Goal: Information Seeking & Learning: Learn about a topic

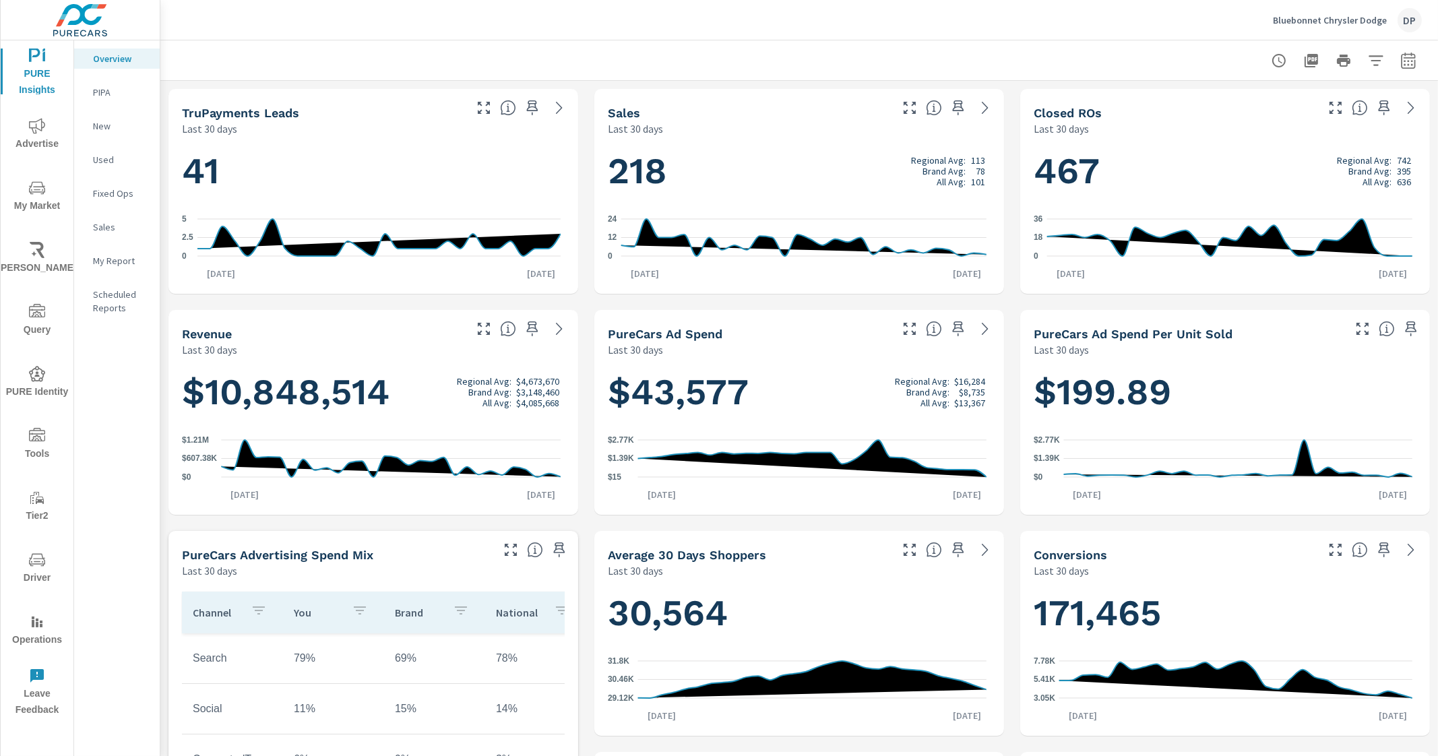
click at [109, 228] on p "Sales" at bounding box center [121, 226] width 56 height 13
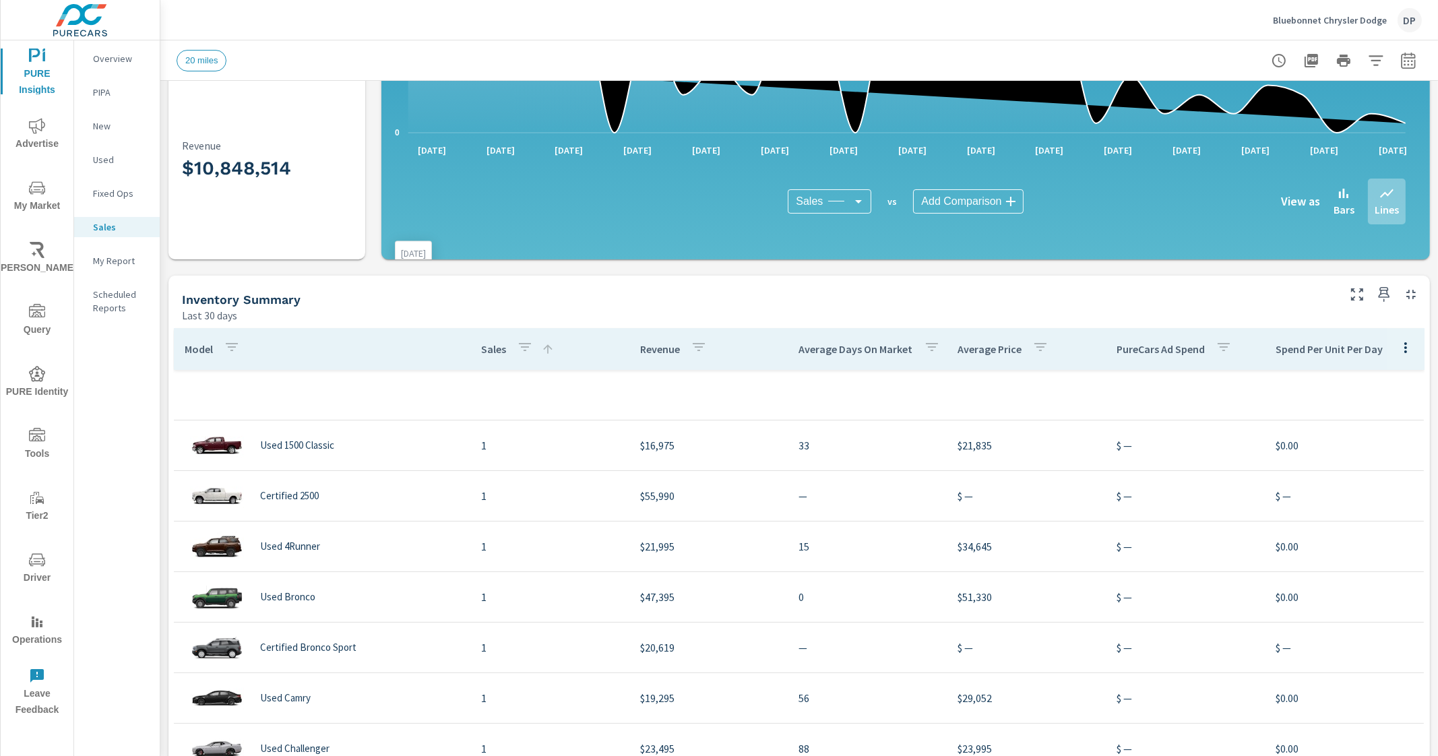
scroll to position [336, 0]
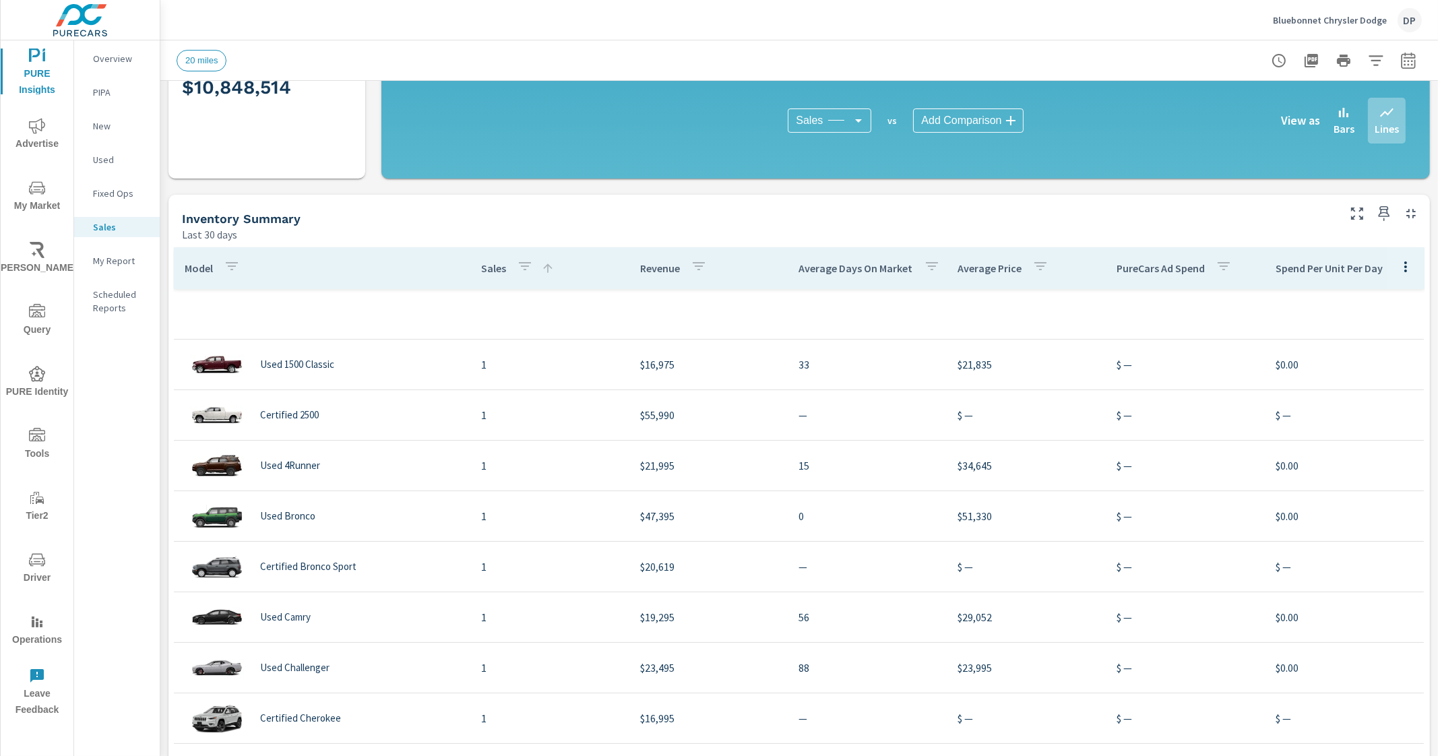
click at [520, 262] on icon "button" at bounding box center [525, 266] width 16 height 16
click at [406, 251] on div at bounding box center [719, 378] width 1438 height 756
click at [543, 267] on icon at bounding box center [547, 268] width 9 height 9
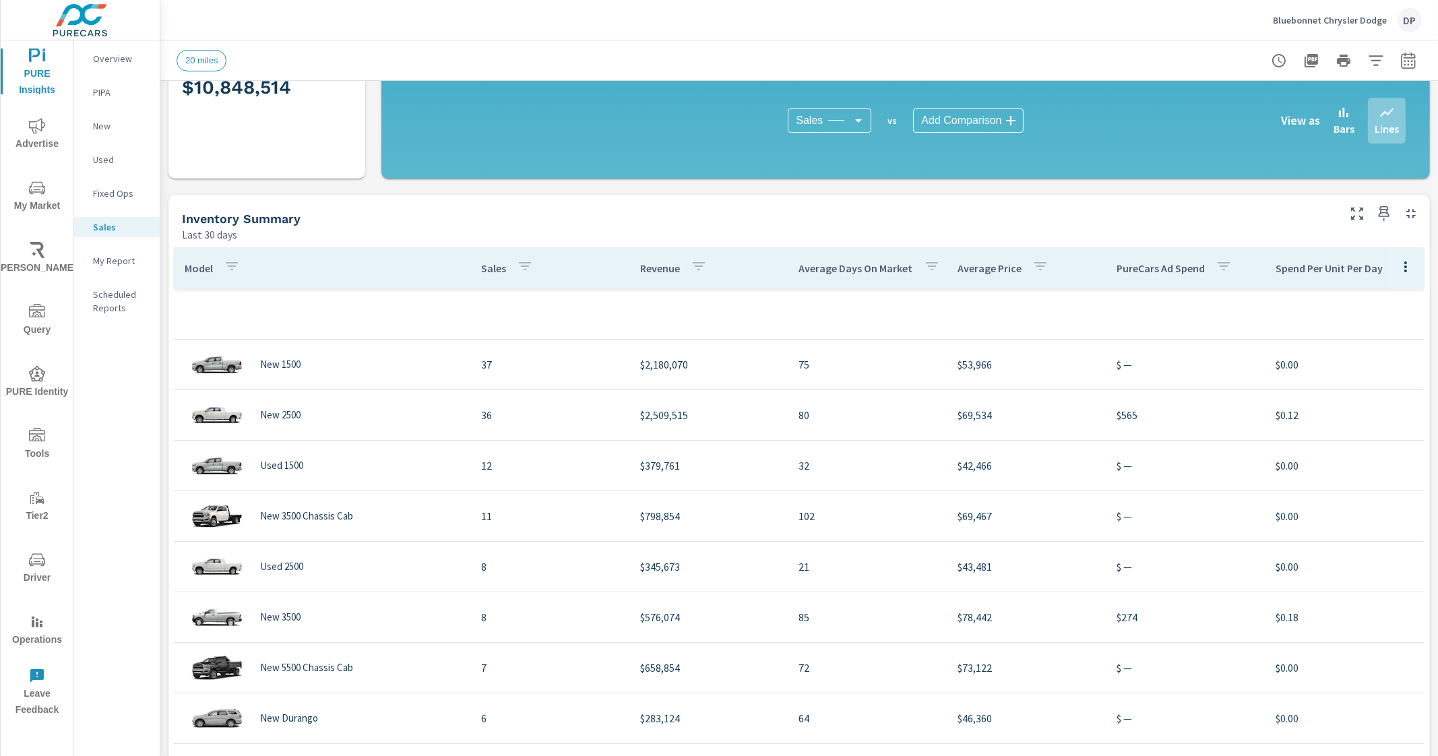
click at [645, 271] on p "Revenue" at bounding box center [660, 268] width 40 height 13
click at [715, 266] on icon at bounding box center [721, 268] width 13 height 13
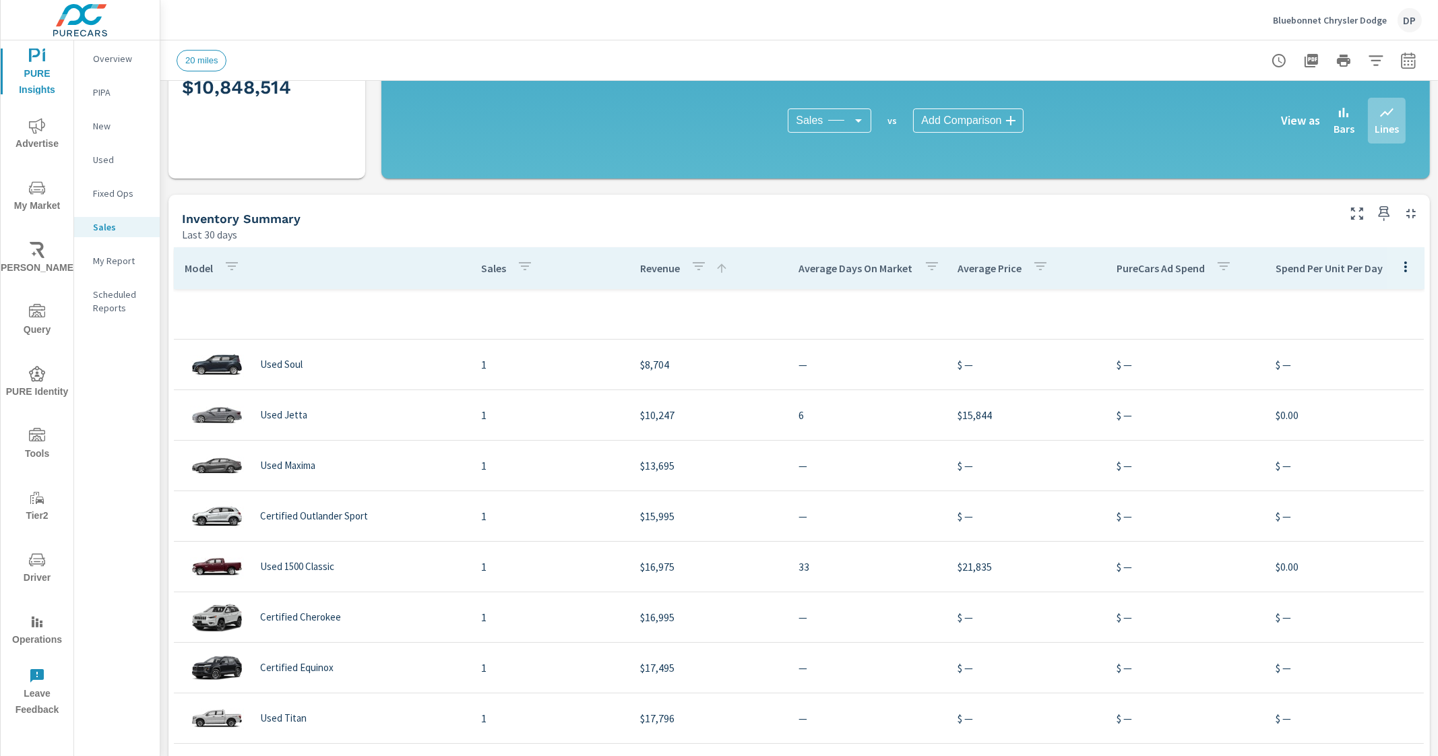
click at [717, 266] on icon at bounding box center [721, 268] width 9 height 9
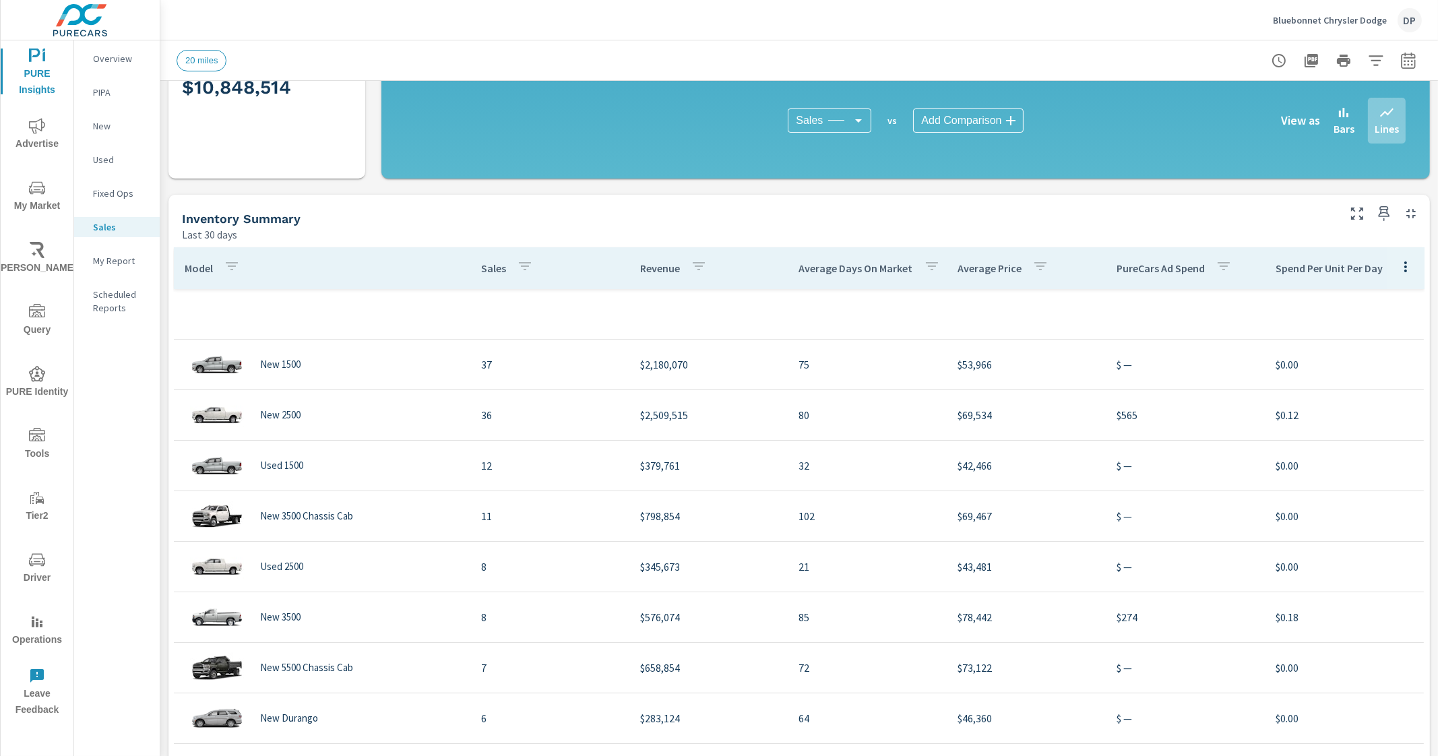
click at [715, 266] on th "Revenue" at bounding box center [709, 268] width 159 height 42
click at [691, 270] on icon "button" at bounding box center [699, 266] width 16 height 16
click at [715, 262] on div at bounding box center [719, 378] width 1438 height 756
click at [1398, 272] on icon "button" at bounding box center [1406, 267] width 16 height 16
click at [1355, 369] on nav "Customize columns..." at bounding box center [1376, 357] width 107 height 35
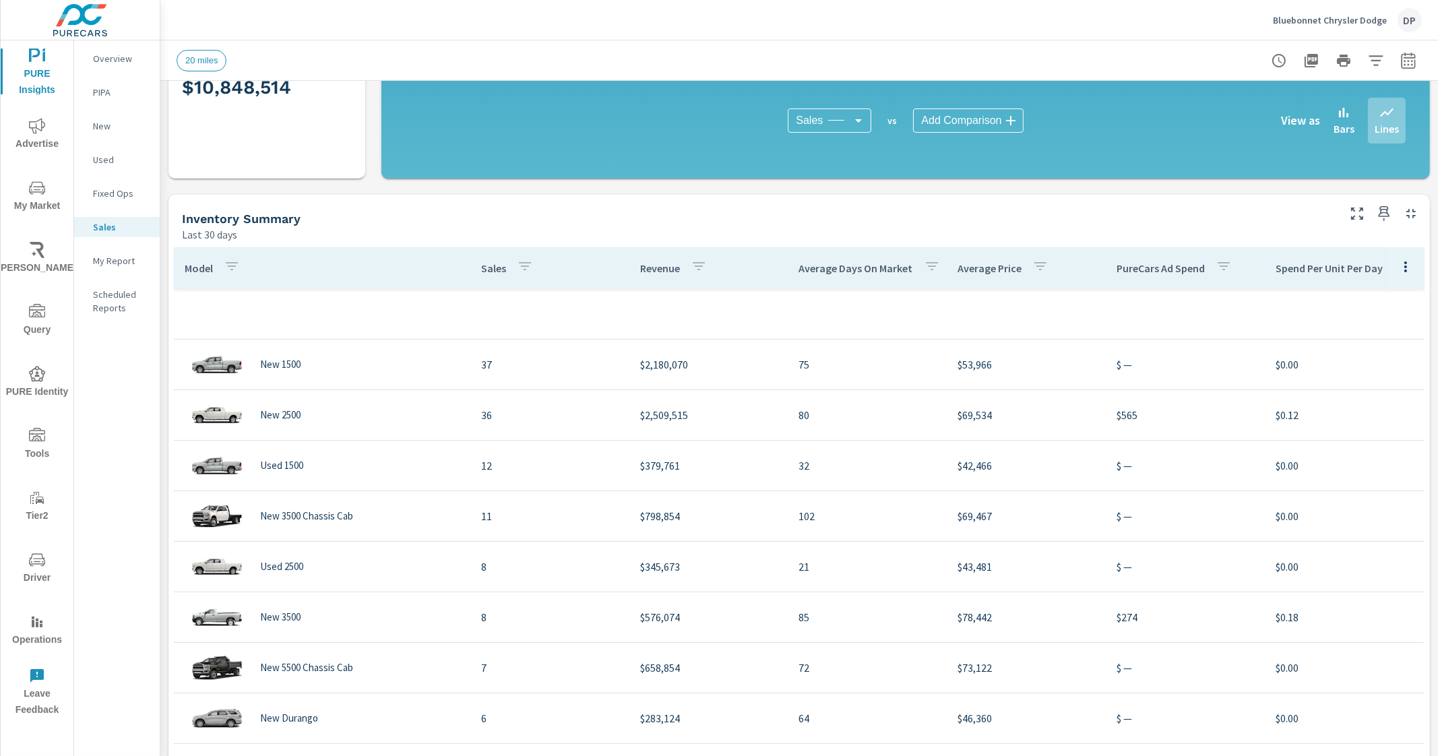
click at [1398, 274] on icon "button" at bounding box center [1406, 267] width 16 height 16
click at [1362, 359] on span "Customize columns..." at bounding box center [1375, 357] width 85 height 13
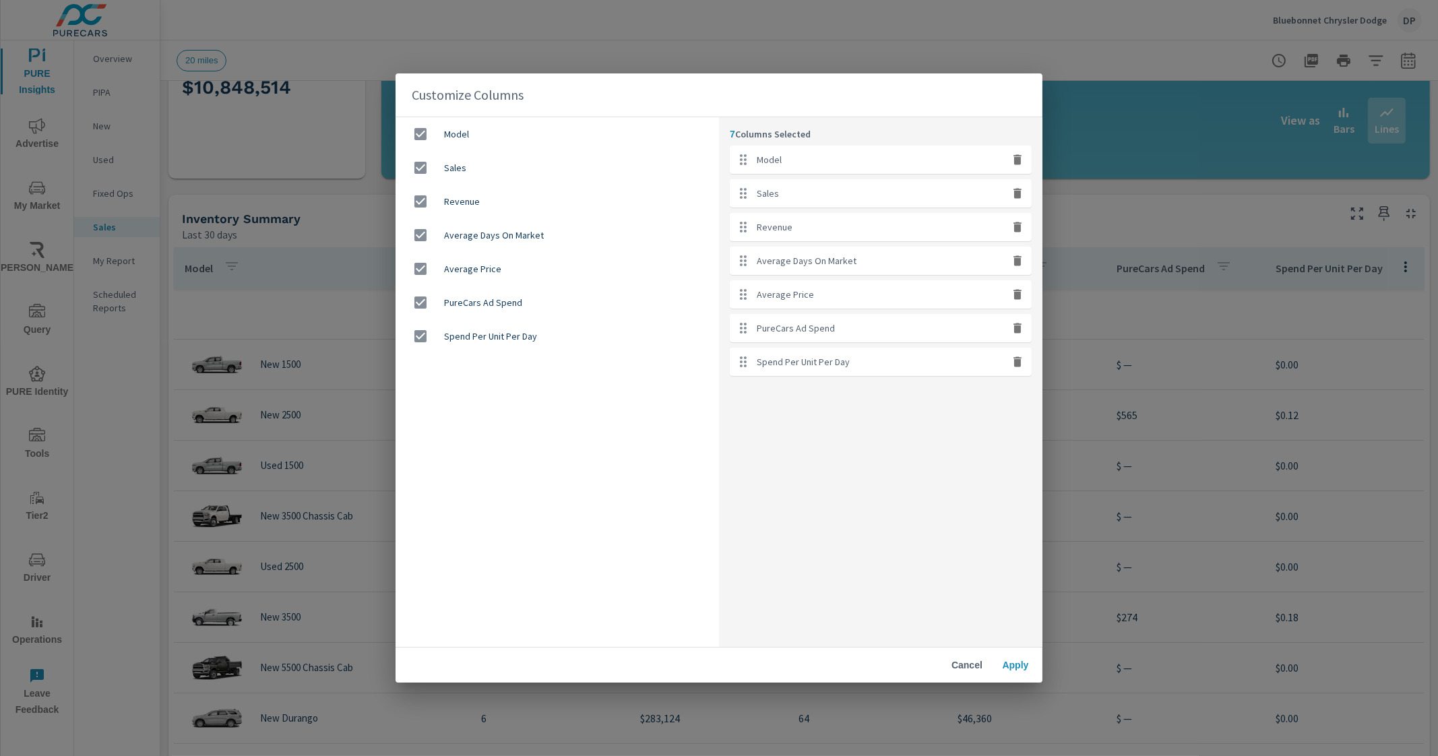
click at [1090, 224] on div "Customize Columns Model Sales Revenue Average Days On Market Average Price Pure…" at bounding box center [719, 378] width 1438 height 756
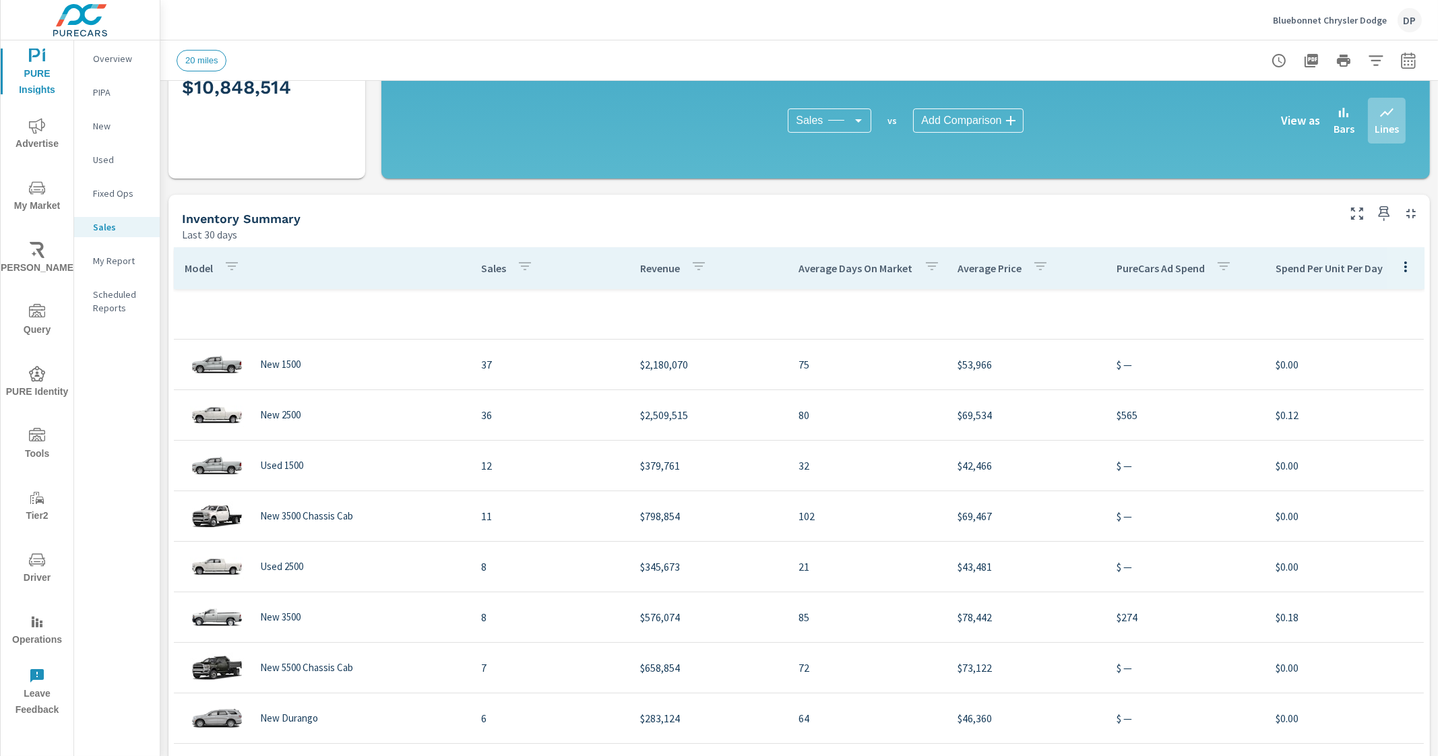
click at [115, 185] on div "Fixed Ops" at bounding box center [117, 193] width 86 height 20
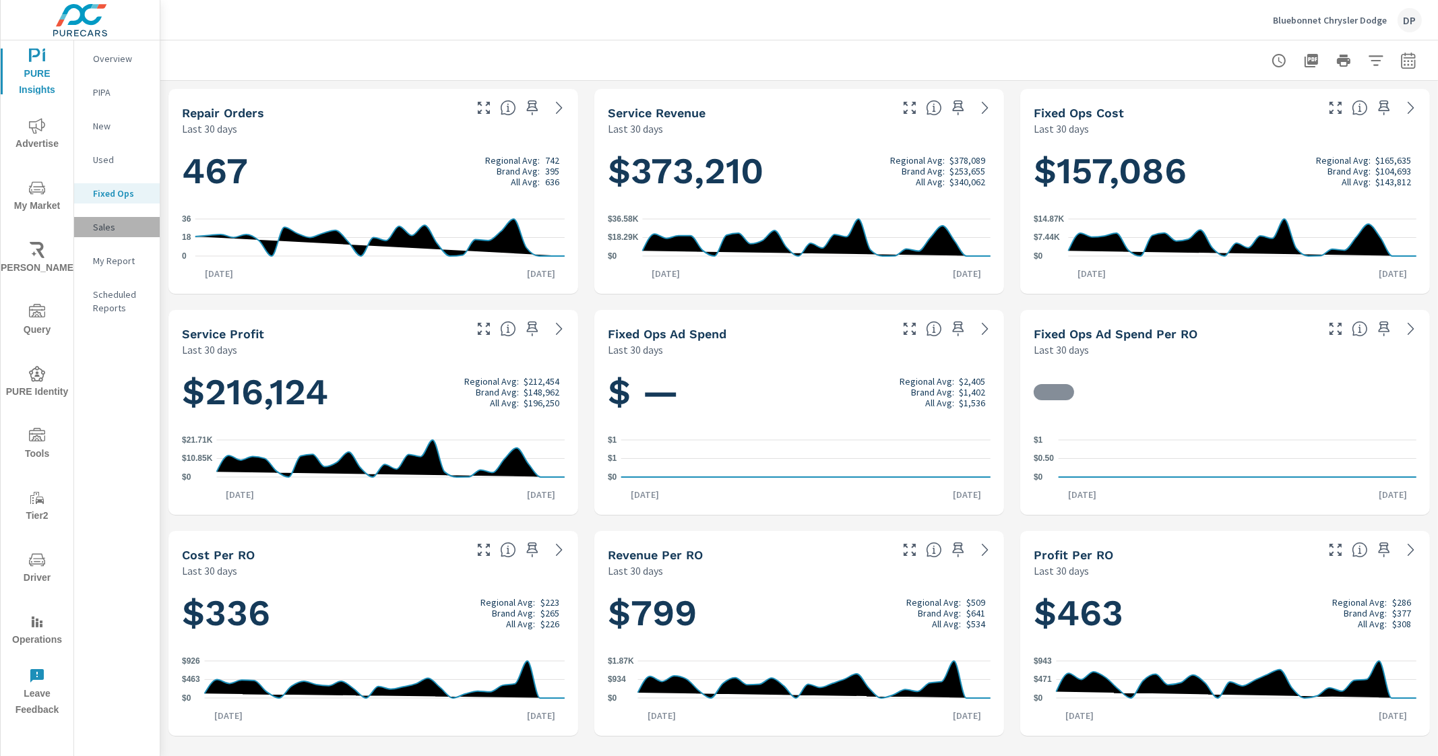
click at [108, 224] on p "Sales" at bounding box center [121, 226] width 56 height 13
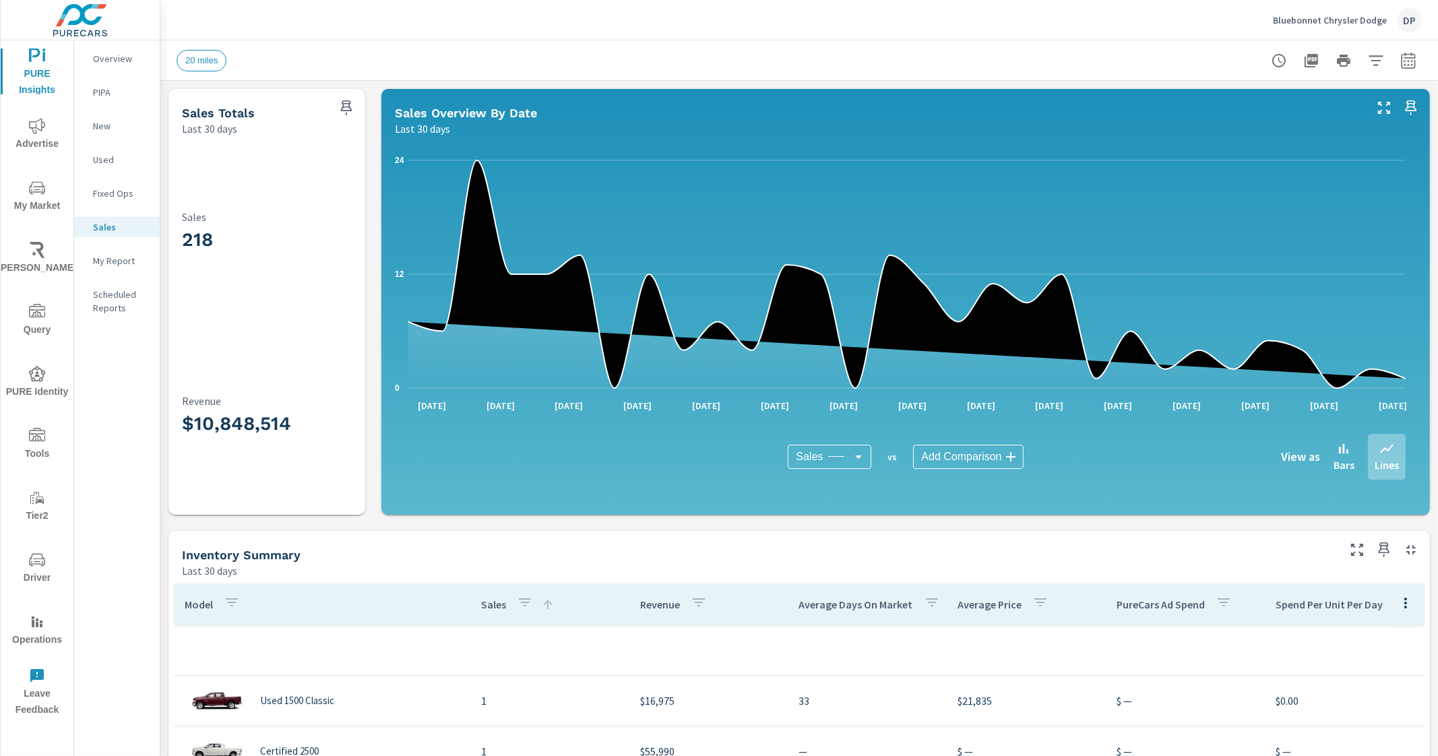
click at [971, 50] on div "20 miles" at bounding box center [705, 61] width 1057 height 22
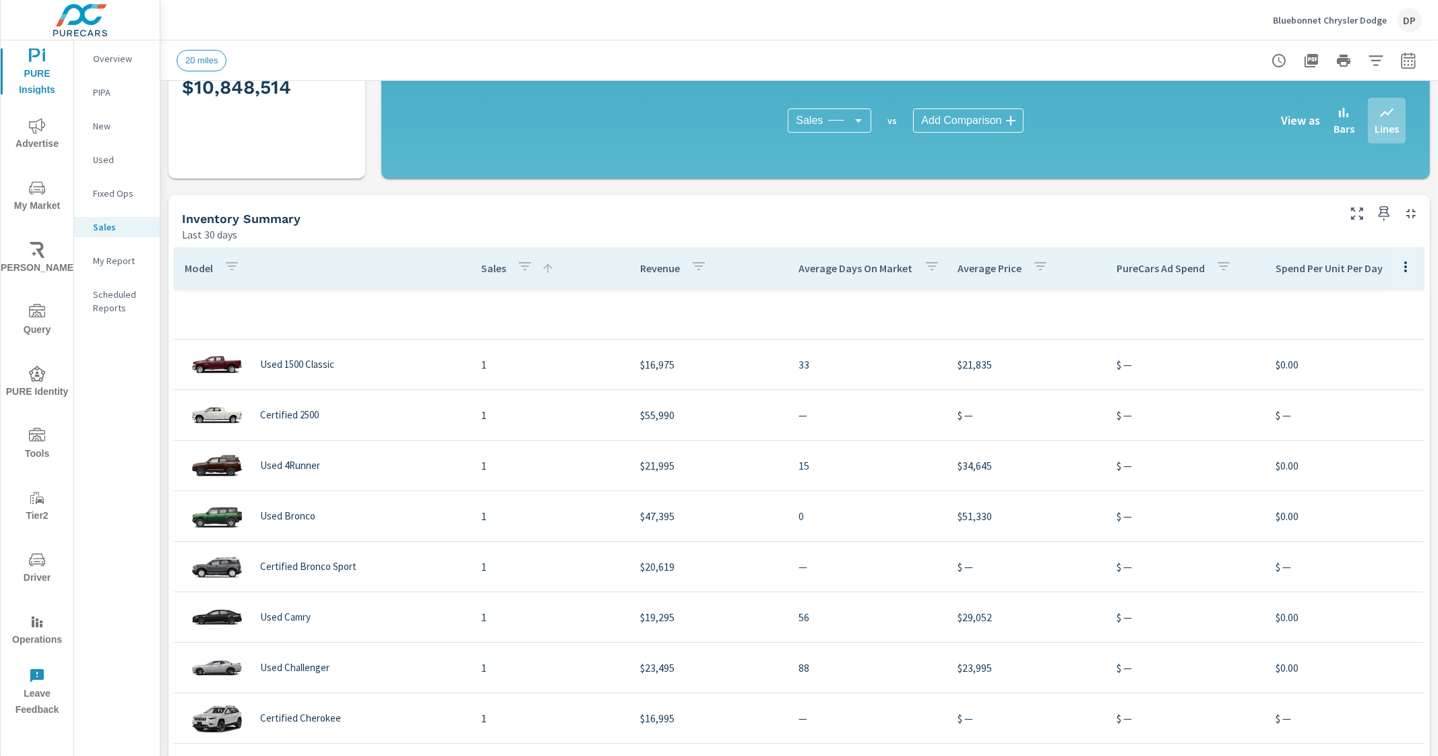
scroll to position [336, 0]
click at [543, 266] on icon at bounding box center [547, 268] width 9 height 9
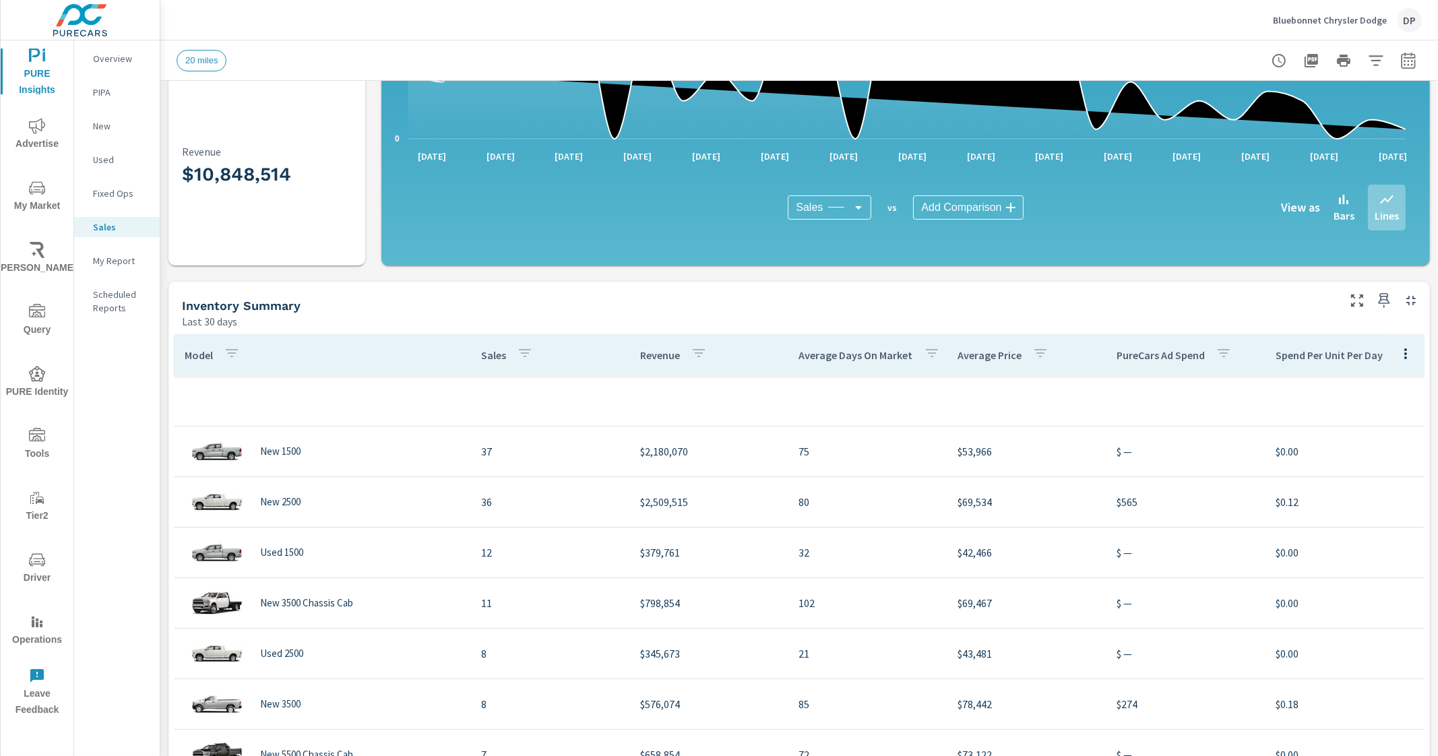
scroll to position [253, 0]
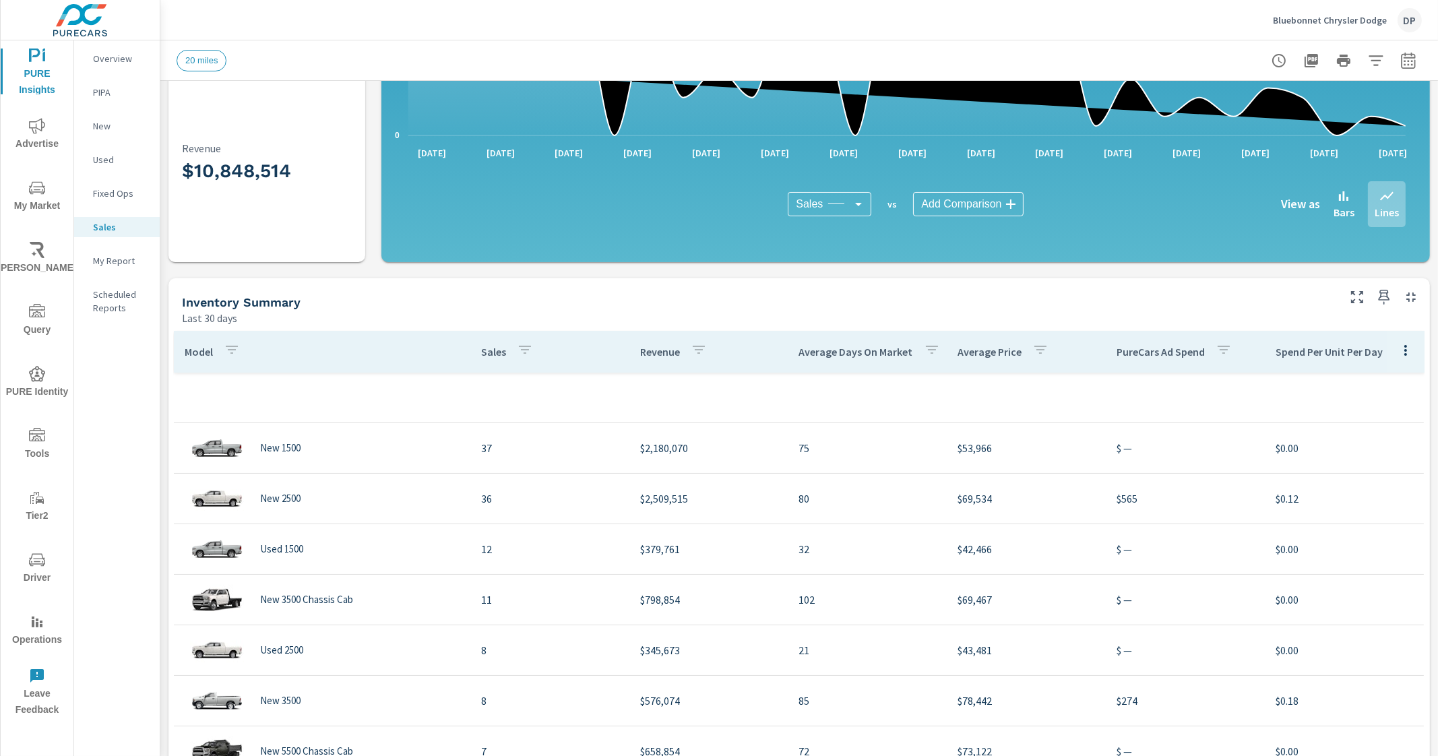
click at [117, 224] on p "Sales" at bounding box center [121, 226] width 56 height 13
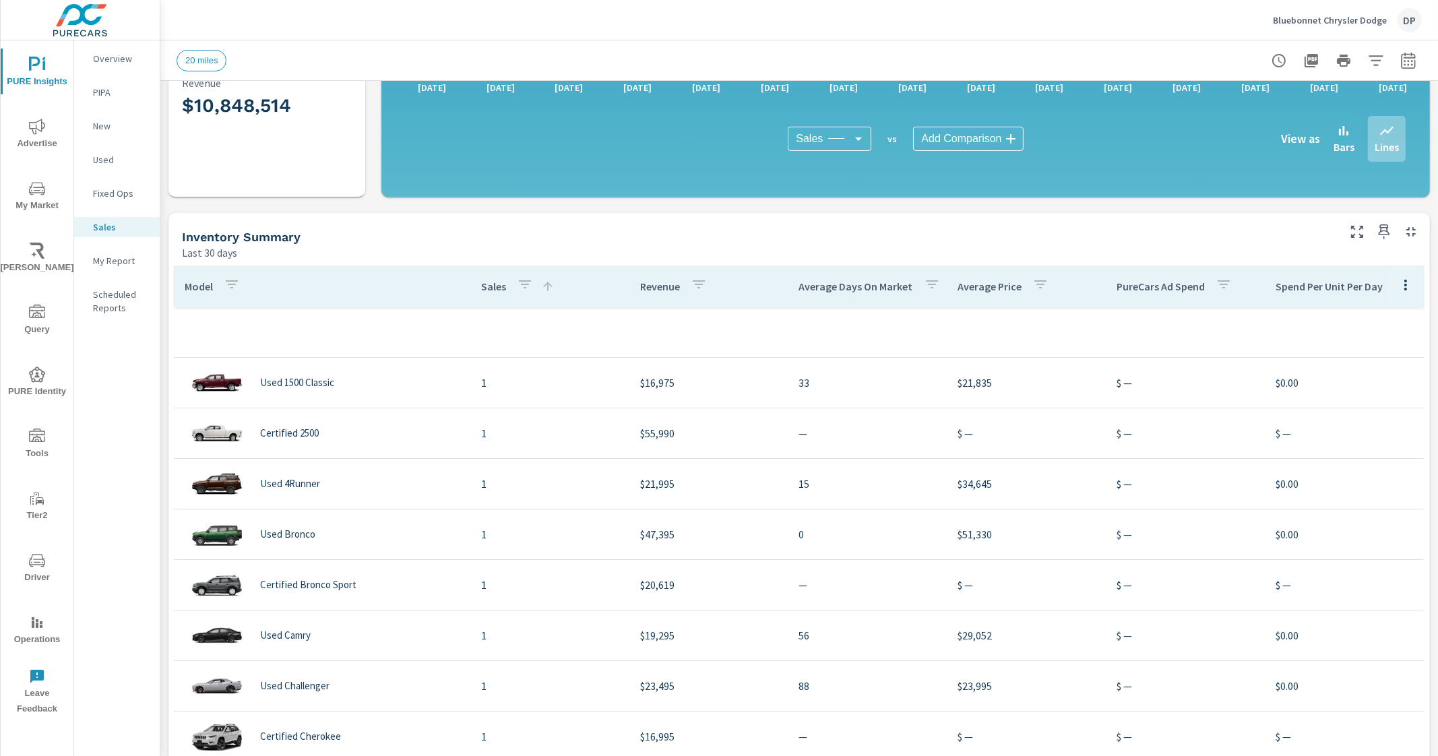
scroll to position [336, 0]
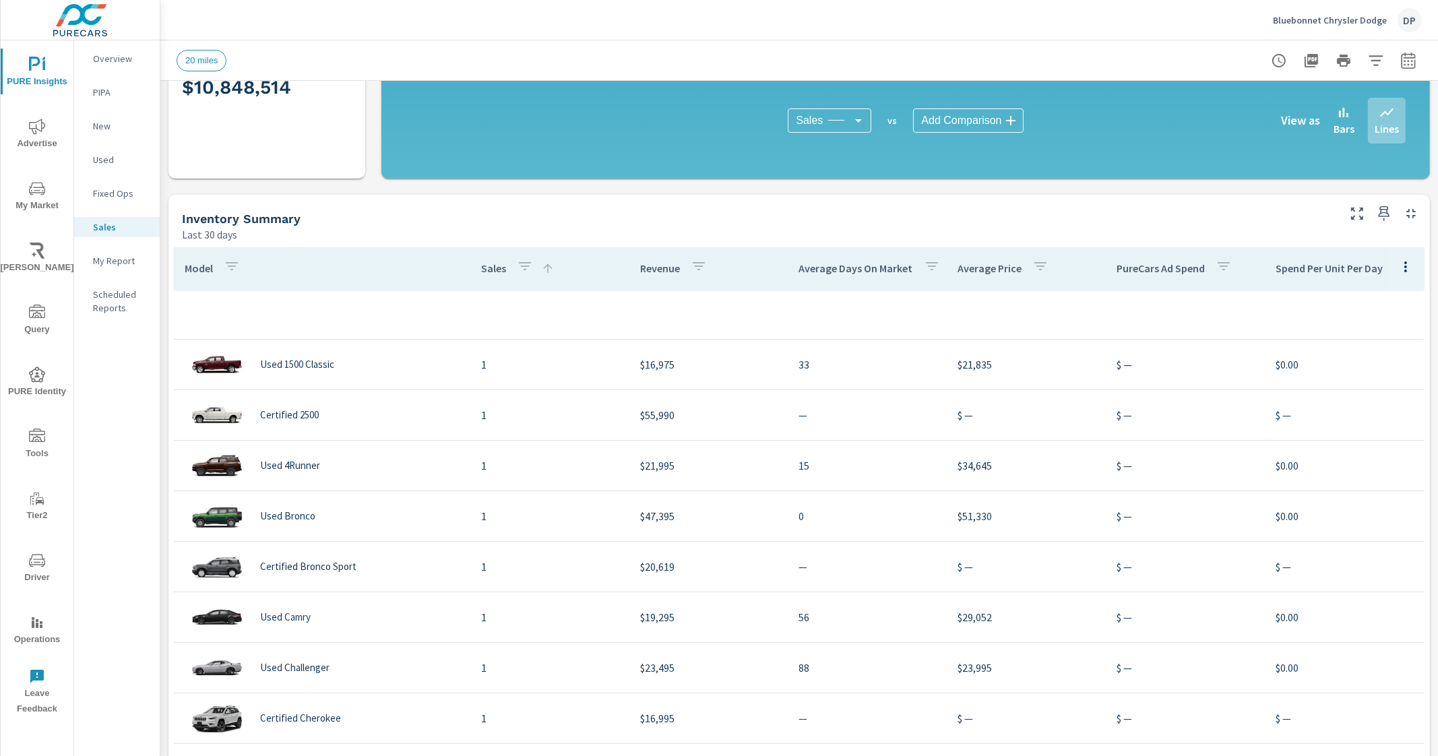
click at [541, 273] on icon at bounding box center [547, 268] width 13 height 13
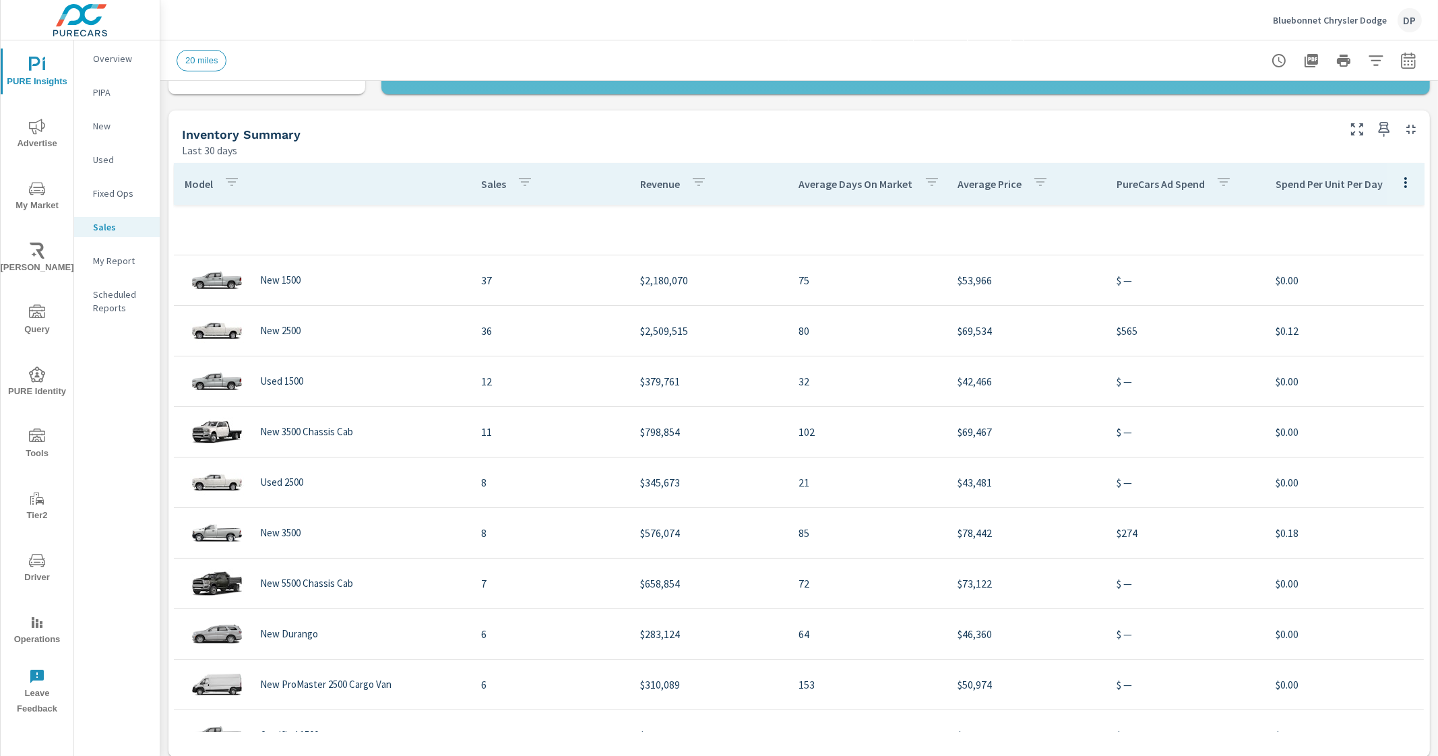
scroll to position [421, 0]
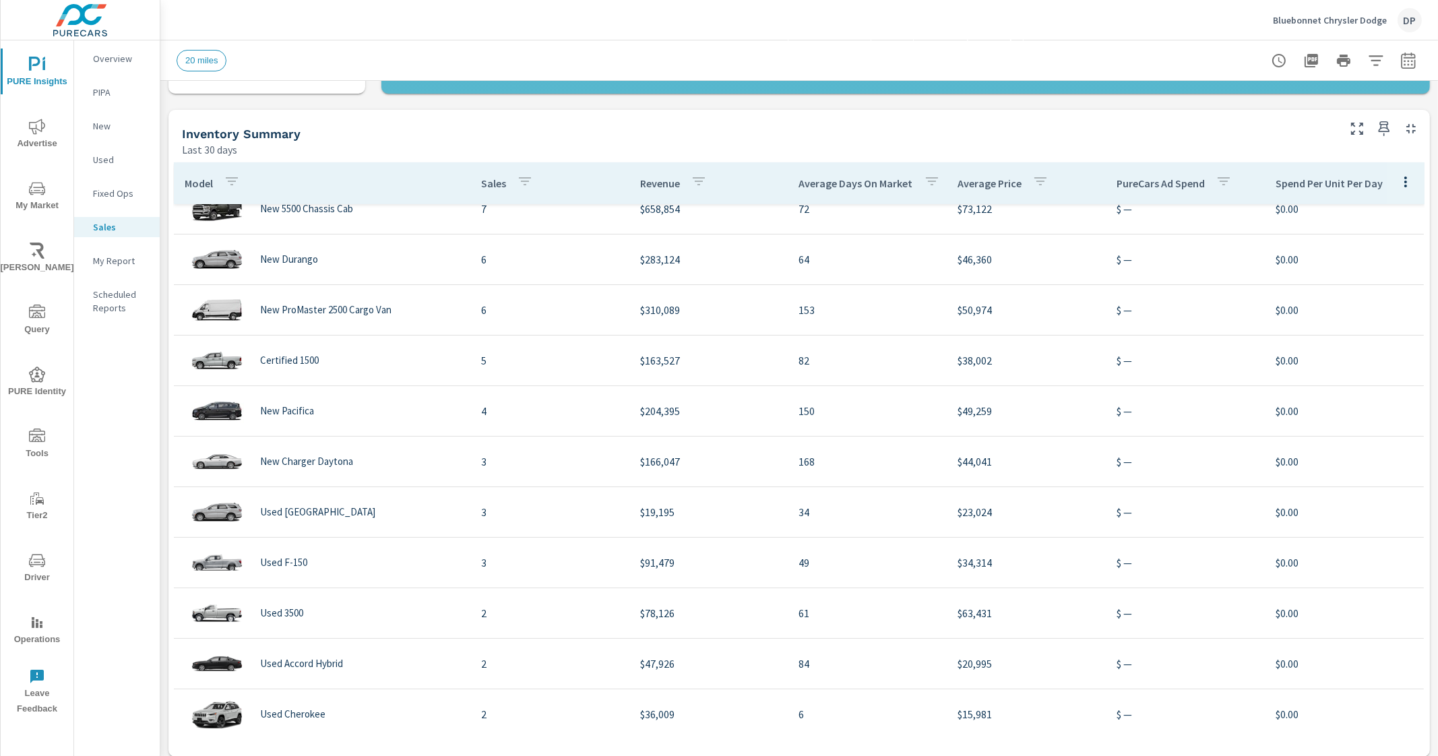
scroll to position [336, 0]
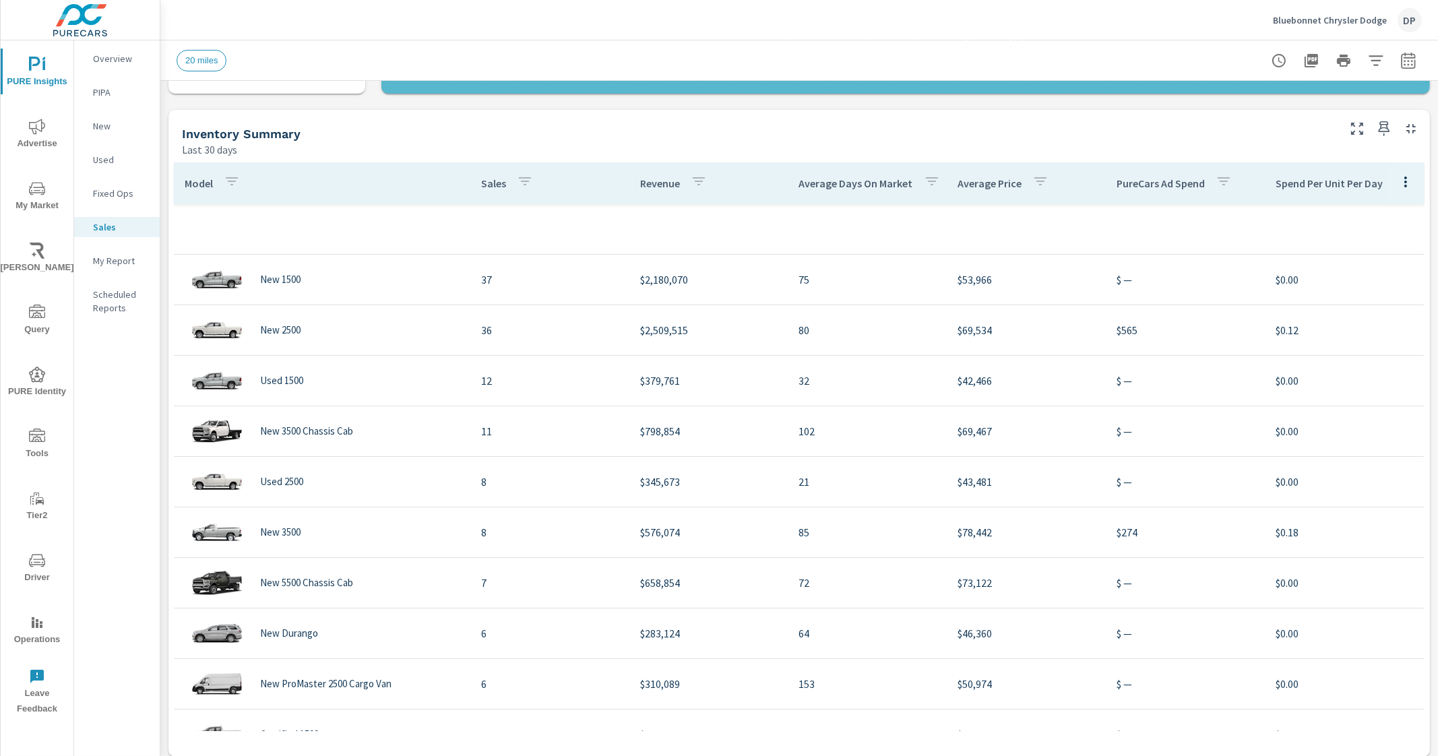
click at [488, 186] on p "Sales" at bounding box center [493, 183] width 25 height 13
click at [488, 183] on p "Sales" at bounding box center [493, 183] width 25 height 13
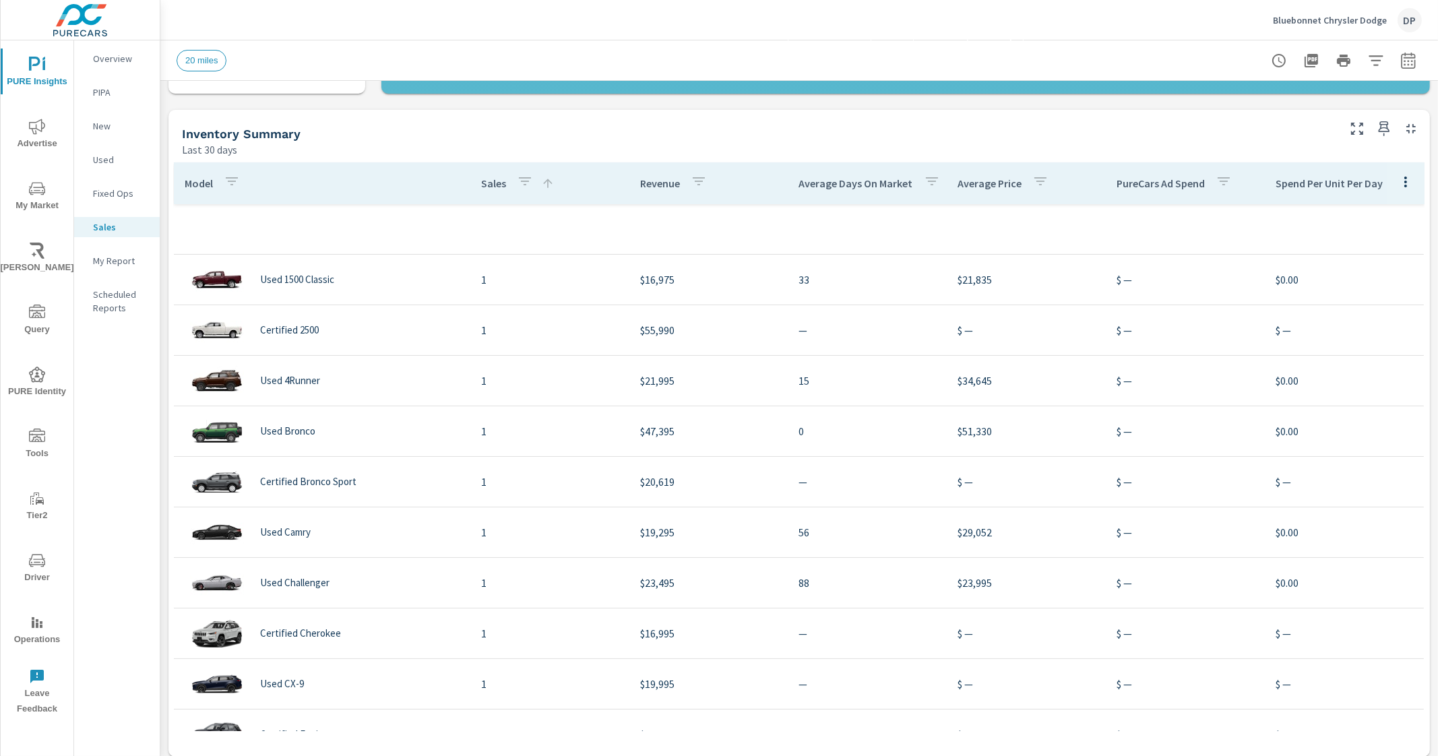
click at [488, 183] on p "Sales" at bounding box center [493, 183] width 25 height 13
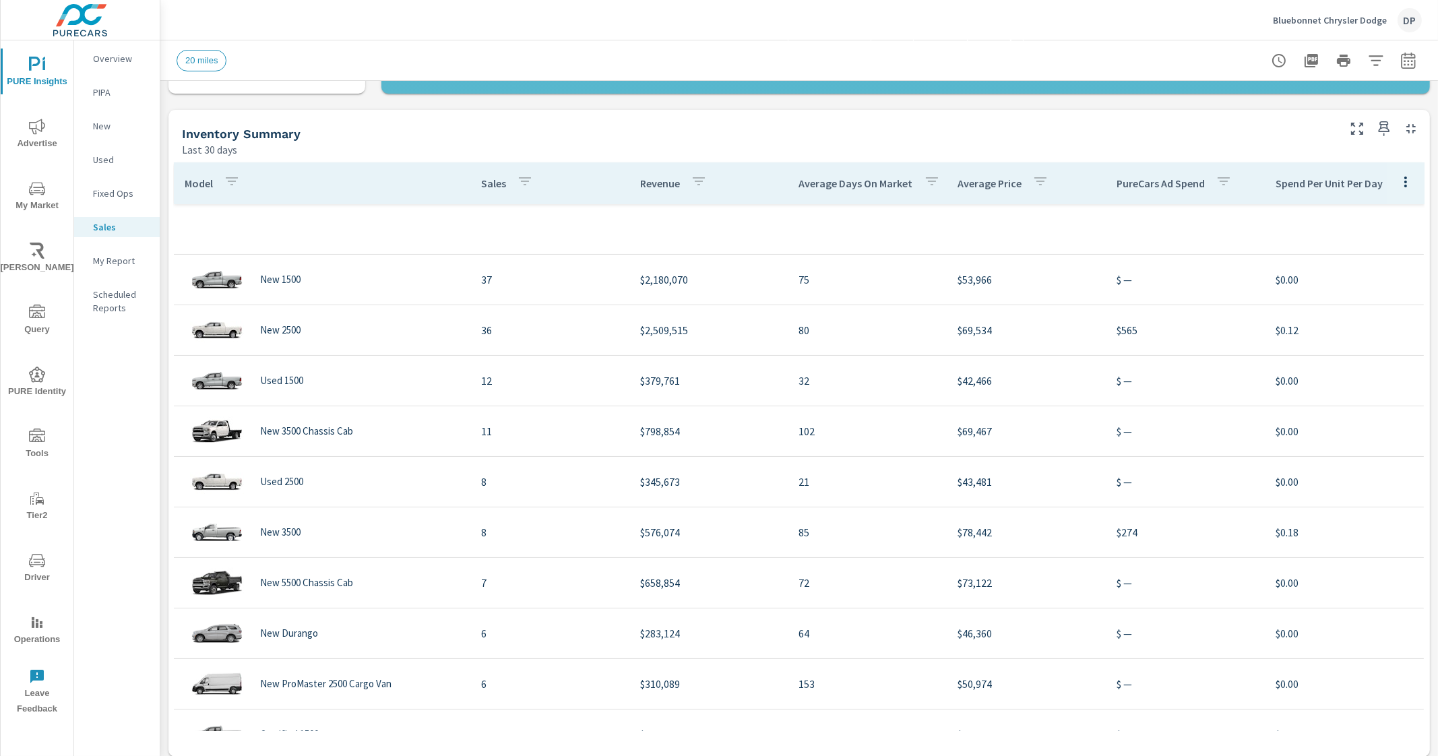
click at [661, 179] on p "Revenue" at bounding box center [660, 183] width 40 height 13
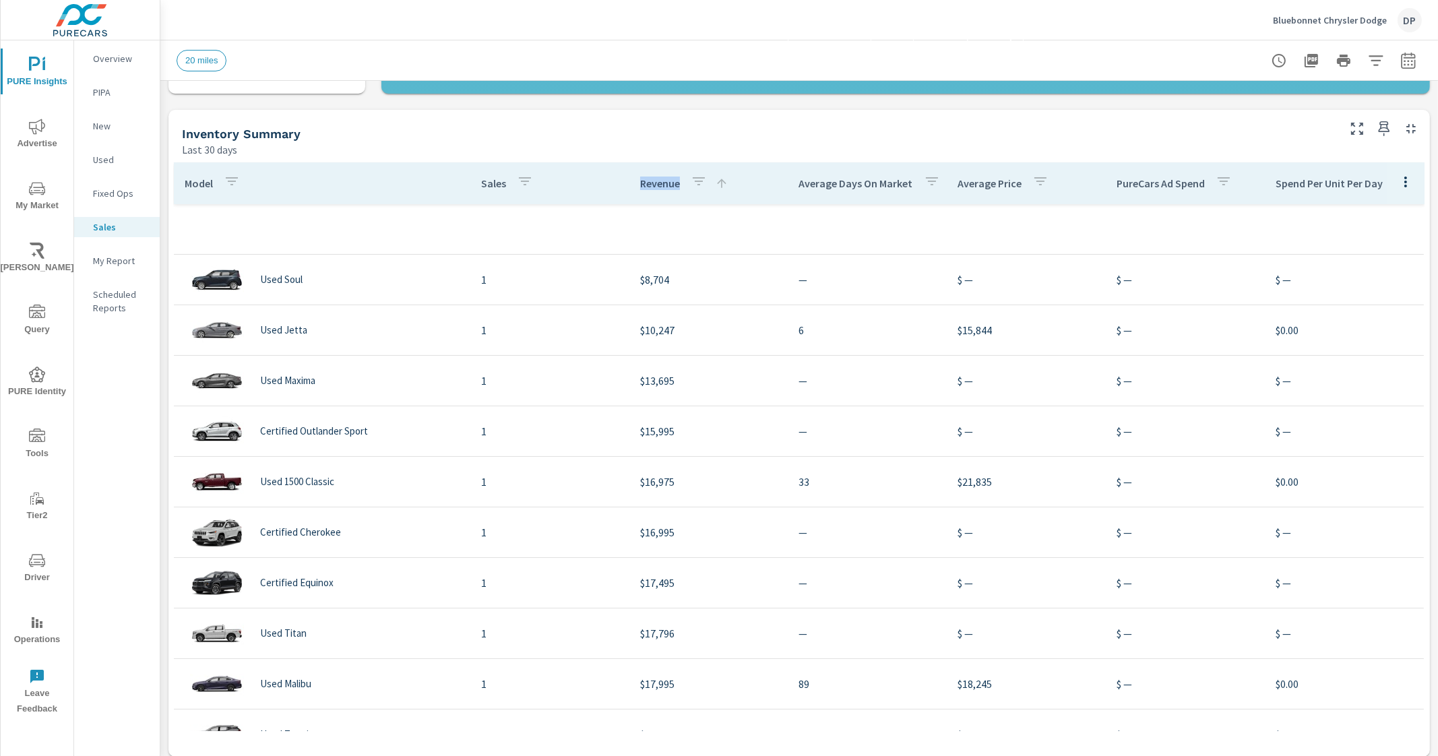
click at [661, 179] on p "Revenue" at bounding box center [660, 183] width 40 height 13
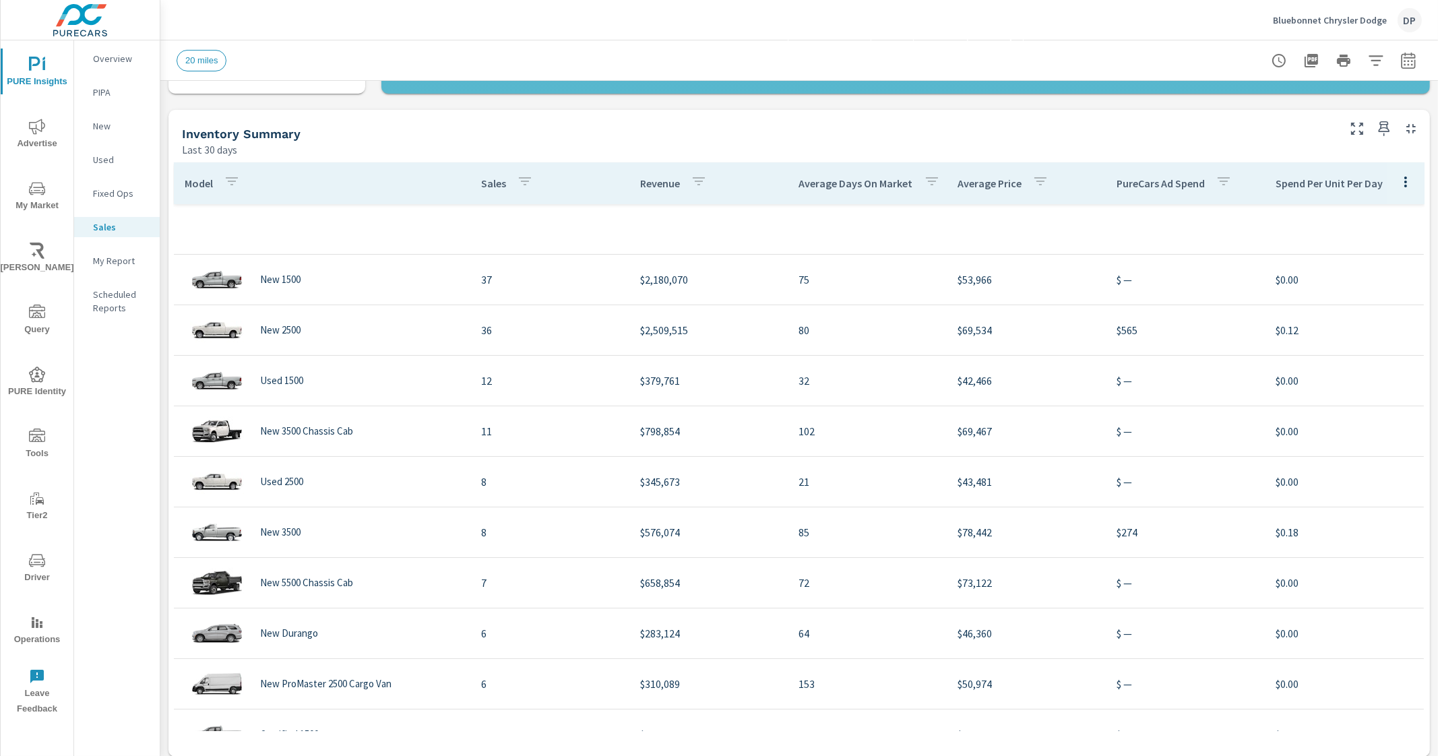
click at [582, 148] on div "Last 30 days" at bounding box center [759, 150] width 1154 height 16
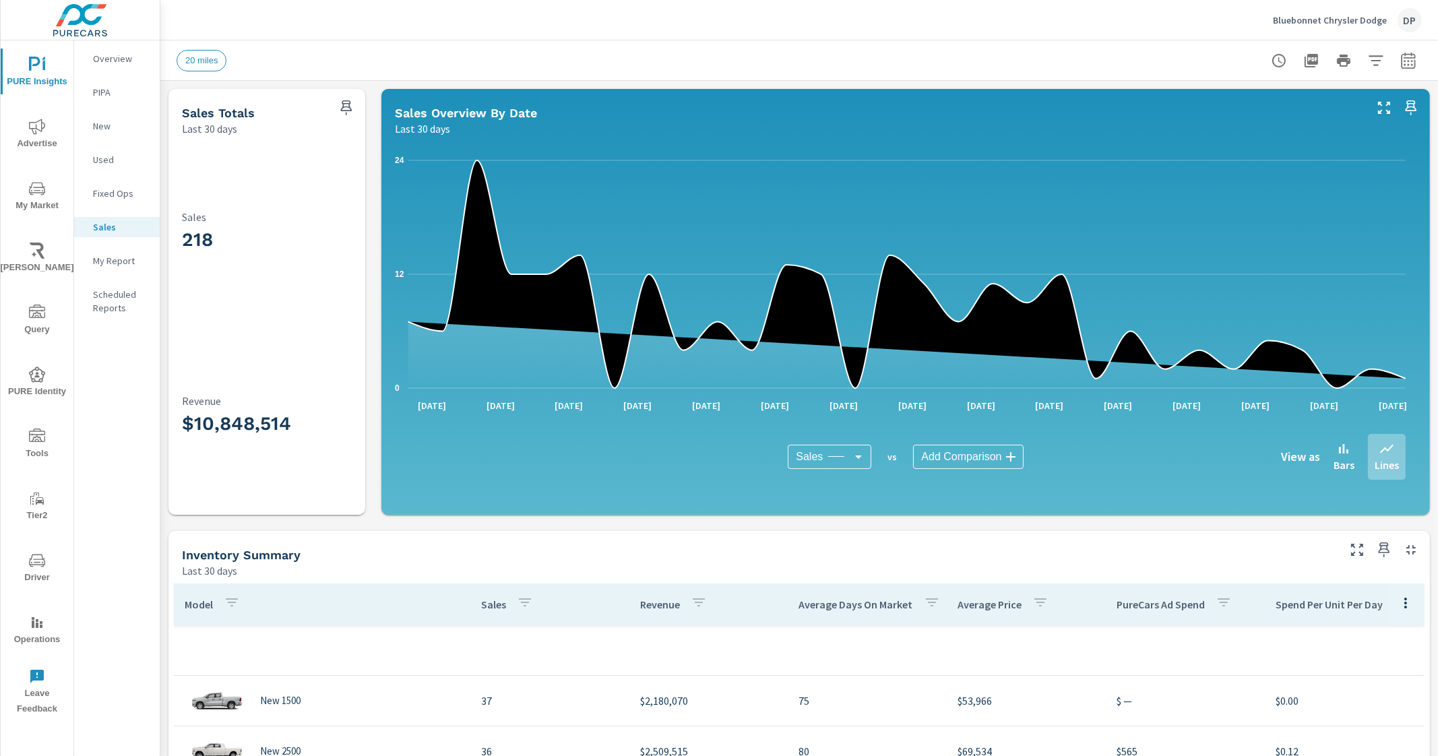
click at [1401, 53] on icon "button" at bounding box center [1409, 61] width 16 height 16
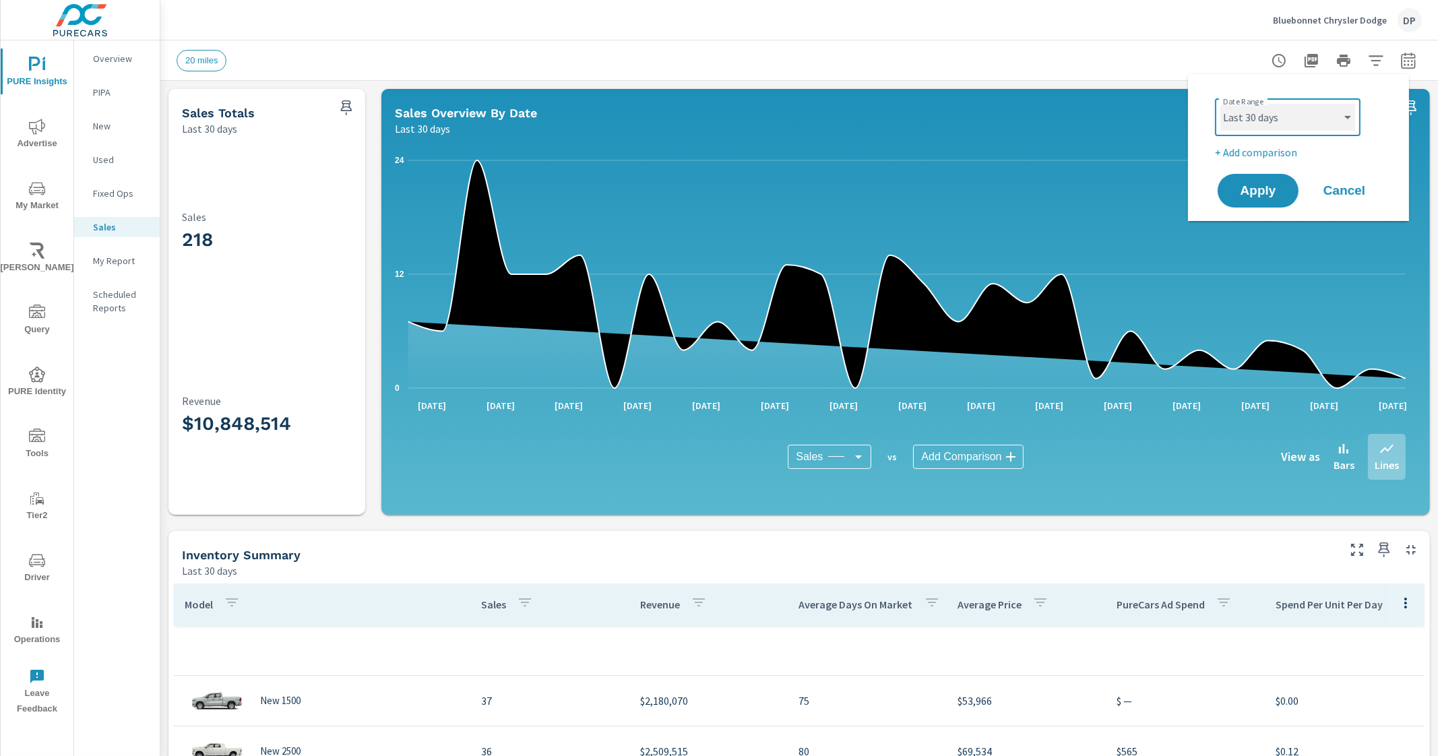
click at [1328, 120] on select "Custom Yesterday Last week Last 7 days Last 14 days Last 30 days Last 45 days L…" at bounding box center [1288, 117] width 135 height 27
click at [1221, 104] on select "Custom Yesterday Last week Last 7 days Last 14 days Last 30 days Last 45 days L…" at bounding box center [1288, 117] width 135 height 27
select select "Last 180 days"
click at [1271, 148] on p "+ Add comparison" at bounding box center [1301, 152] width 173 height 16
select select "Previous period"
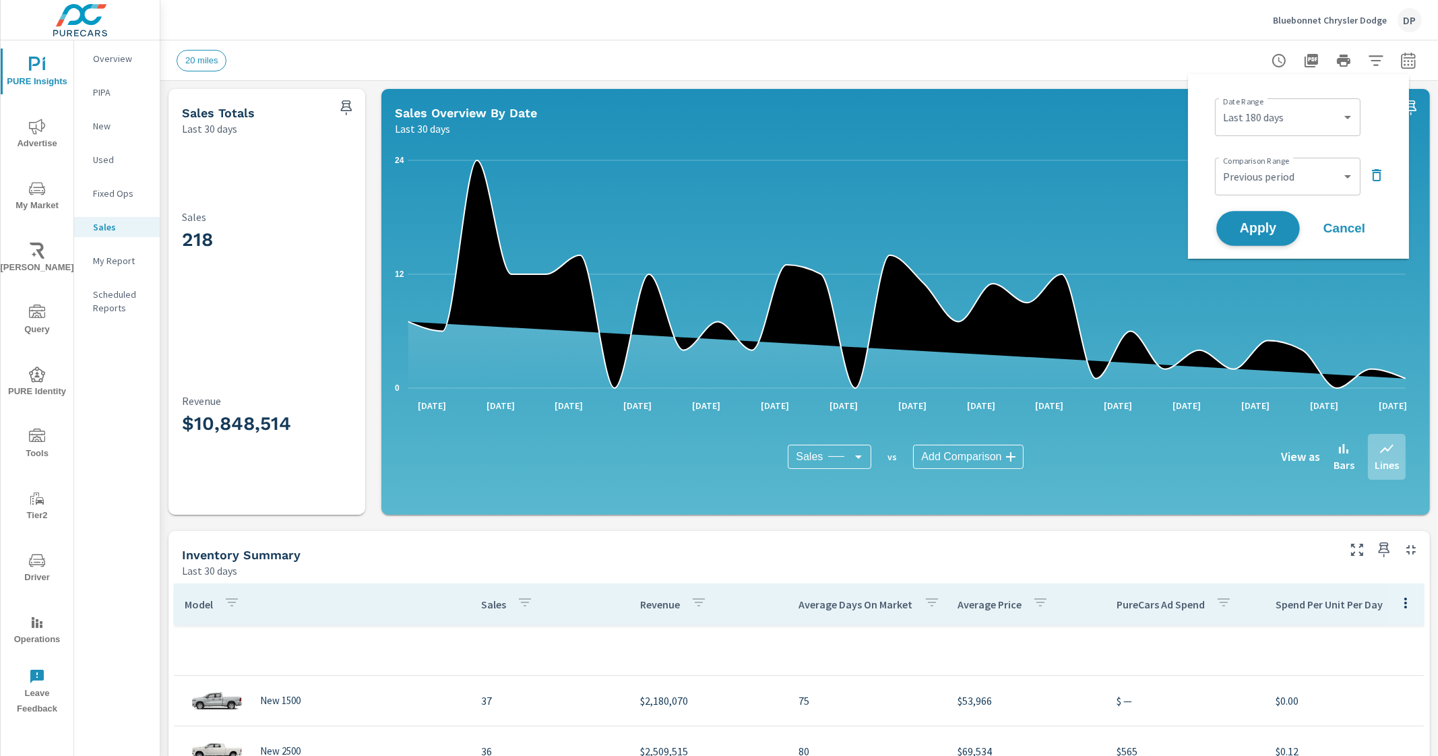
click at [1262, 227] on span "Apply" at bounding box center [1258, 228] width 55 height 13
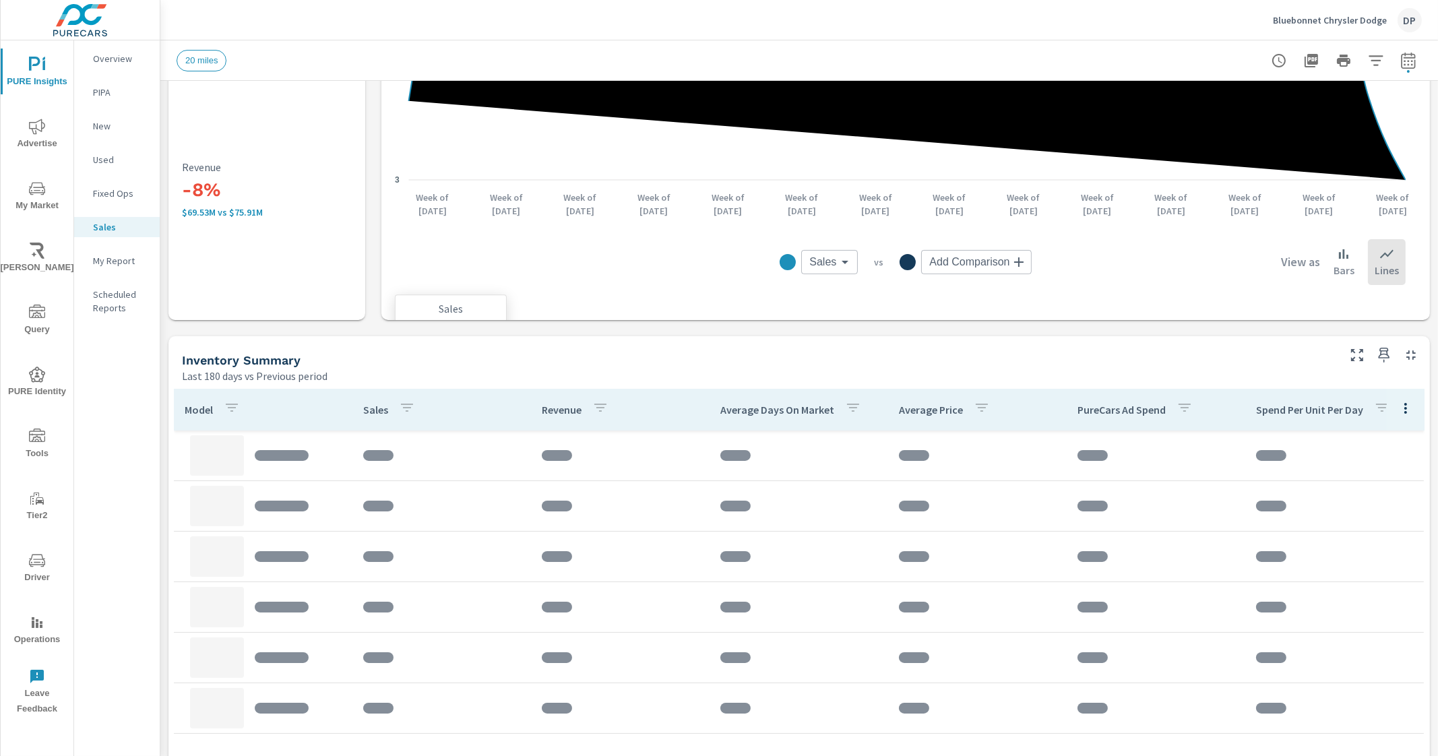
scroll to position [336, 0]
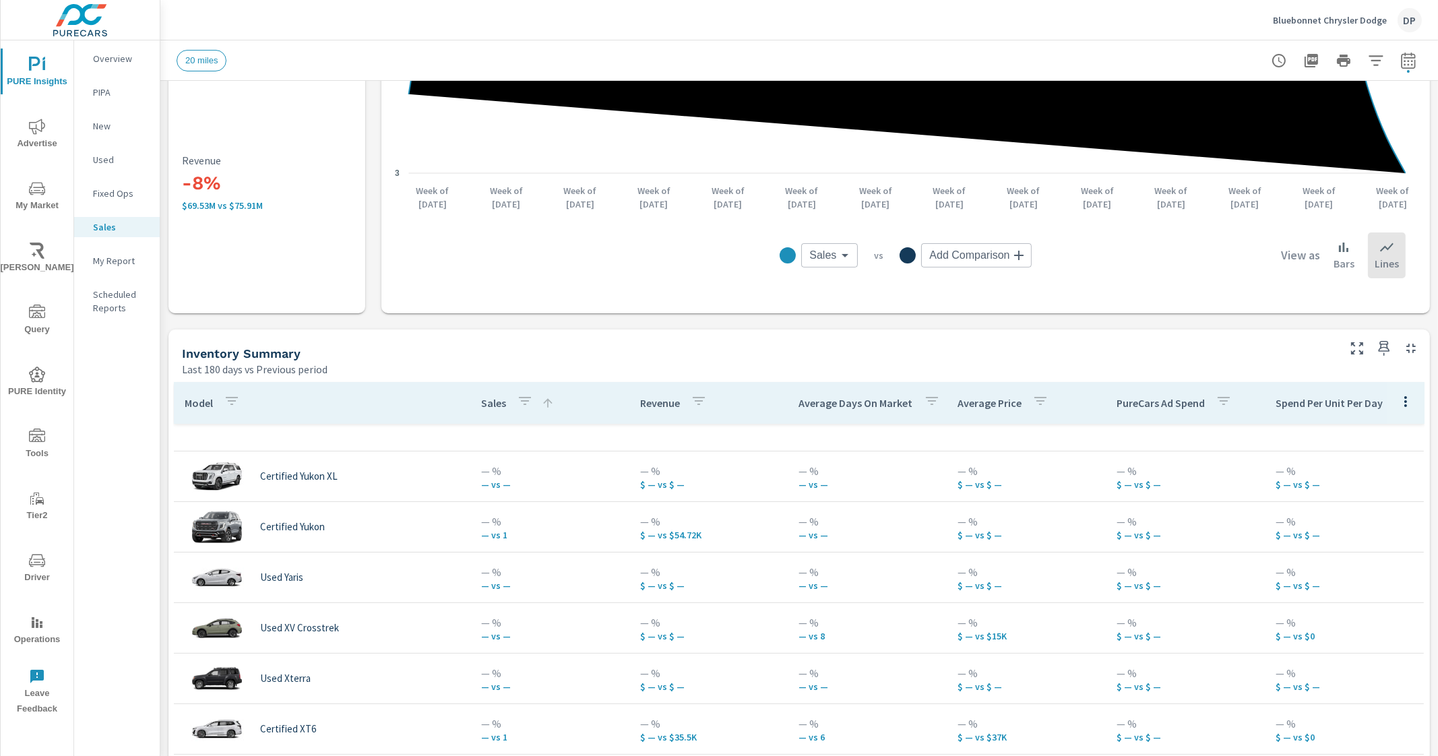
scroll to position [168, 0]
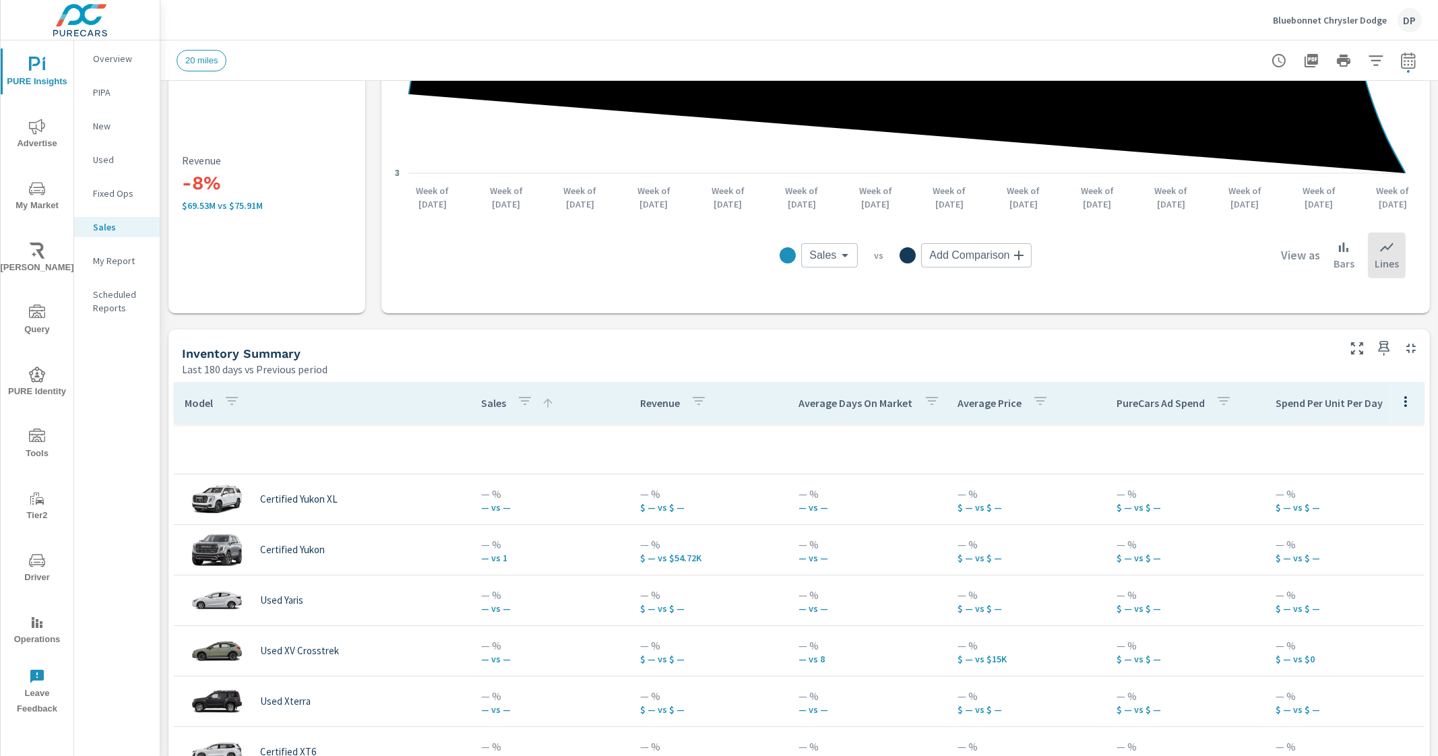
click at [497, 392] on div "Sales" at bounding box center [517, 403] width 73 height 31
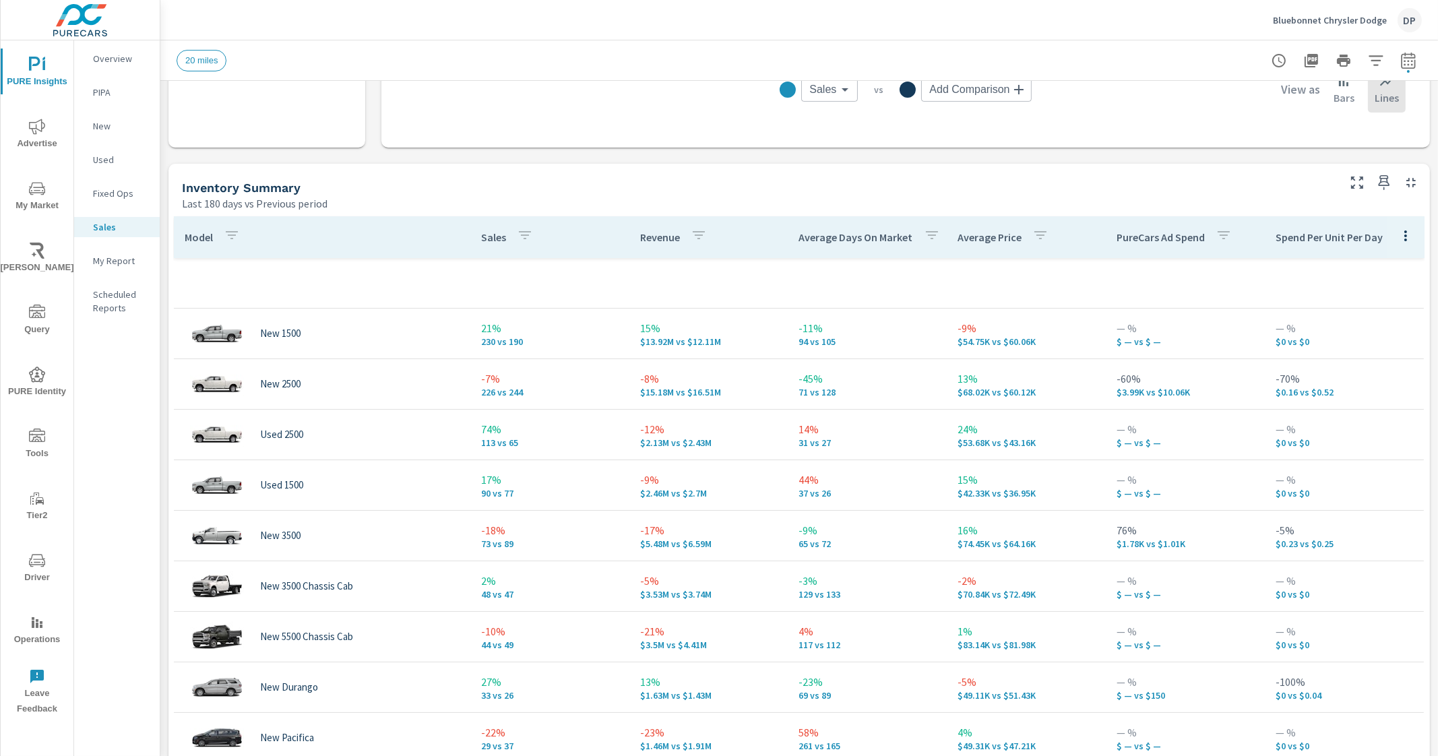
scroll to position [506, 0]
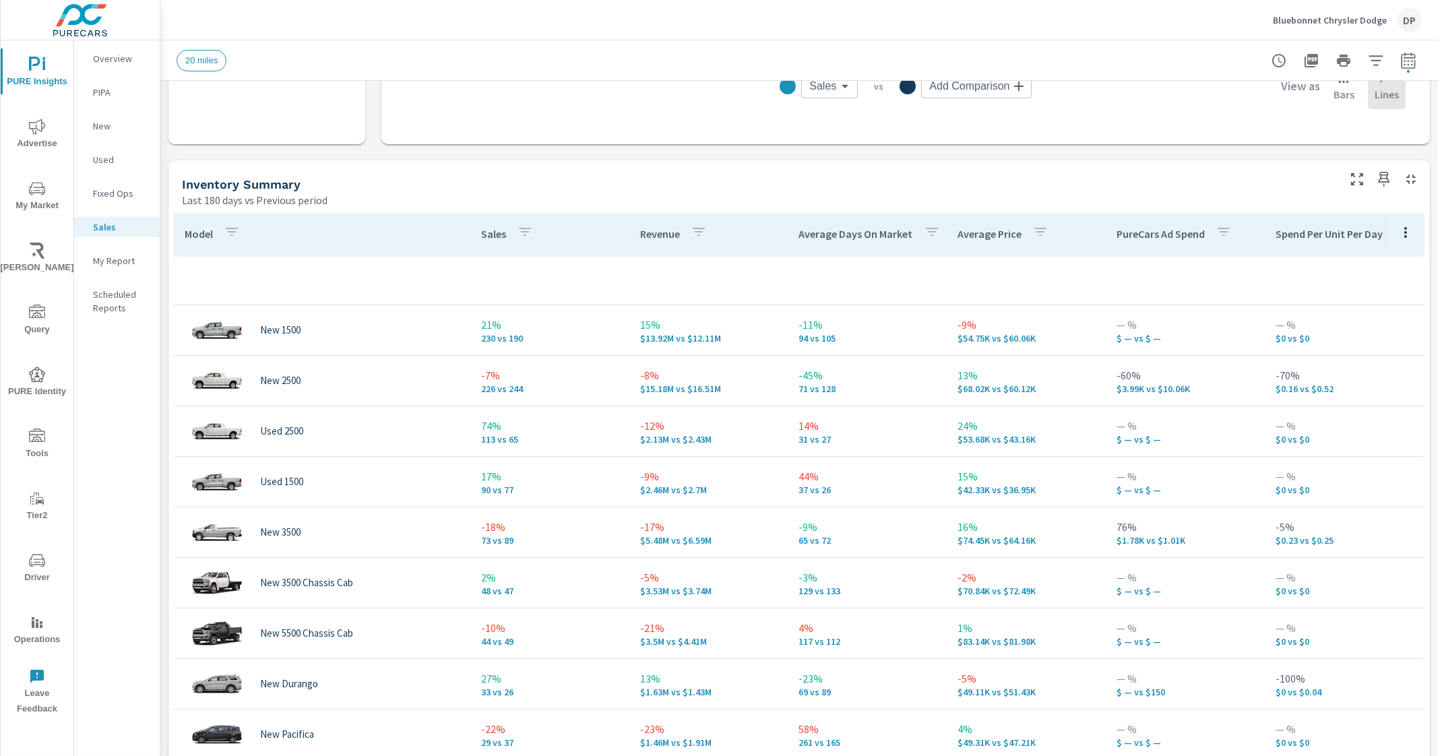
click at [490, 231] on p "Sales" at bounding box center [493, 233] width 25 height 13
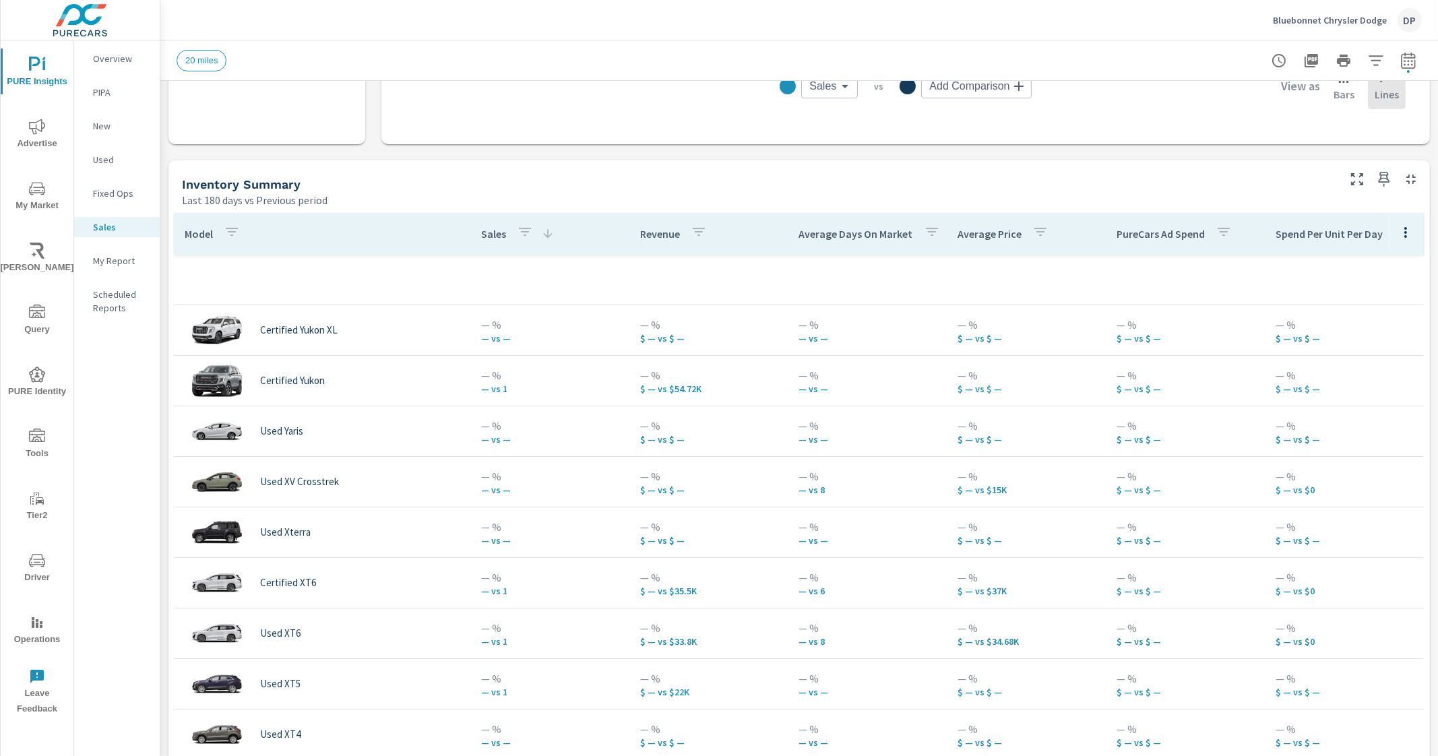
click at [490, 231] on p "Sales" at bounding box center [493, 233] width 25 height 13
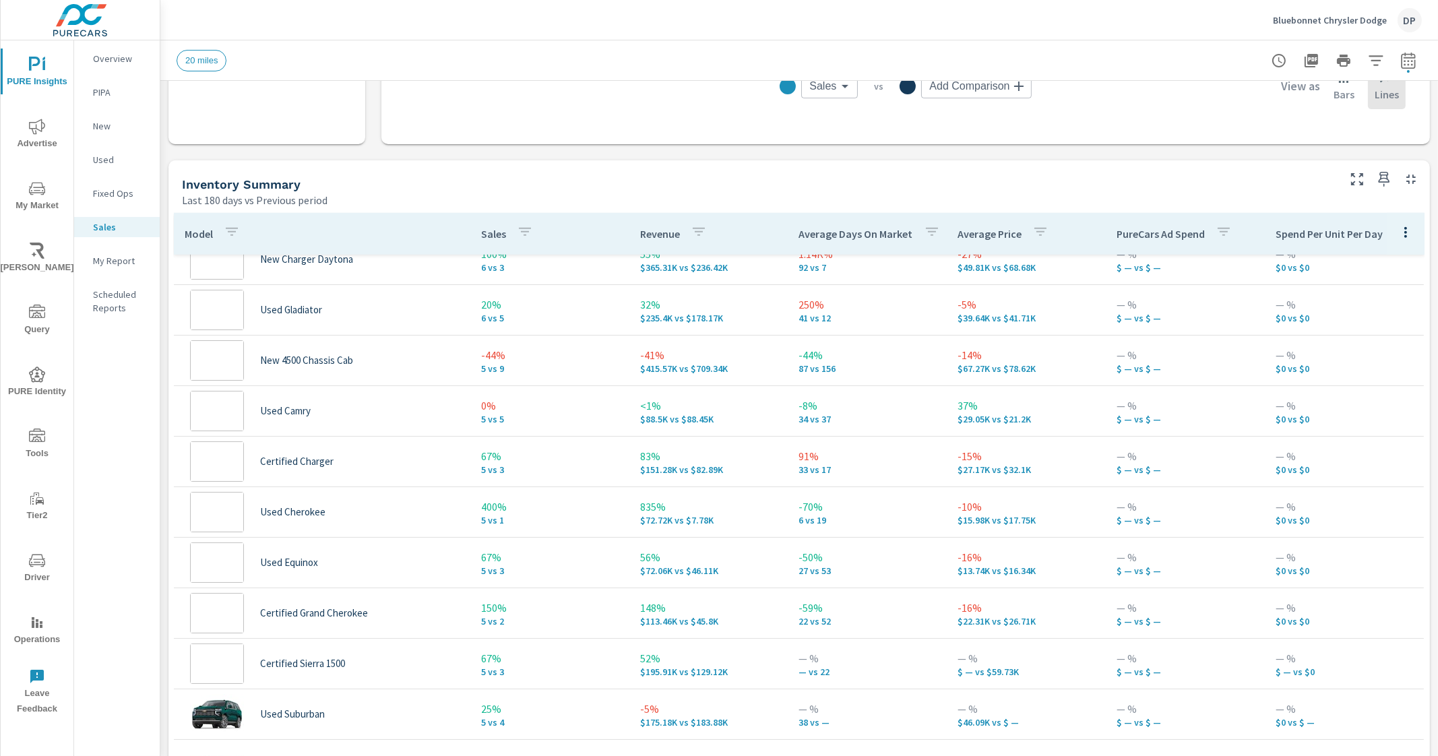
scroll to position [602, 0]
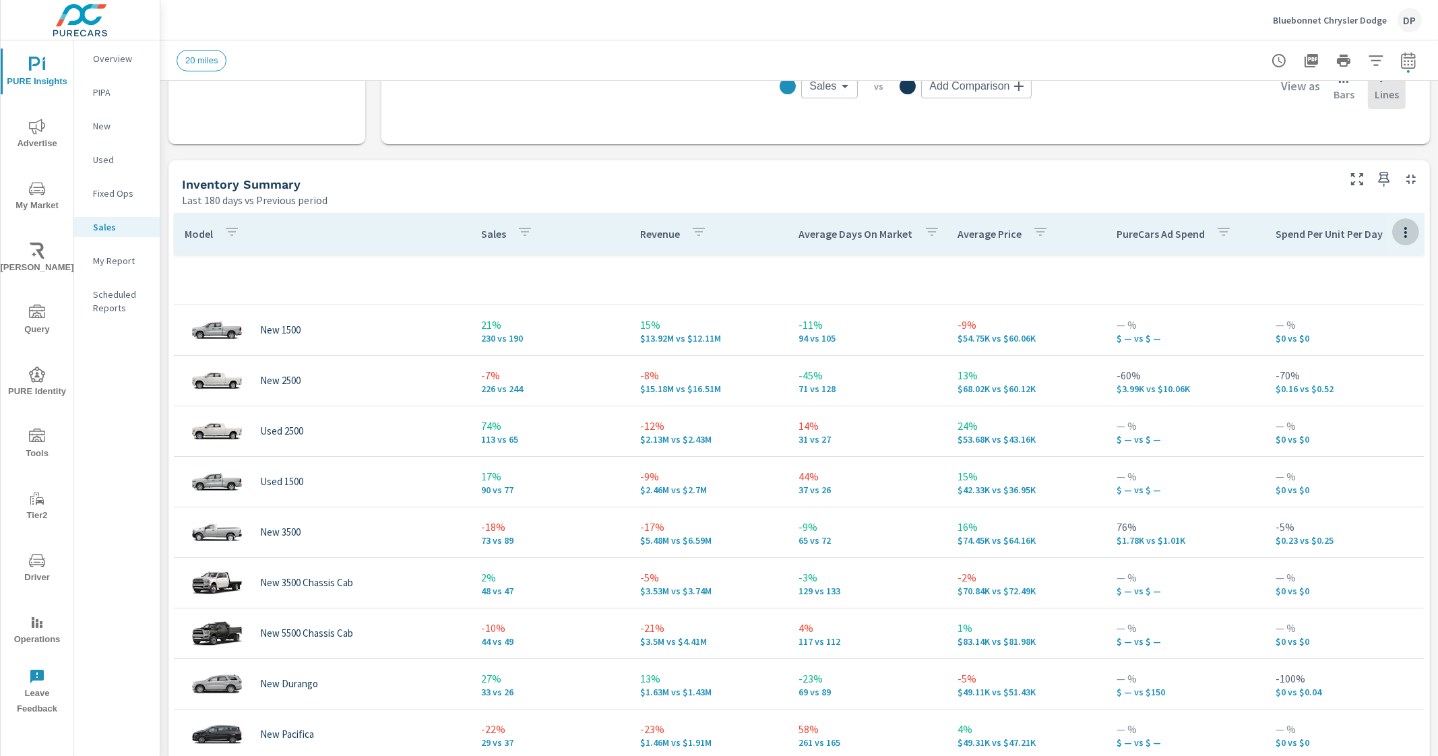
click at [1398, 229] on icon "button" at bounding box center [1406, 232] width 16 height 16
click at [1370, 331] on div "Customize columns..." at bounding box center [1376, 323] width 107 height 24
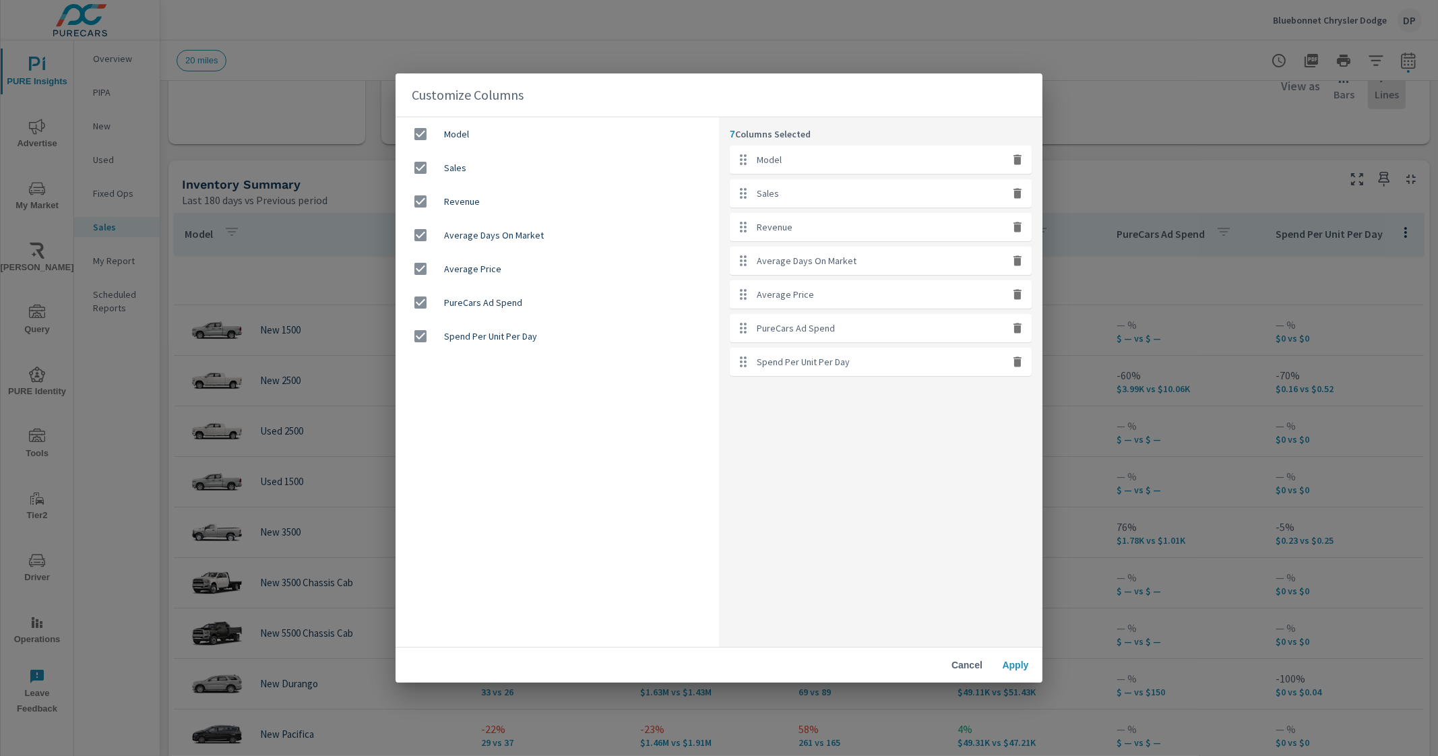
click at [977, 667] on span "Cancel" at bounding box center [967, 665] width 32 height 12
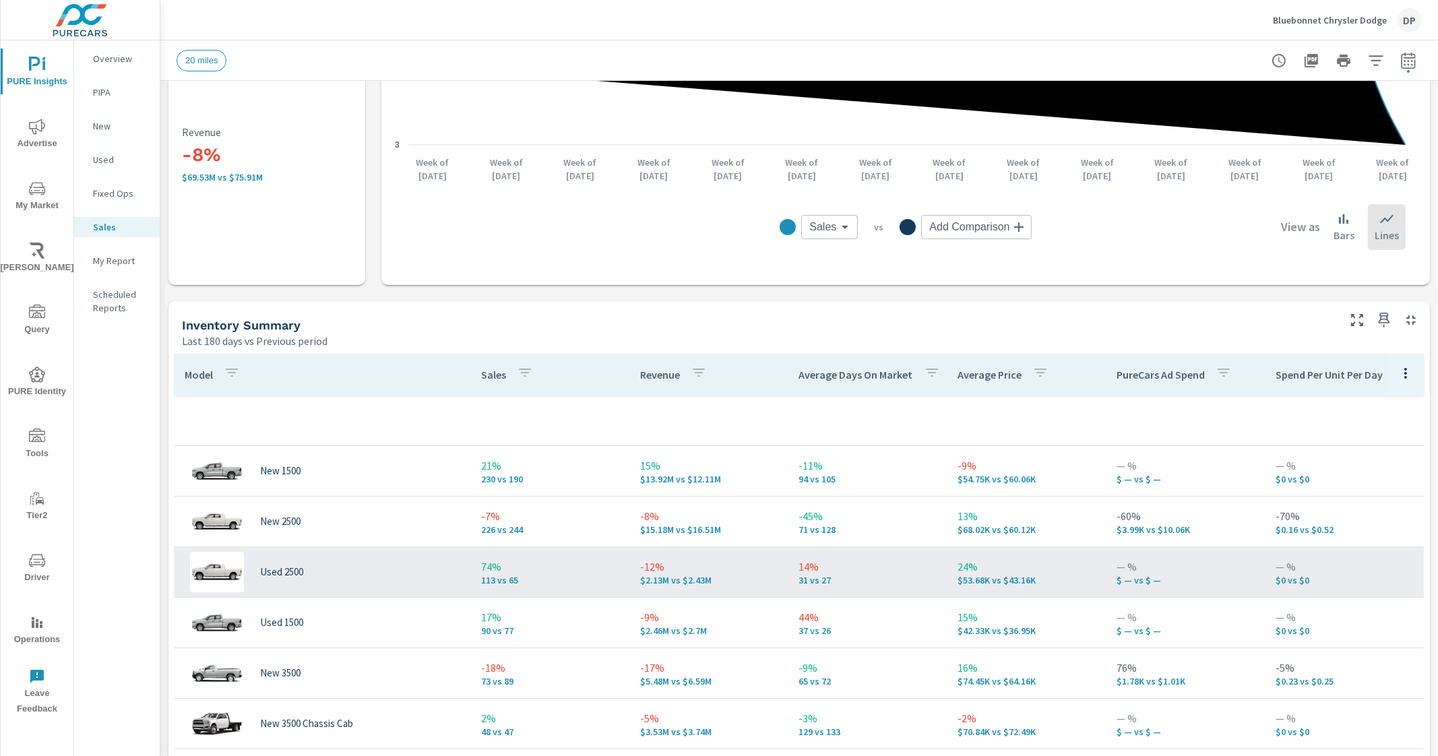
scroll to position [336, 0]
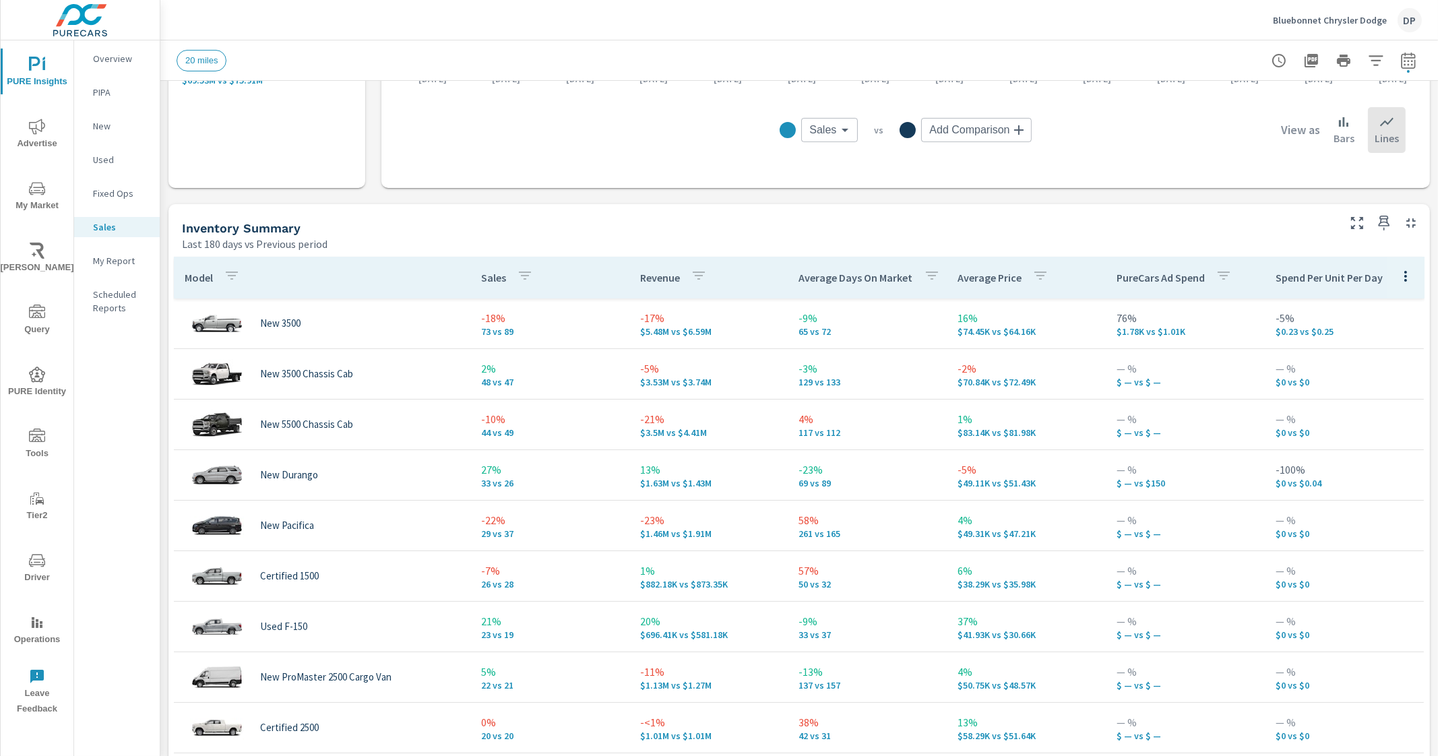
scroll to position [452, 0]
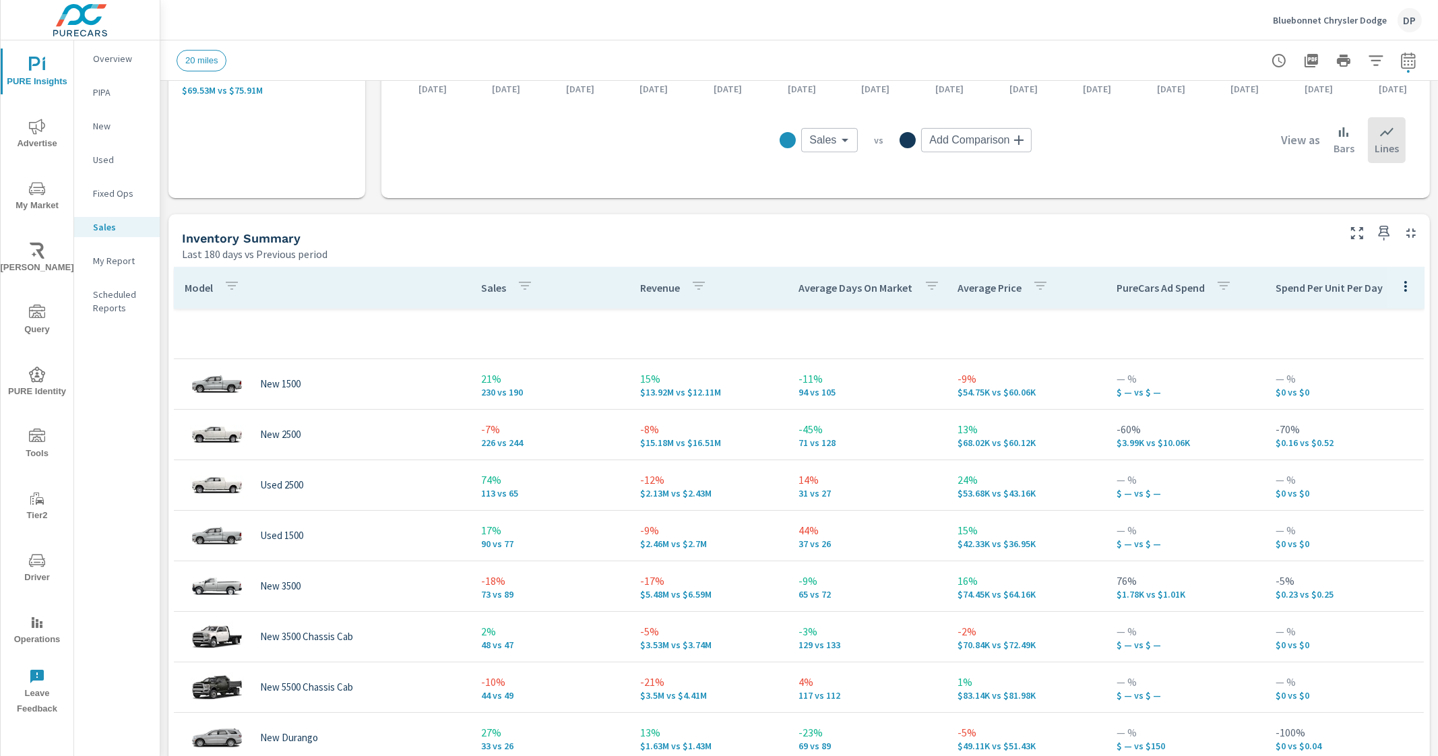
click at [486, 289] on p "Sales" at bounding box center [493, 287] width 25 height 13
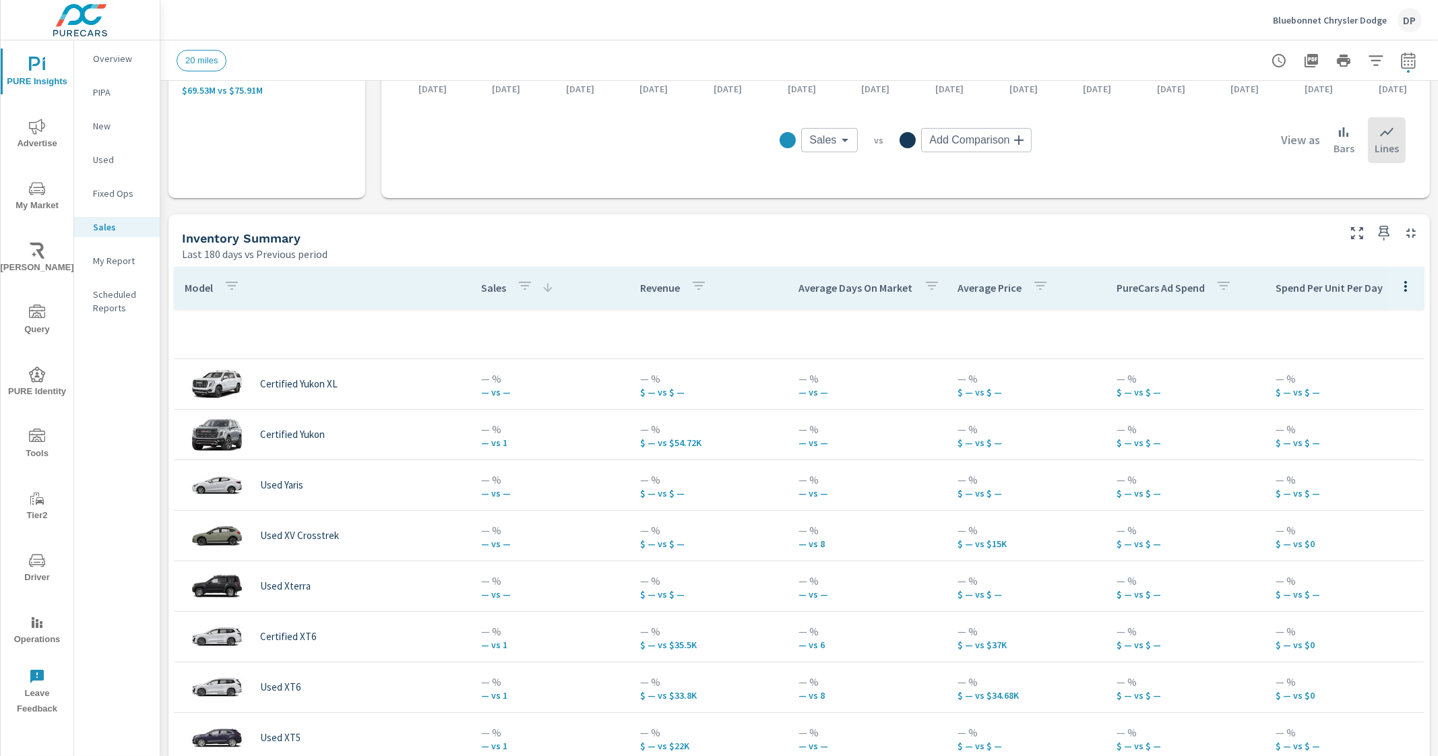
click at [486, 289] on p "Sales" at bounding box center [493, 287] width 25 height 13
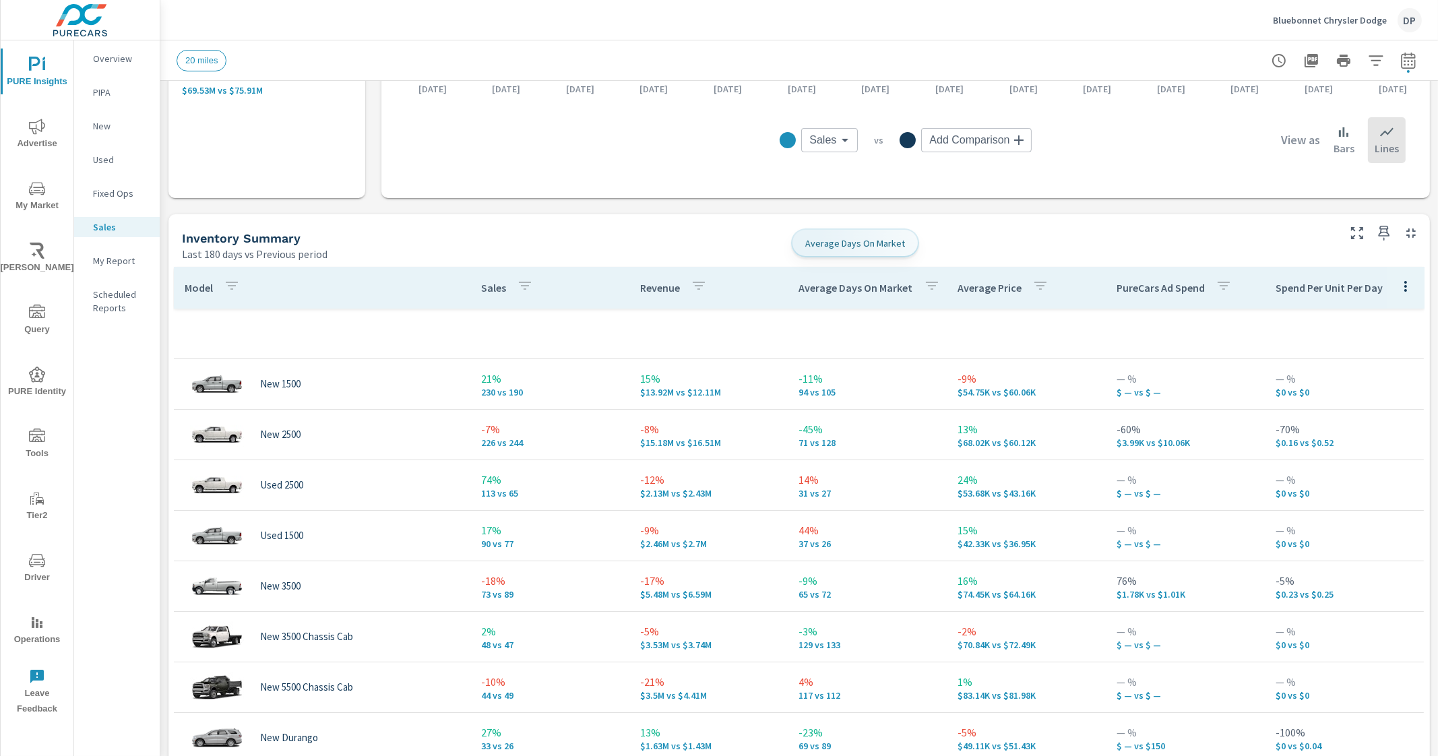
click at [799, 288] on p "Average Days On Market" at bounding box center [856, 287] width 114 height 13
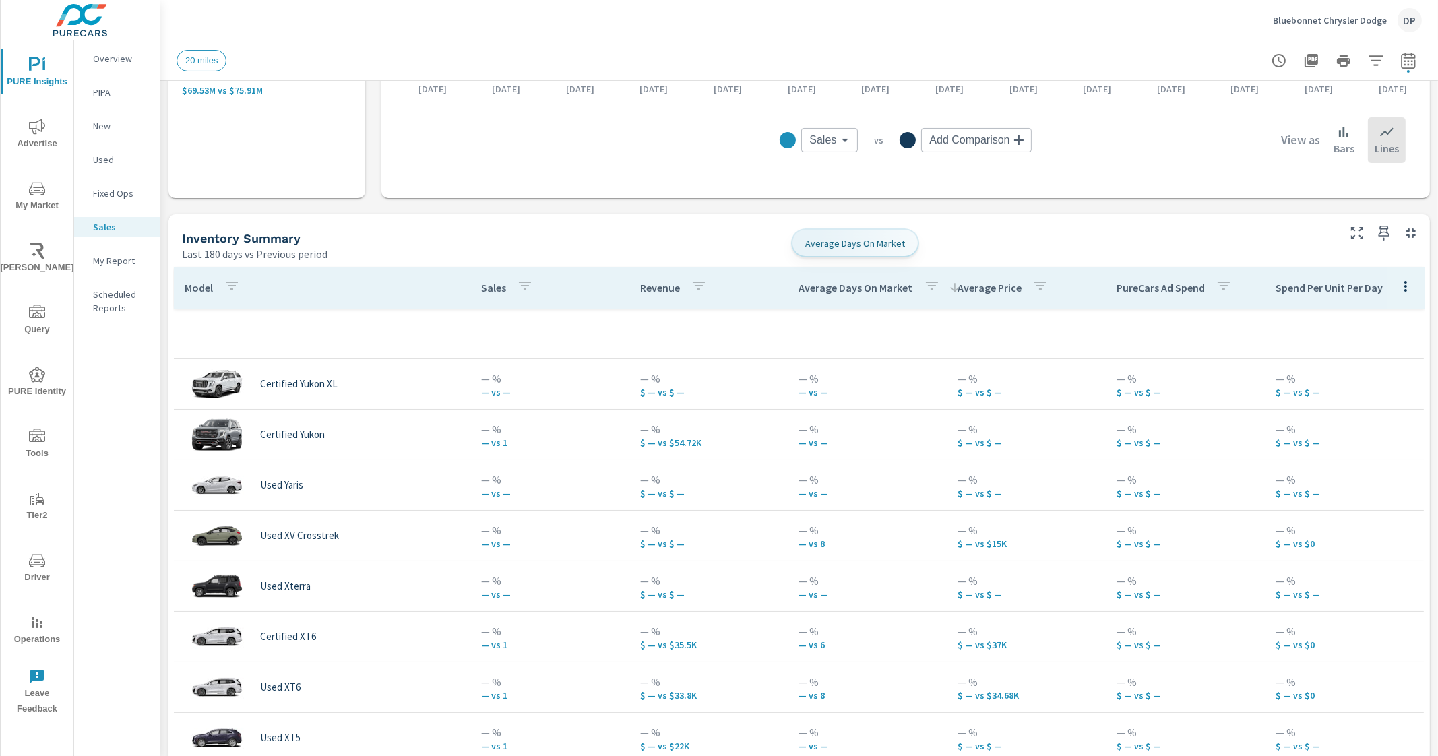
click at [799, 288] on p "Average Days On Market" at bounding box center [856, 287] width 114 height 13
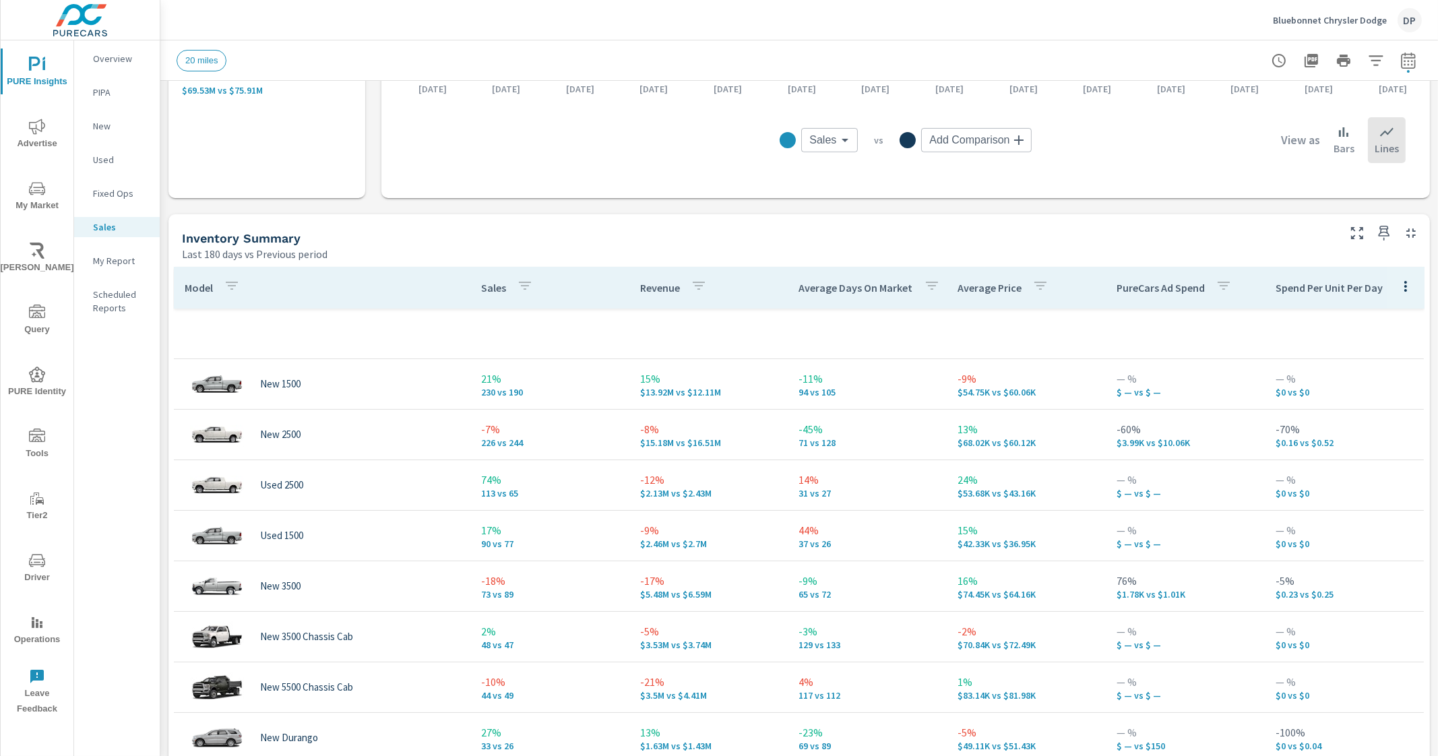
click at [965, 291] on p "Average Price" at bounding box center [990, 287] width 64 height 13
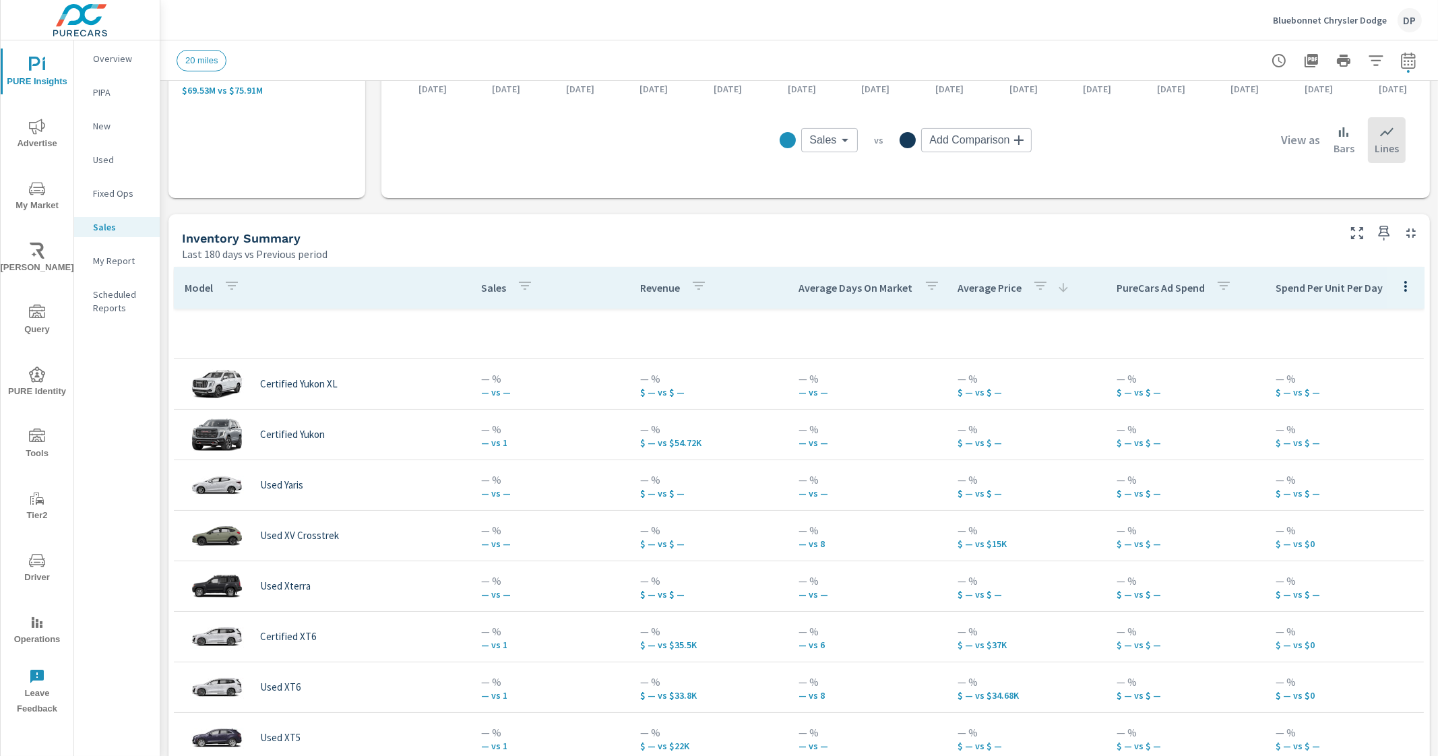
click at [965, 291] on p "Average Price" at bounding box center [990, 287] width 64 height 13
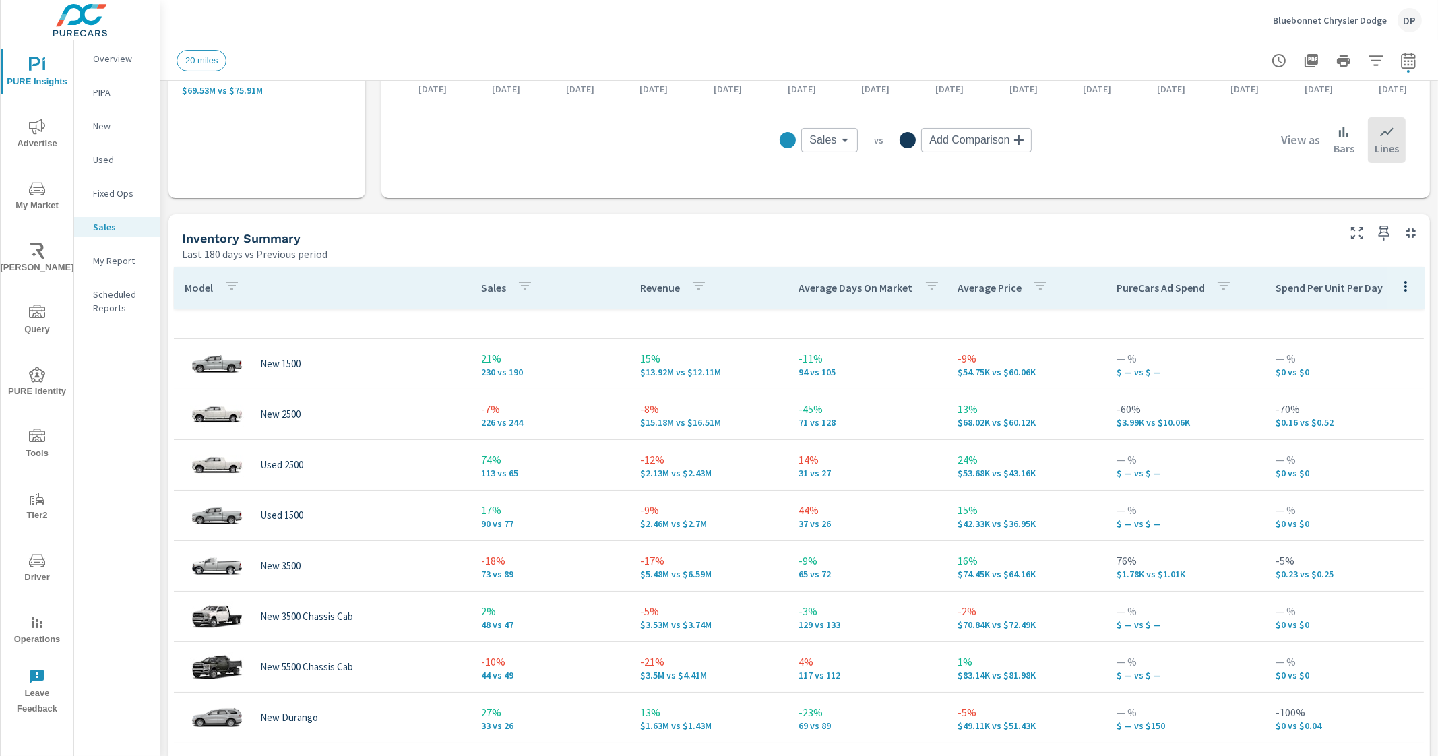
scroll to position [253, 0]
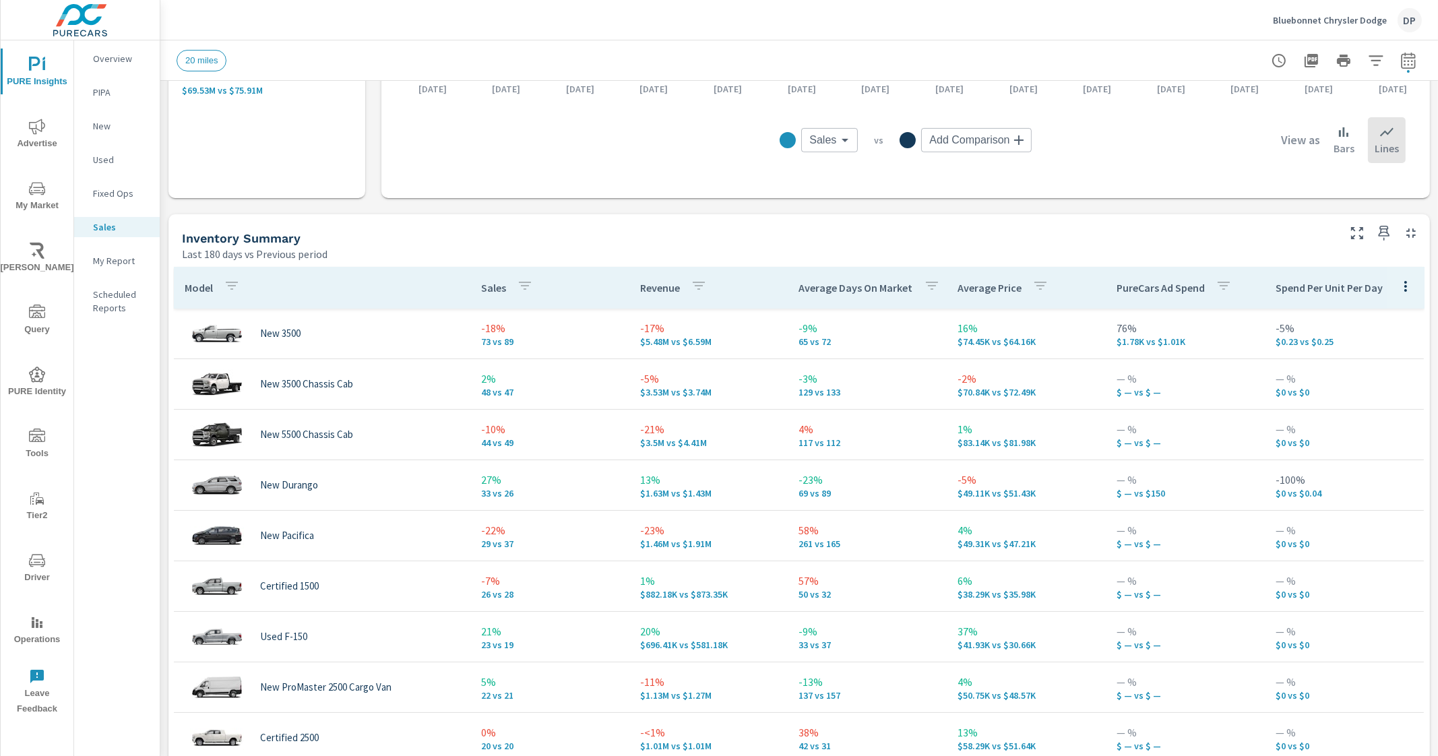
scroll to position [3, 0]
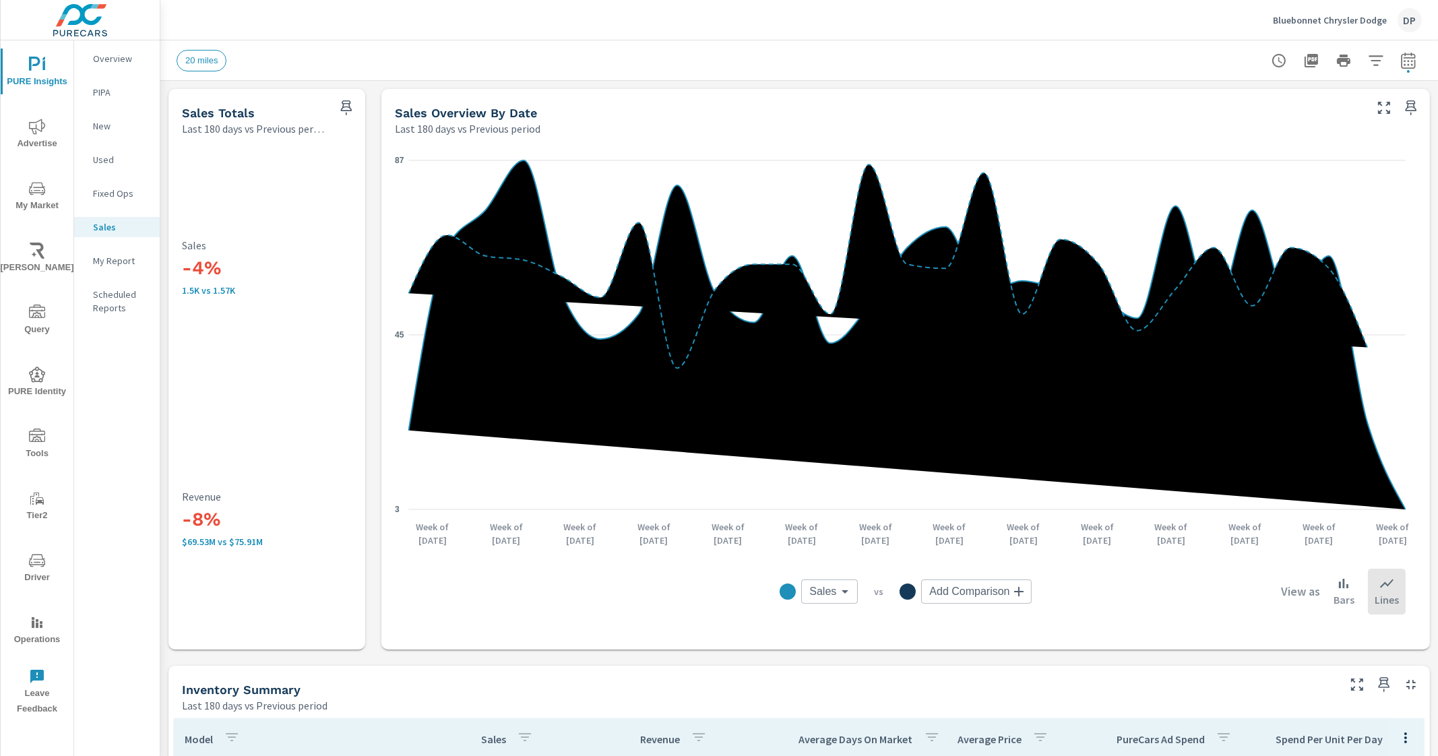
drag, startPoint x: 1395, startPoint y: 55, endPoint x: 1402, endPoint y: 55, distance: 6.8
click at [1401, 55] on icon "button" at bounding box center [1409, 61] width 16 height 16
select select "Last 180 days"
select select "Previous period"
click at [1384, 179] on icon "button" at bounding box center [1377, 175] width 16 height 16
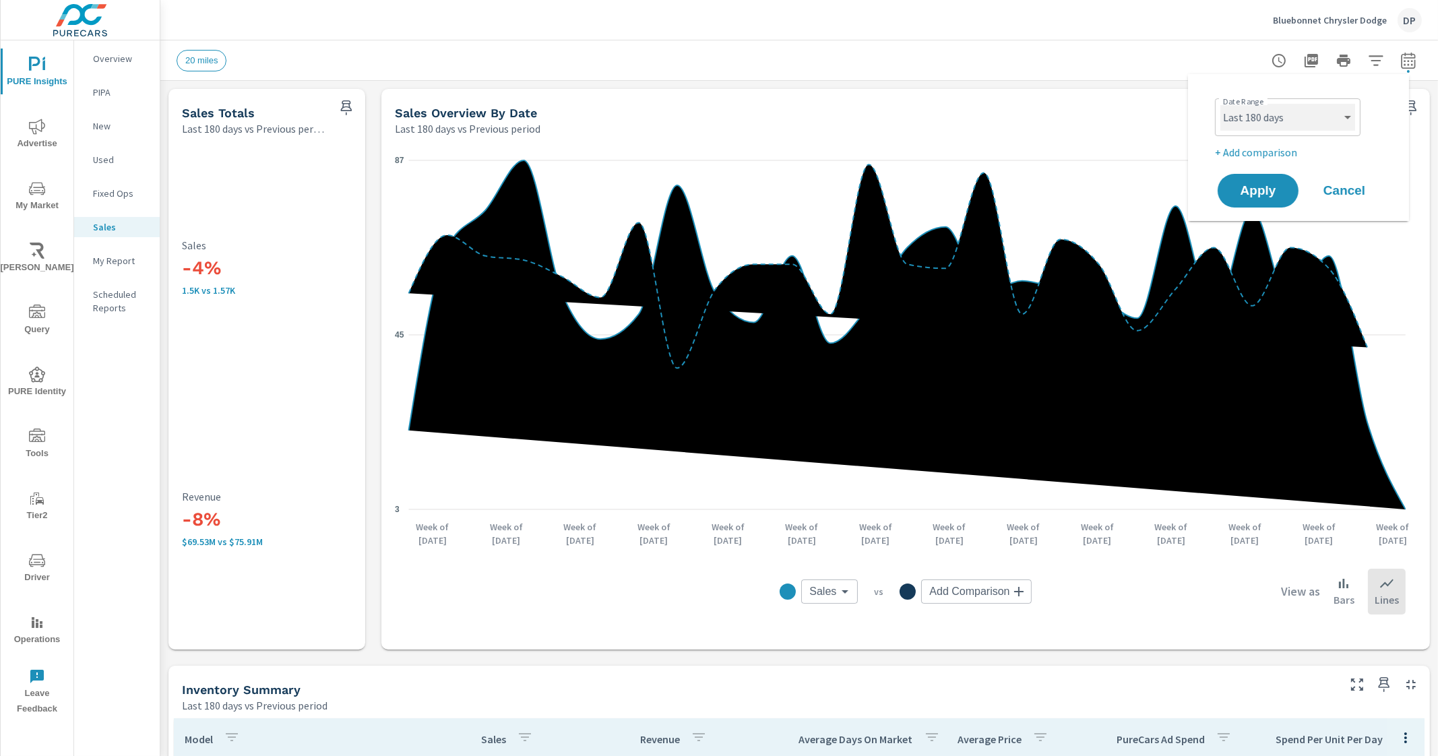
click at [1341, 122] on select "Custom Yesterday Last week Last 7 days Last 14 days Last 30 days Last 45 days L…" at bounding box center [1288, 117] width 135 height 27
click at [1221, 104] on select "Custom Yesterday Last week Last 7 days Last 14 days Last 30 days Last 45 days L…" at bounding box center [1288, 117] width 135 height 27
select select "Last 30 days"
click at [1256, 193] on span "Apply" at bounding box center [1258, 191] width 55 height 13
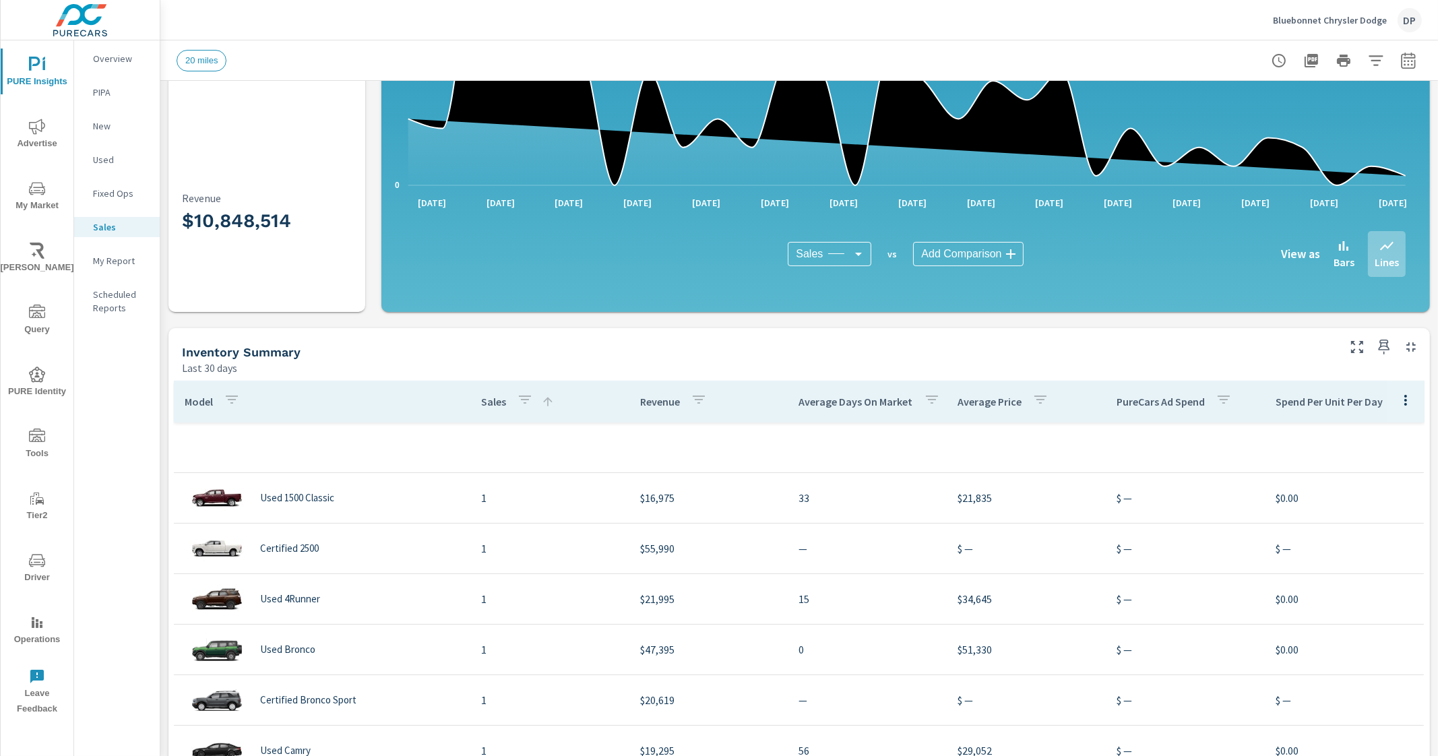
scroll to position [253, 0]
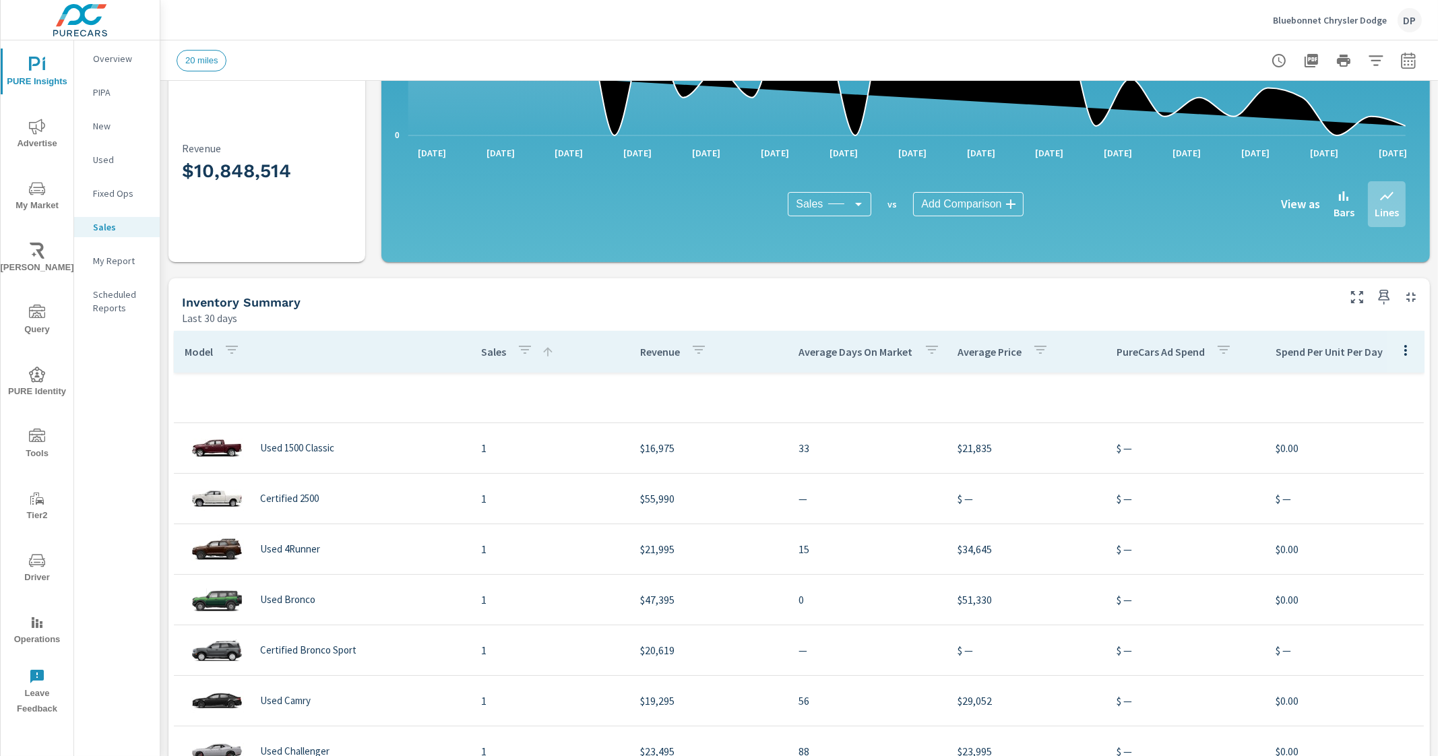
click at [487, 349] on p "Sales" at bounding box center [493, 351] width 25 height 13
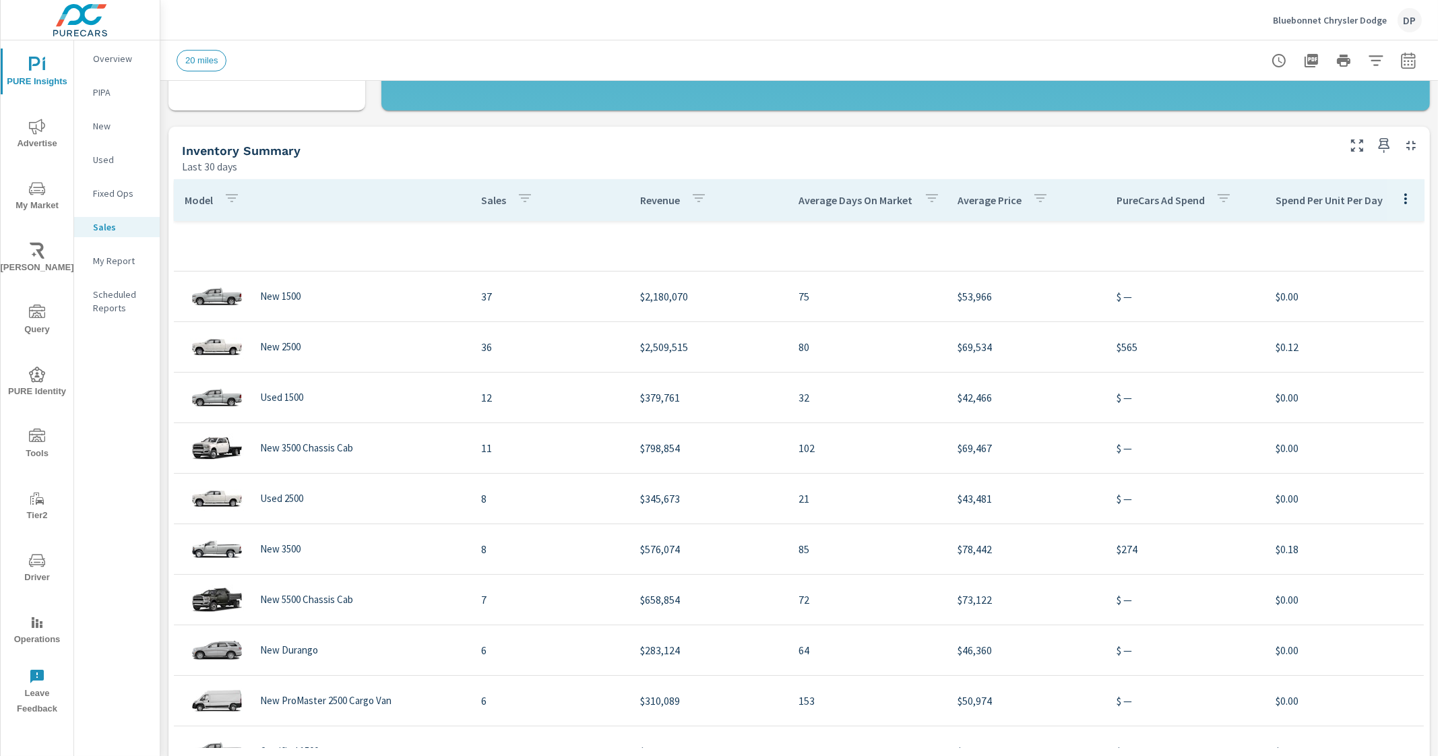
scroll to position [421, 0]
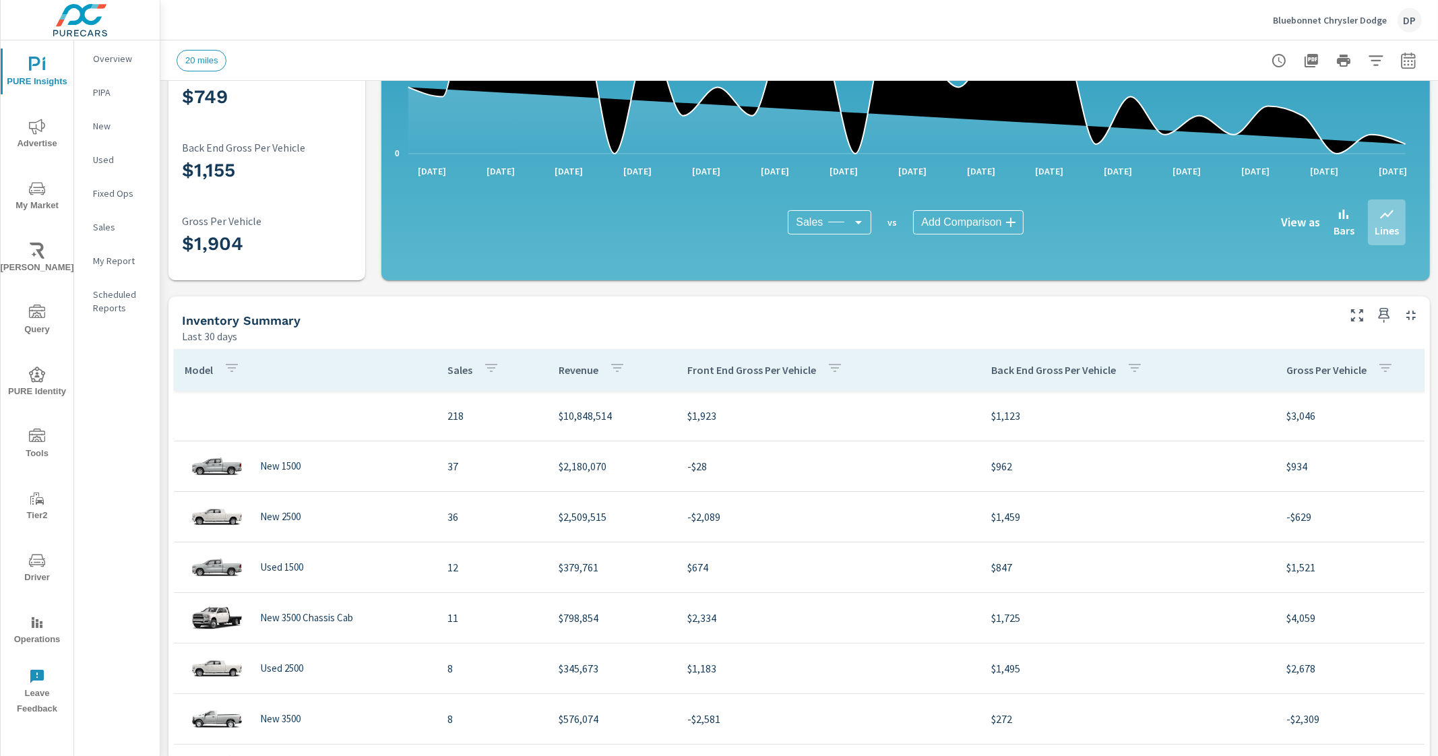
scroll to position [253, 0]
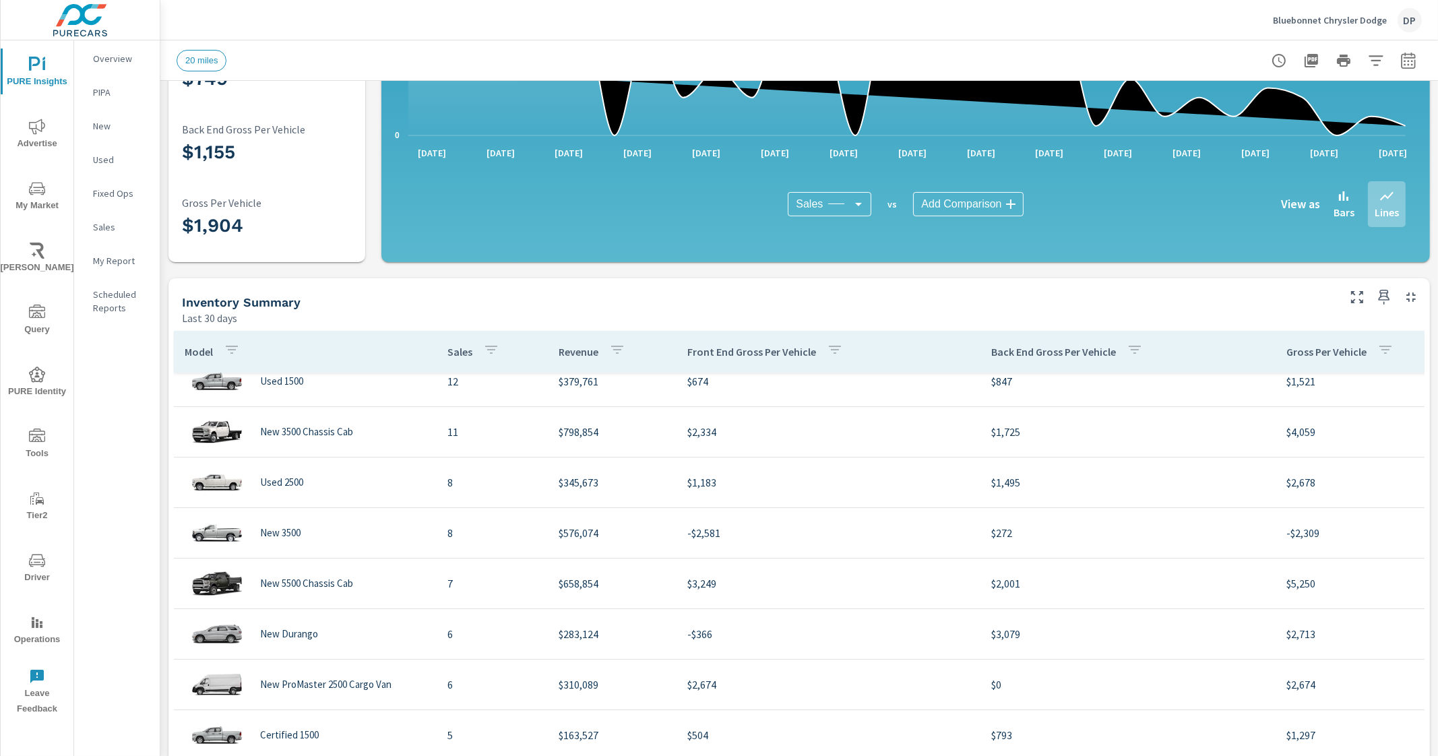
scroll to position [23, 0]
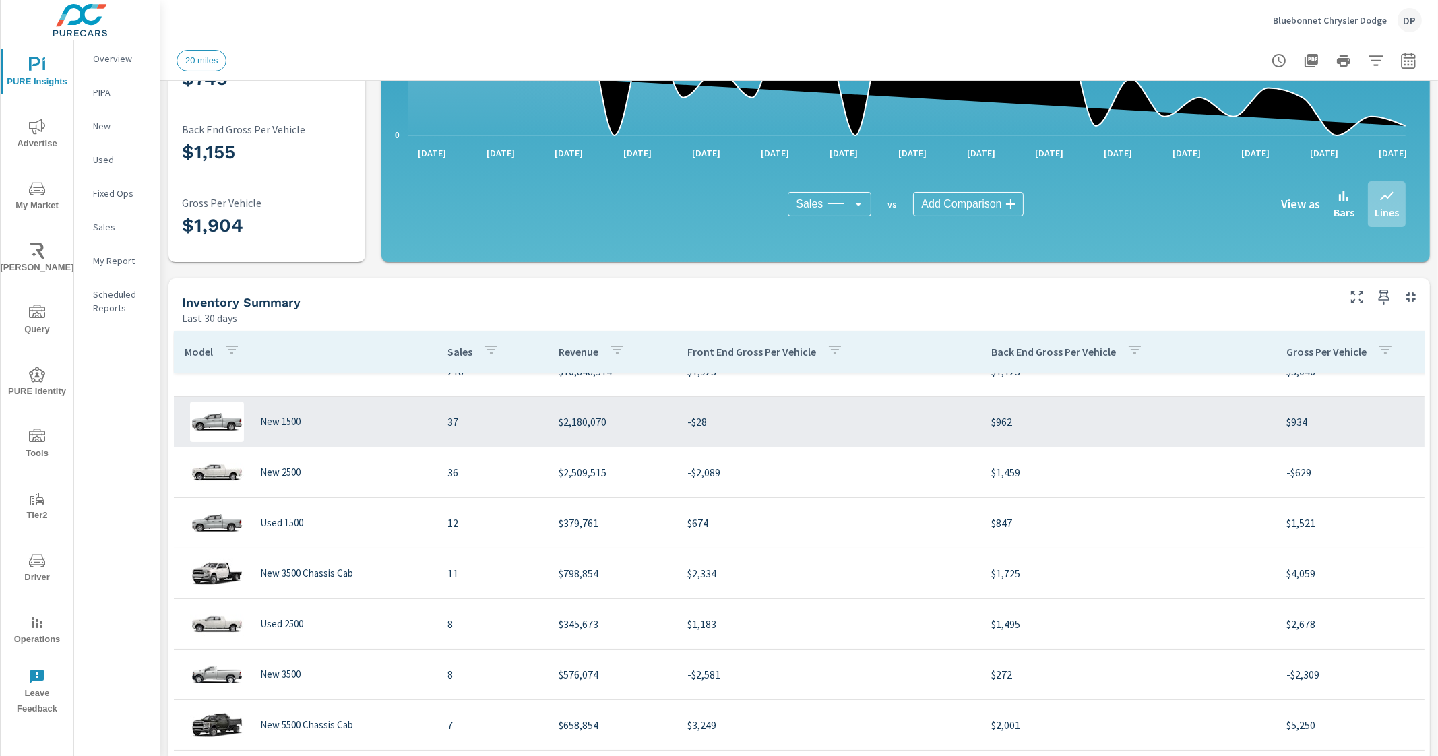
scroll to position [336, 0]
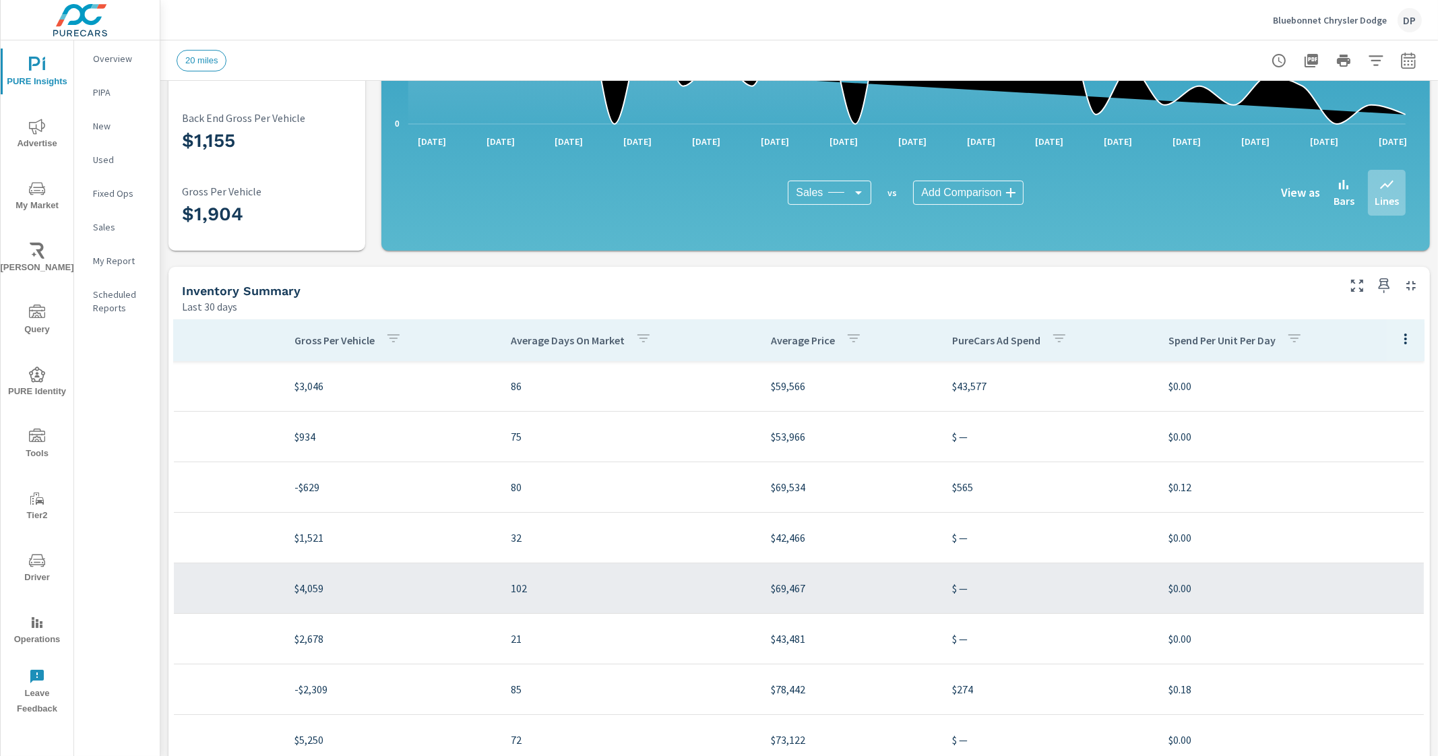
scroll to position [261, 0]
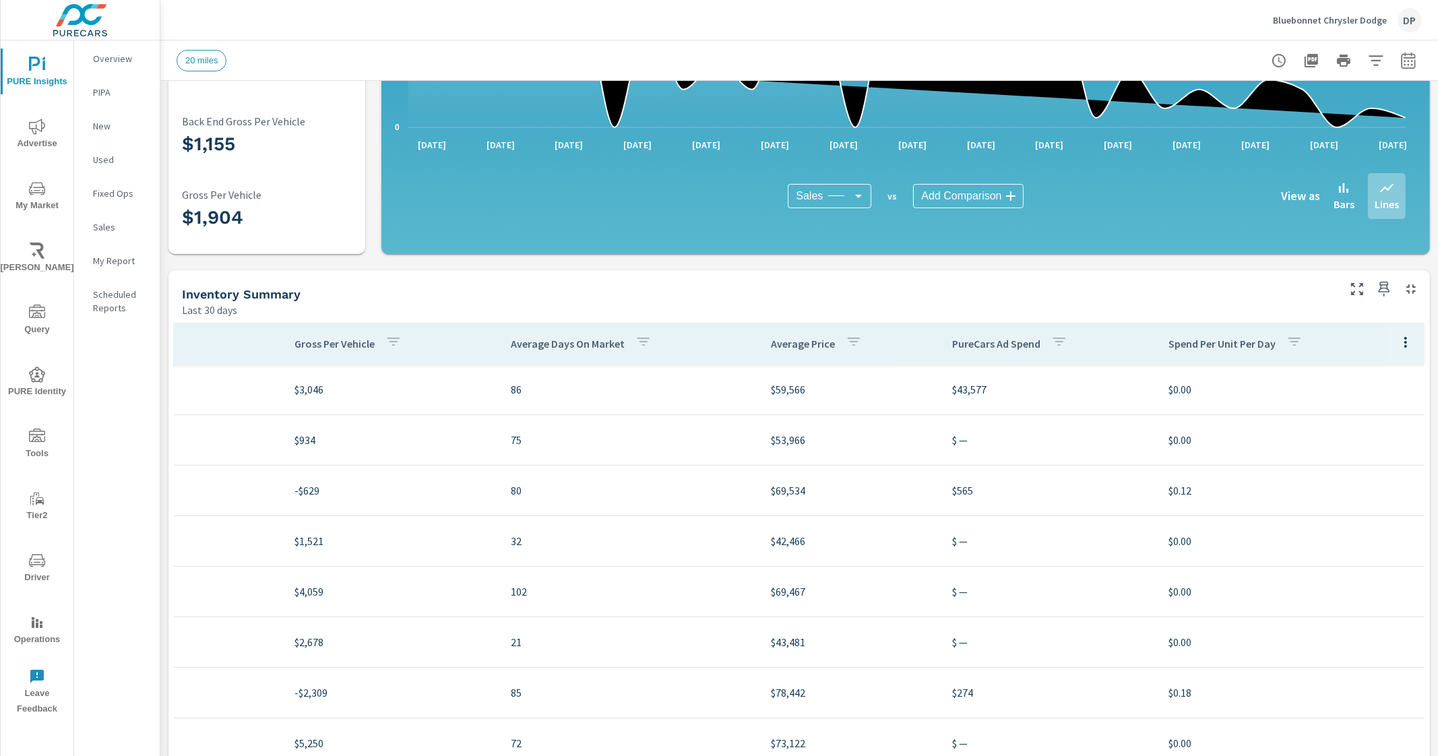
click at [1398, 343] on icon "button" at bounding box center [1406, 342] width 16 height 16
click at [1365, 438] on span "Customize columns..." at bounding box center [1375, 432] width 85 height 13
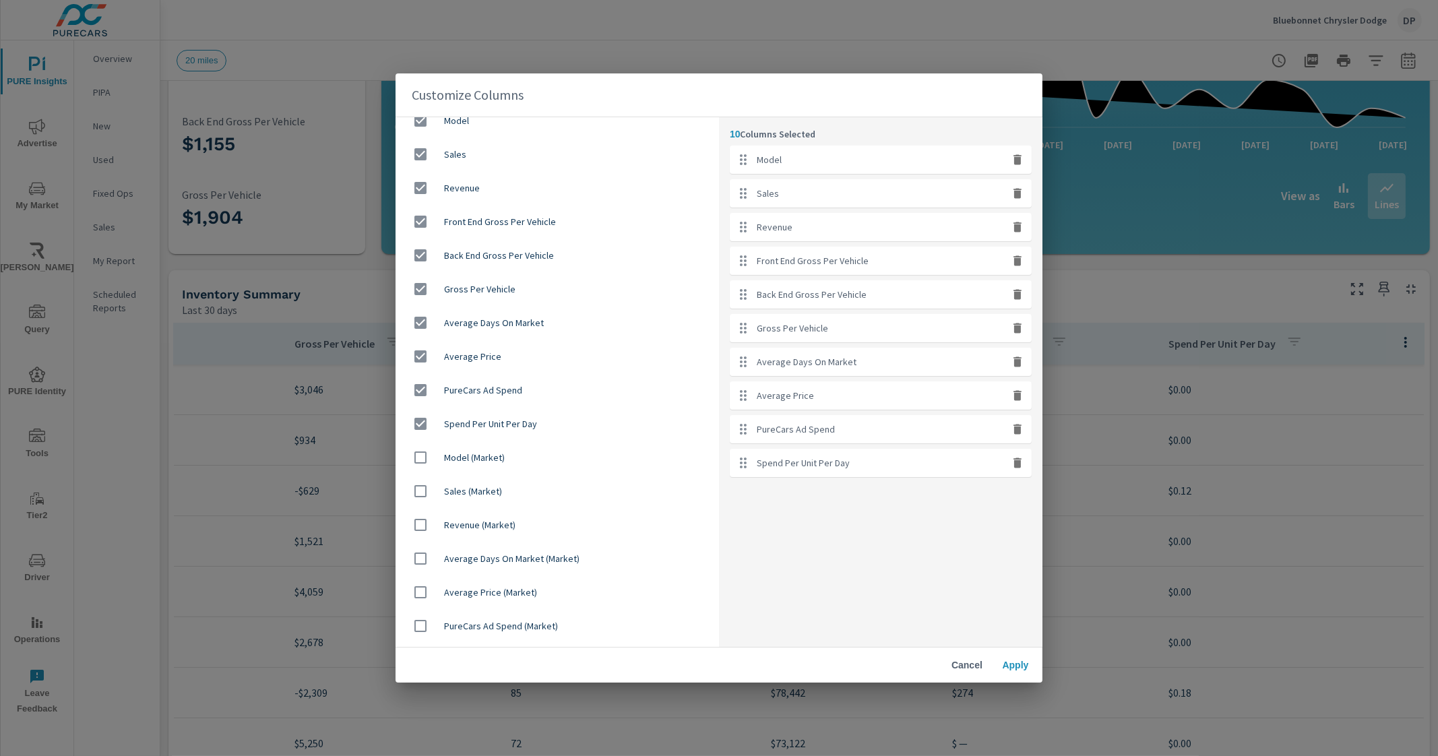
scroll to position [43, 0]
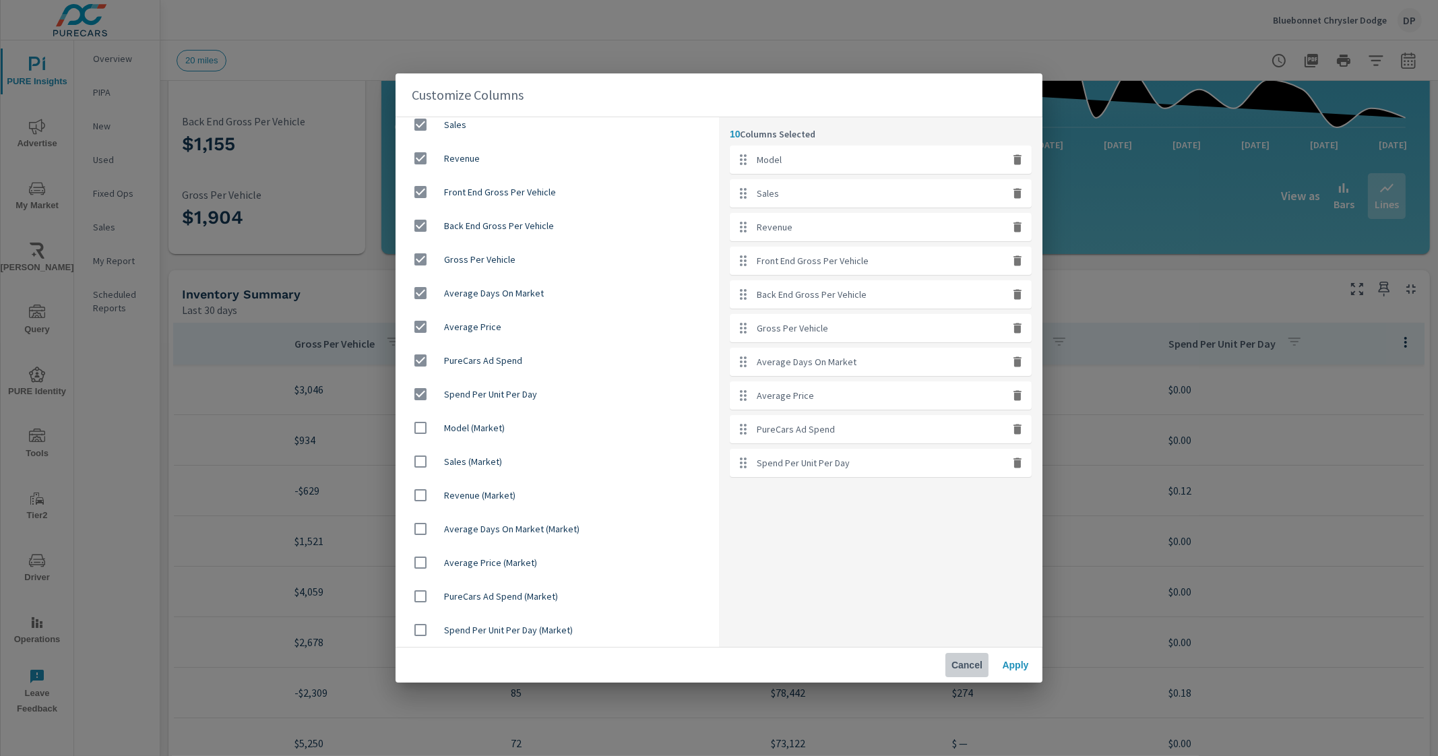
drag, startPoint x: 973, startPoint y: 662, endPoint x: 948, endPoint y: 709, distance: 53.1
click at [973, 663] on span "Cancel" at bounding box center [967, 665] width 32 height 12
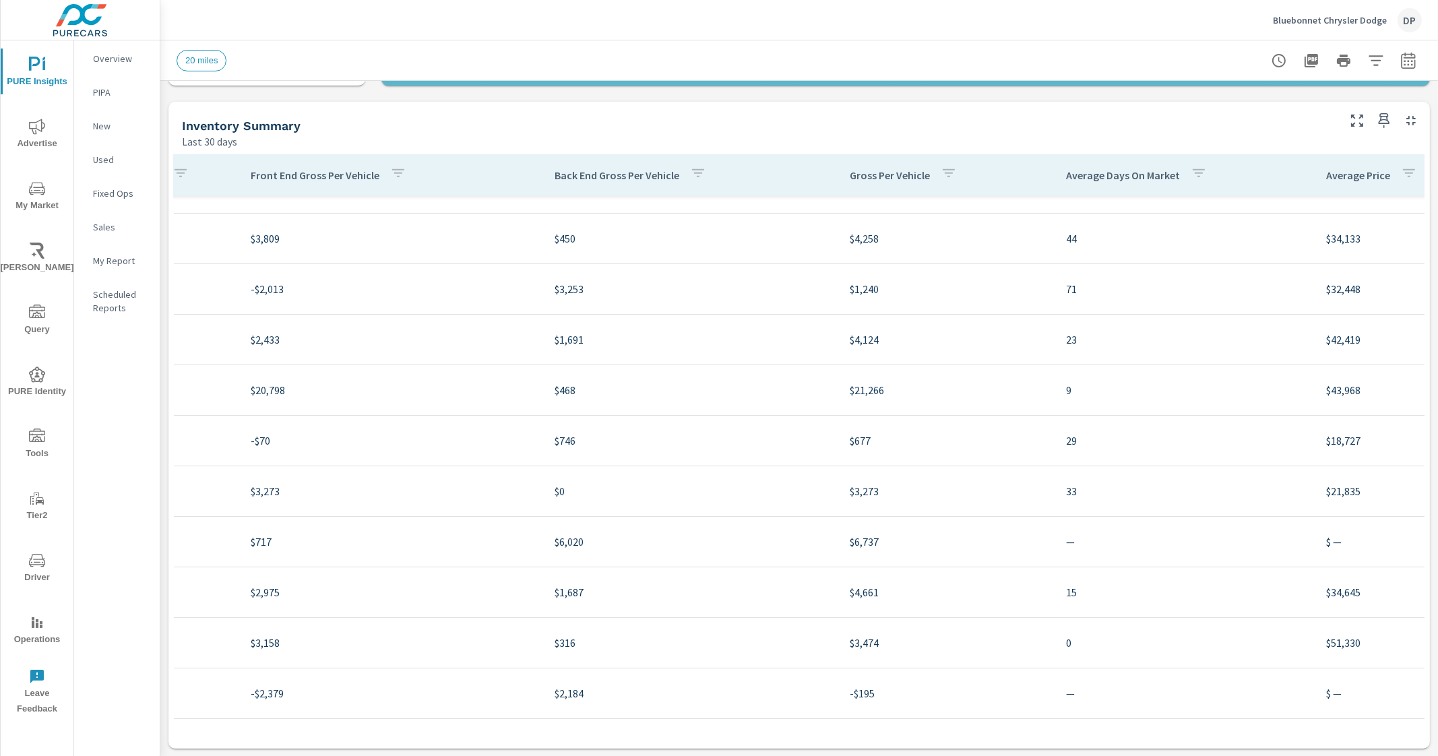
scroll to position [1095, 0]
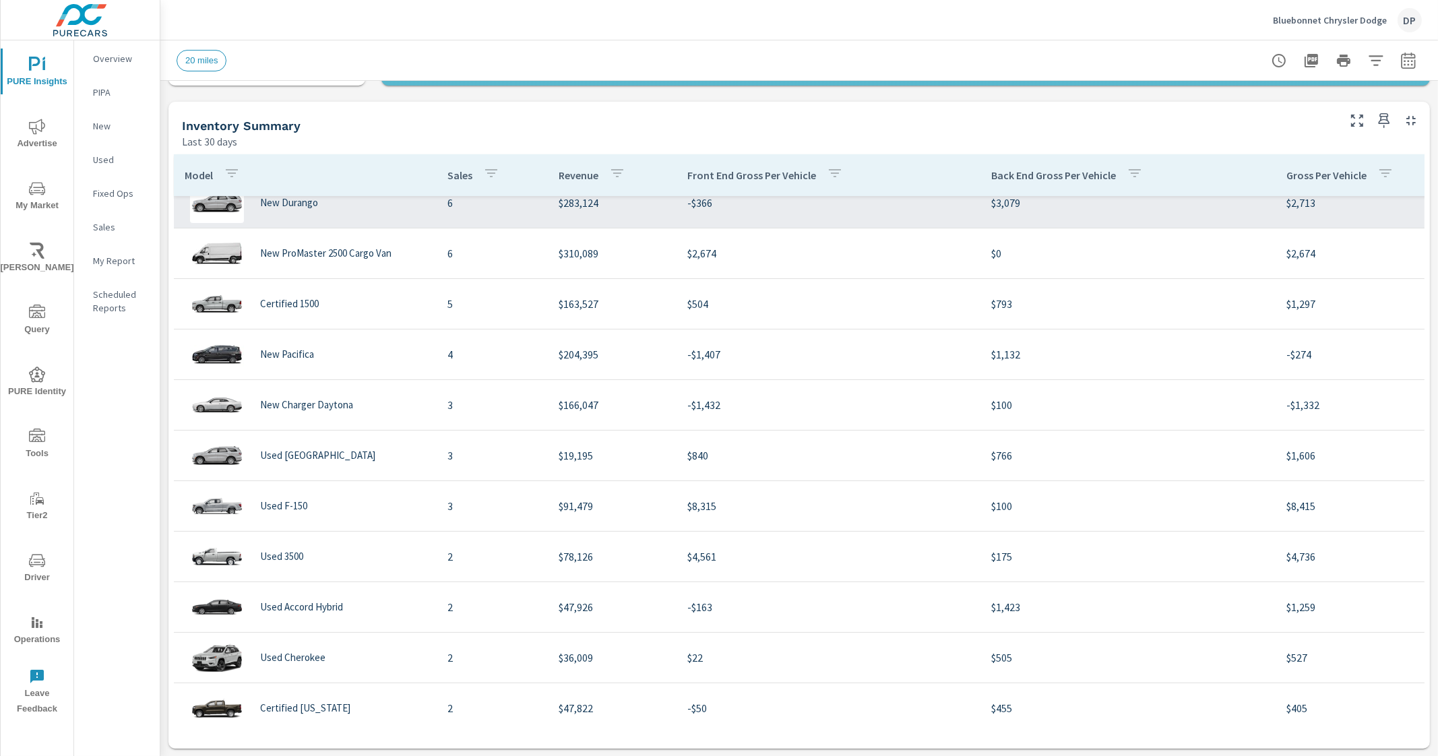
scroll to position [336, 0]
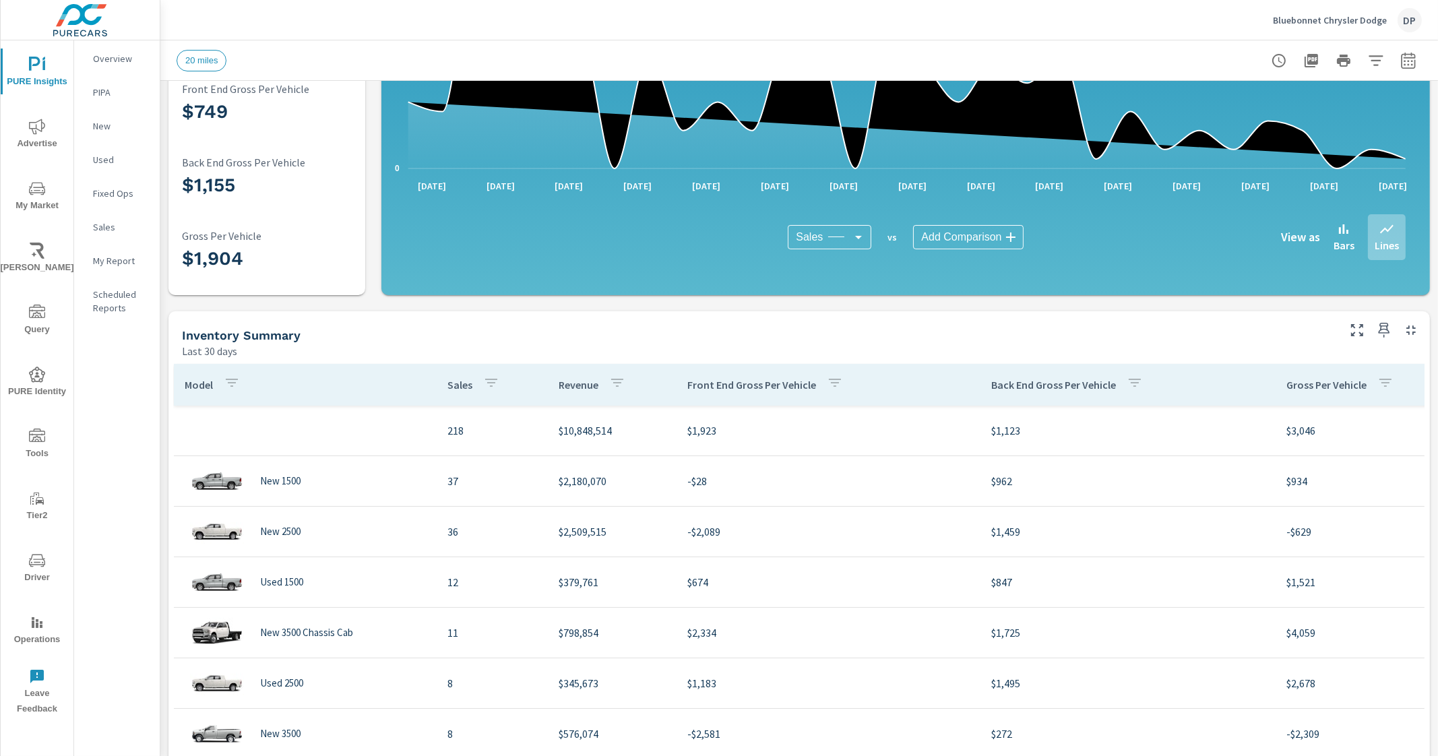
scroll to position [429, 0]
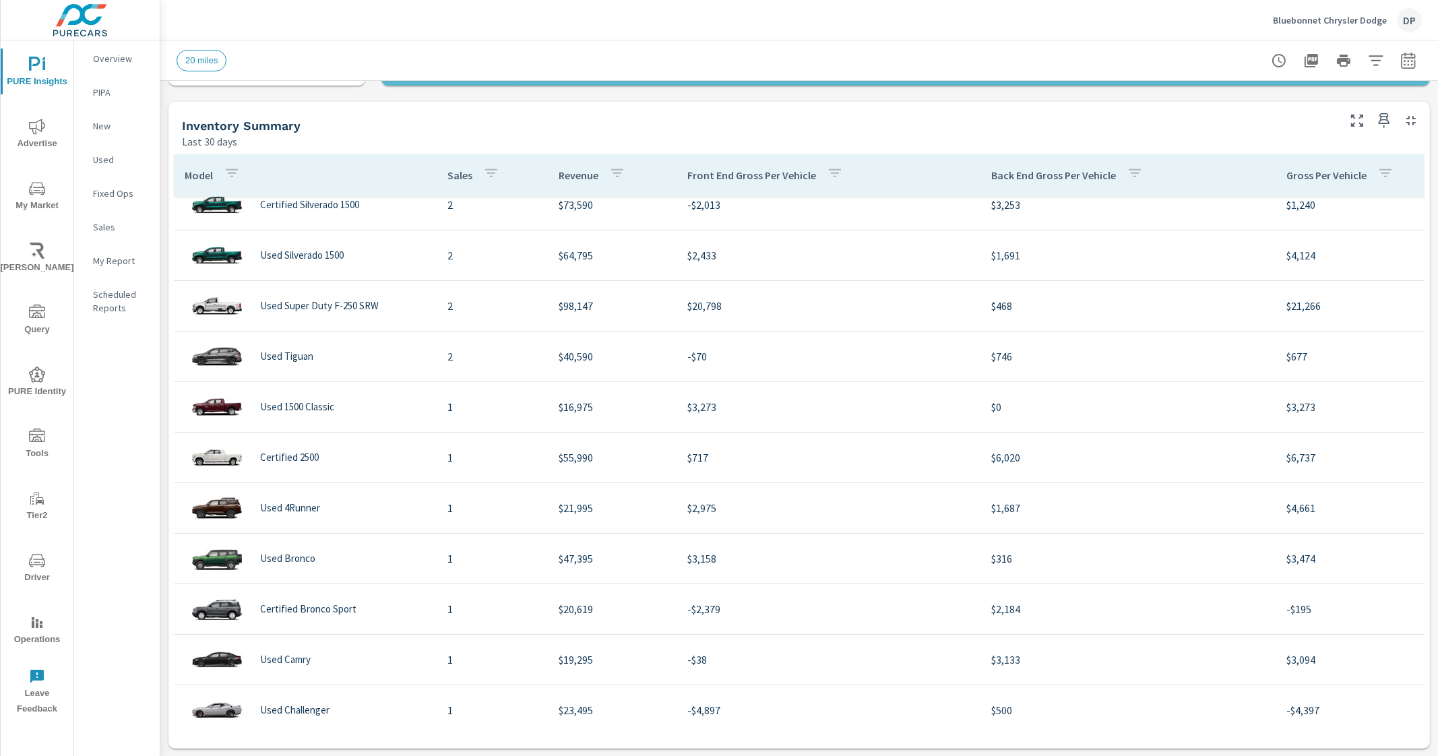
scroll to position [1601, 0]
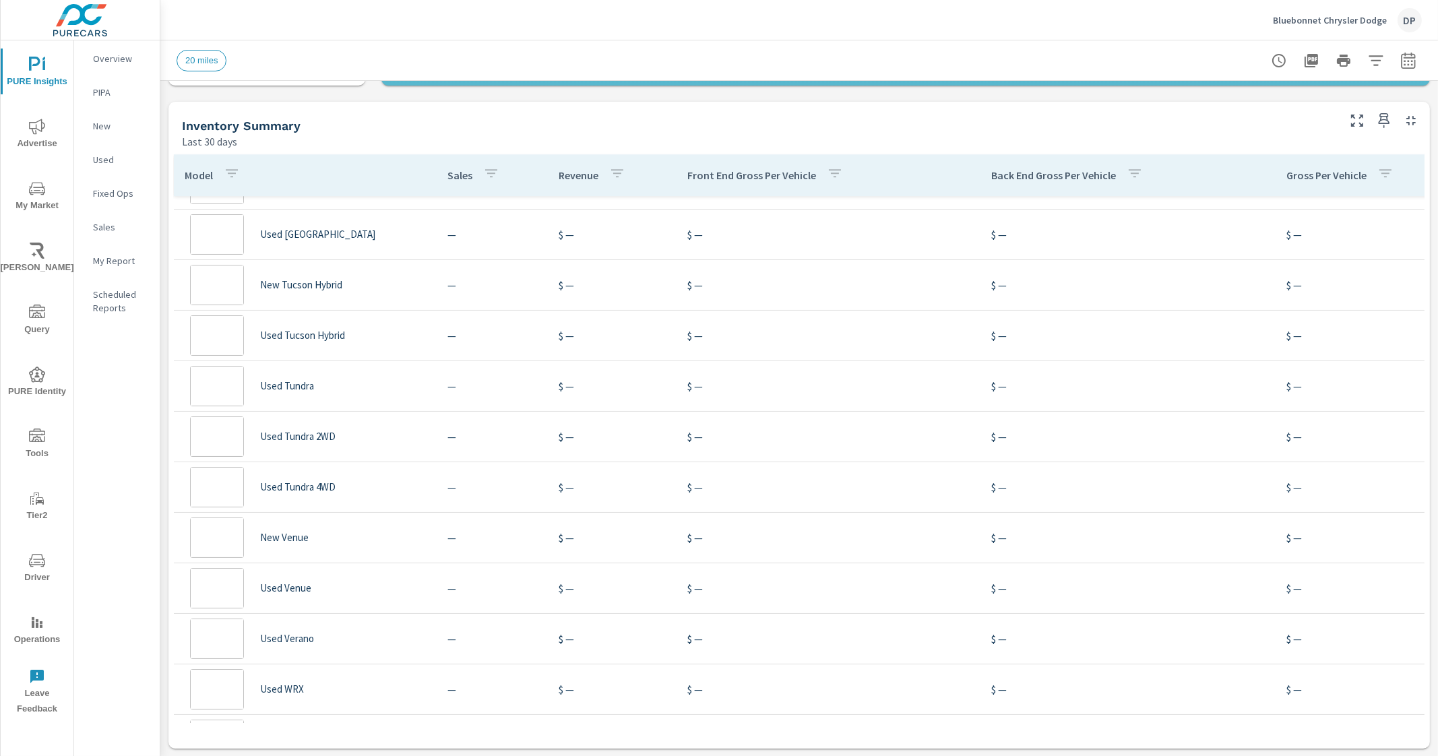
scroll to position [15063, 0]
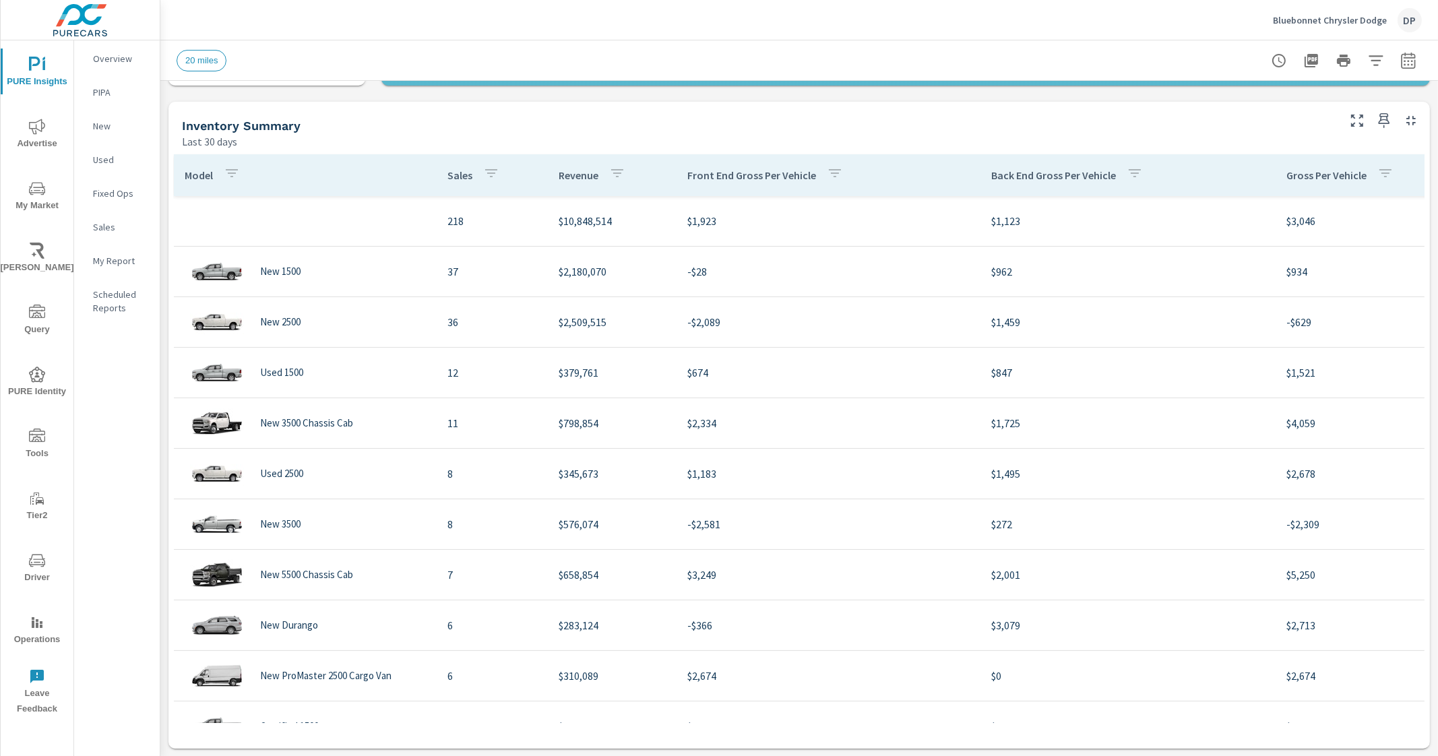
click at [195, 171] on p "Model" at bounding box center [199, 175] width 28 height 13
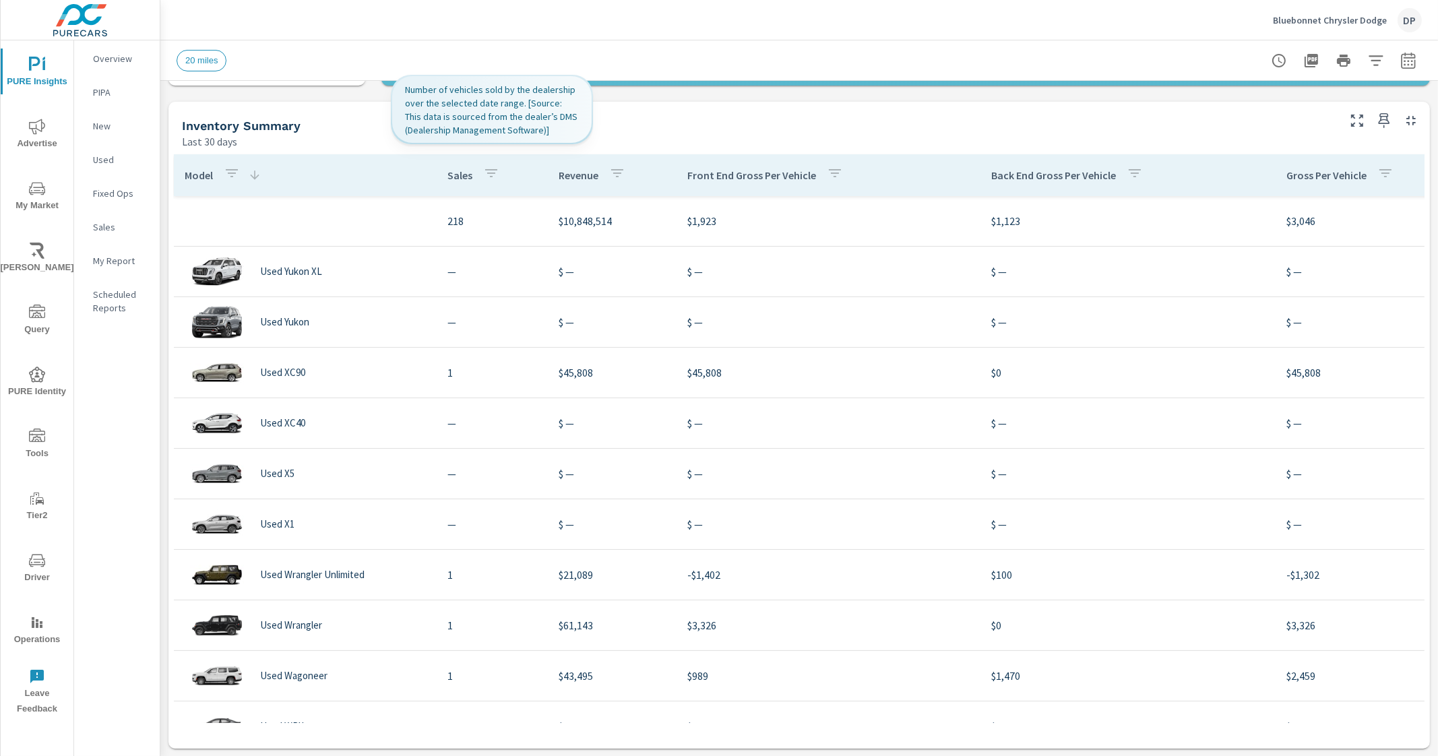
click at [452, 178] on p "Sales" at bounding box center [460, 175] width 25 height 13
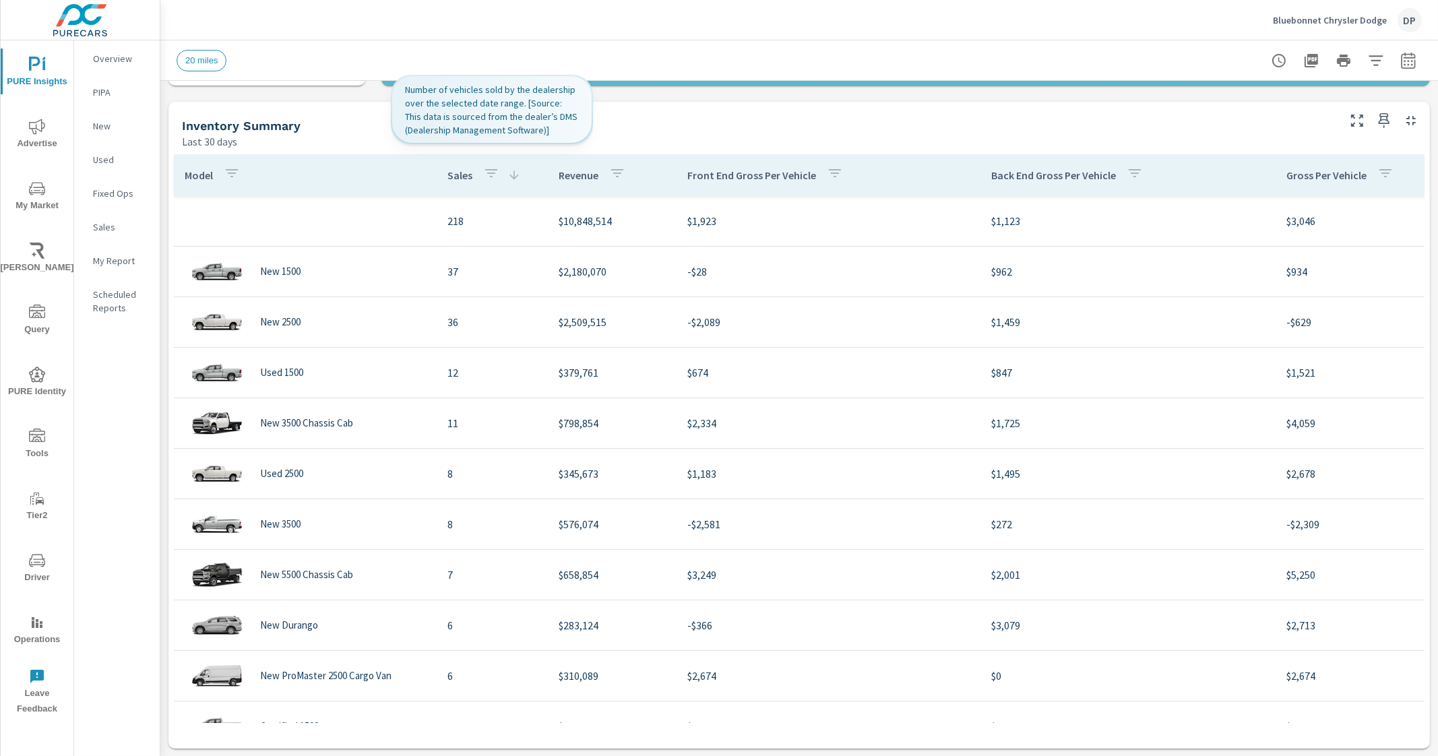
click at [452, 178] on p "Sales" at bounding box center [460, 175] width 25 height 13
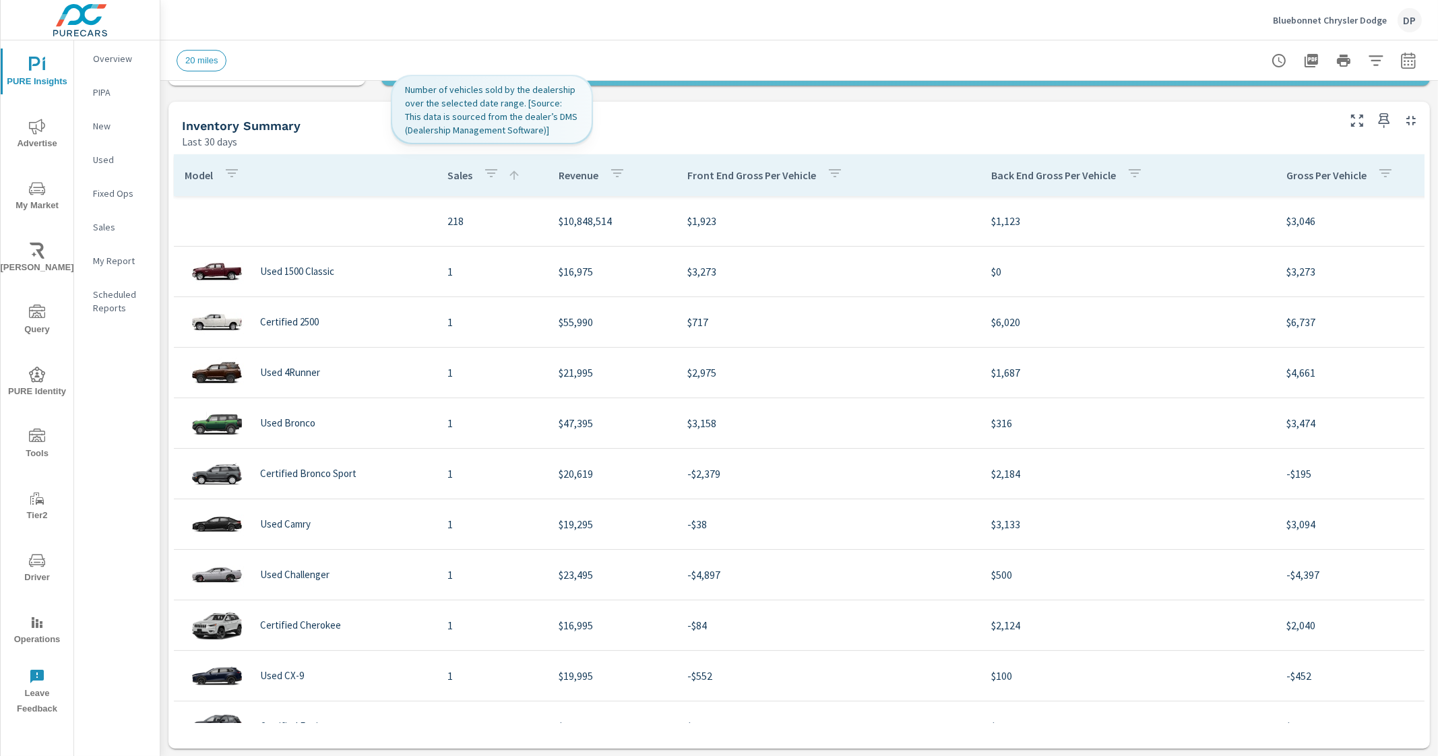
click at [452, 178] on p "Sales" at bounding box center [460, 175] width 25 height 13
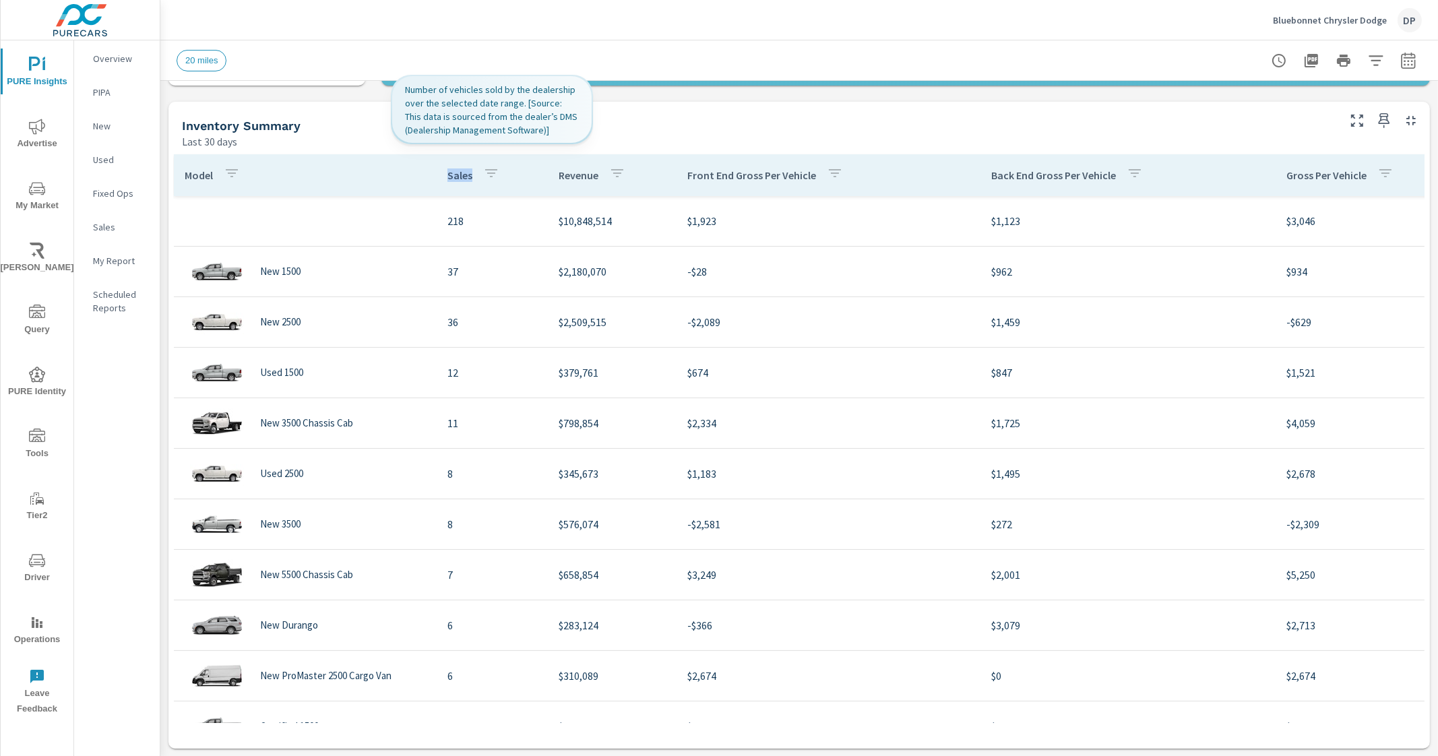
click at [452, 178] on p "Sales" at bounding box center [460, 175] width 25 height 13
click at [453, 175] on p "Sales" at bounding box center [460, 175] width 25 height 13
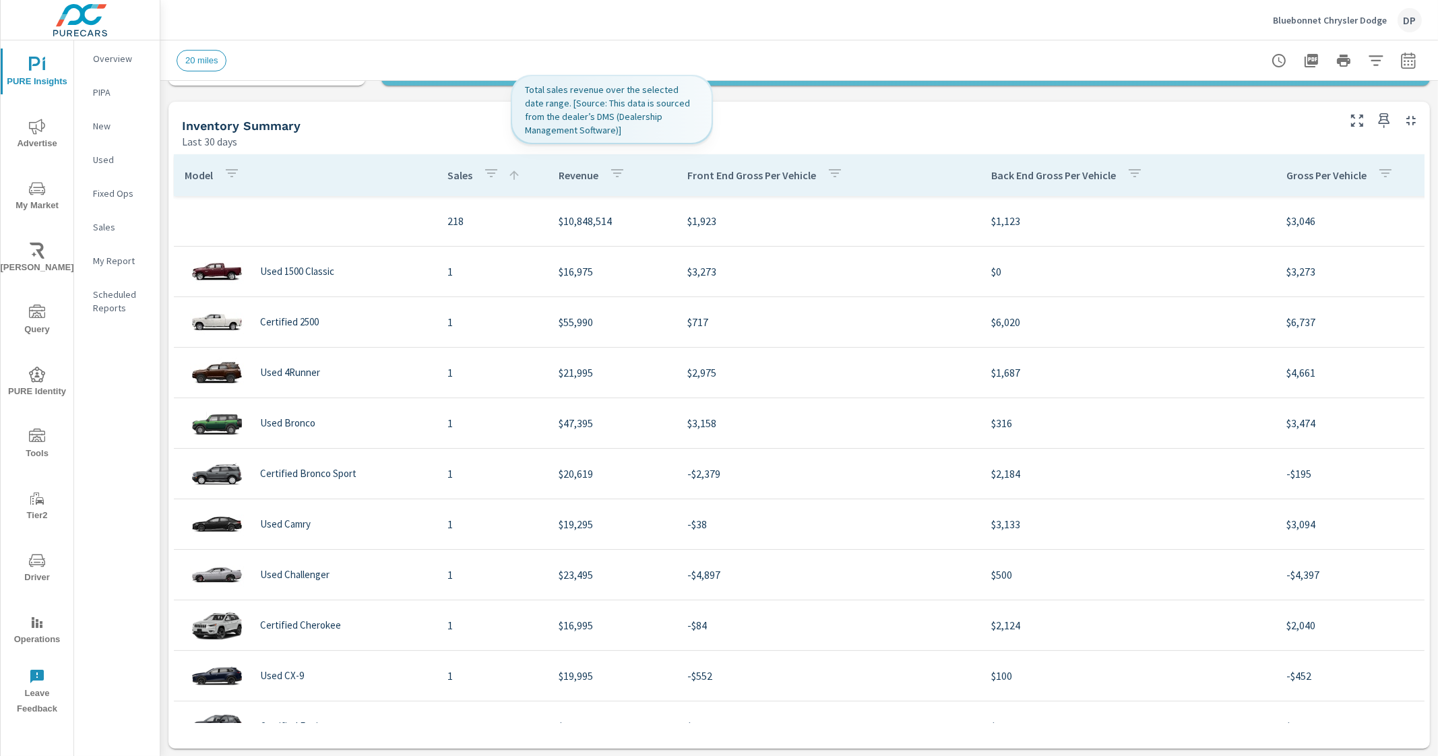
click at [572, 179] on p "Revenue" at bounding box center [579, 175] width 40 height 13
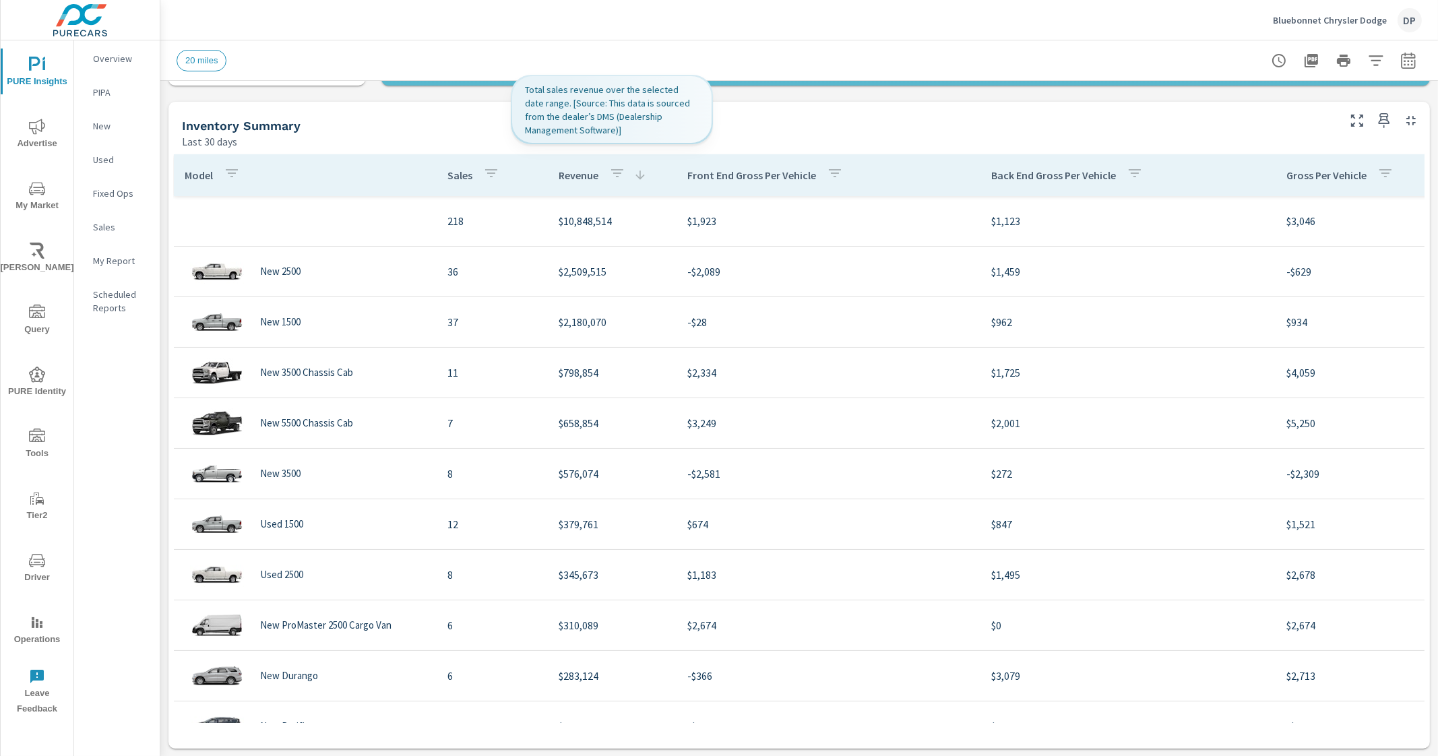
click at [573, 177] on p "Revenue" at bounding box center [579, 175] width 40 height 13
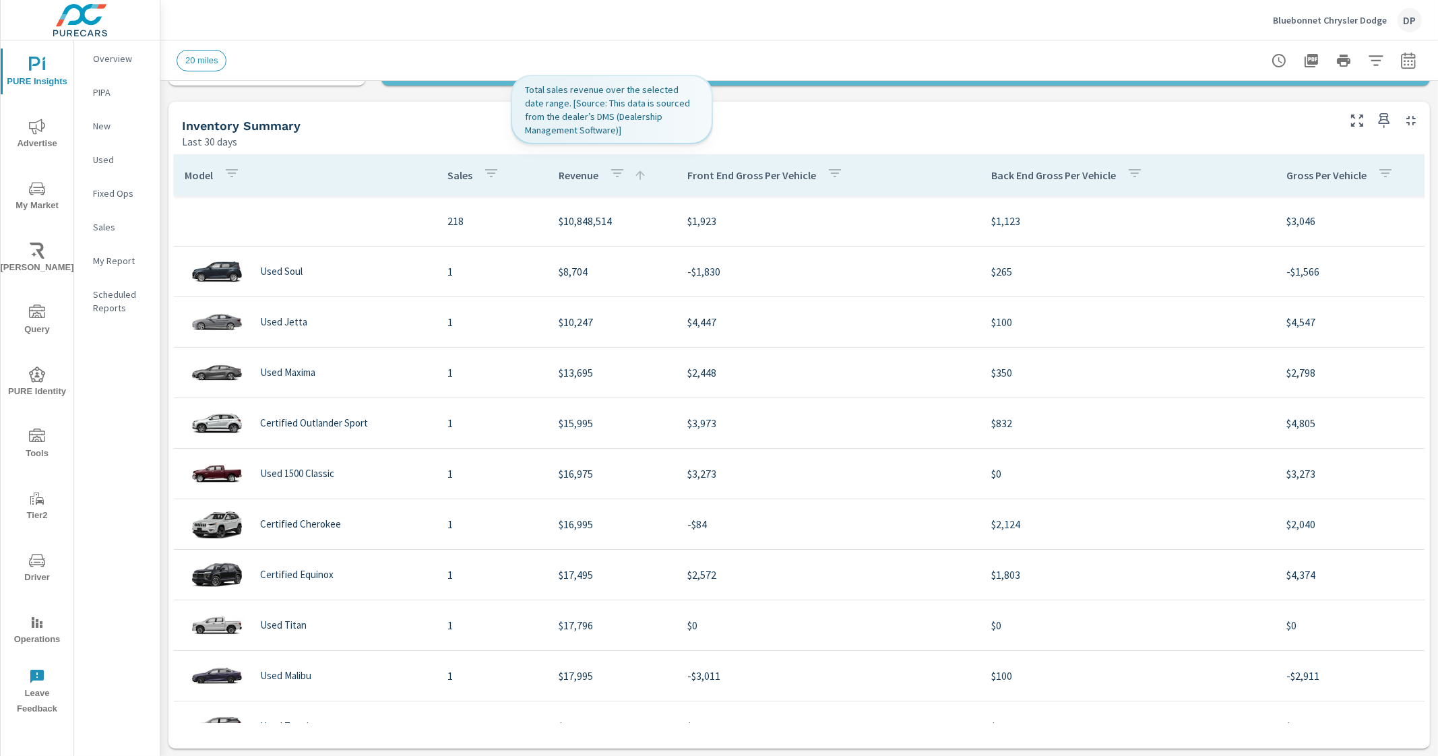
click at [573, 177] on p "Revenue" at bounding box center [579, 175] width 40 height 13
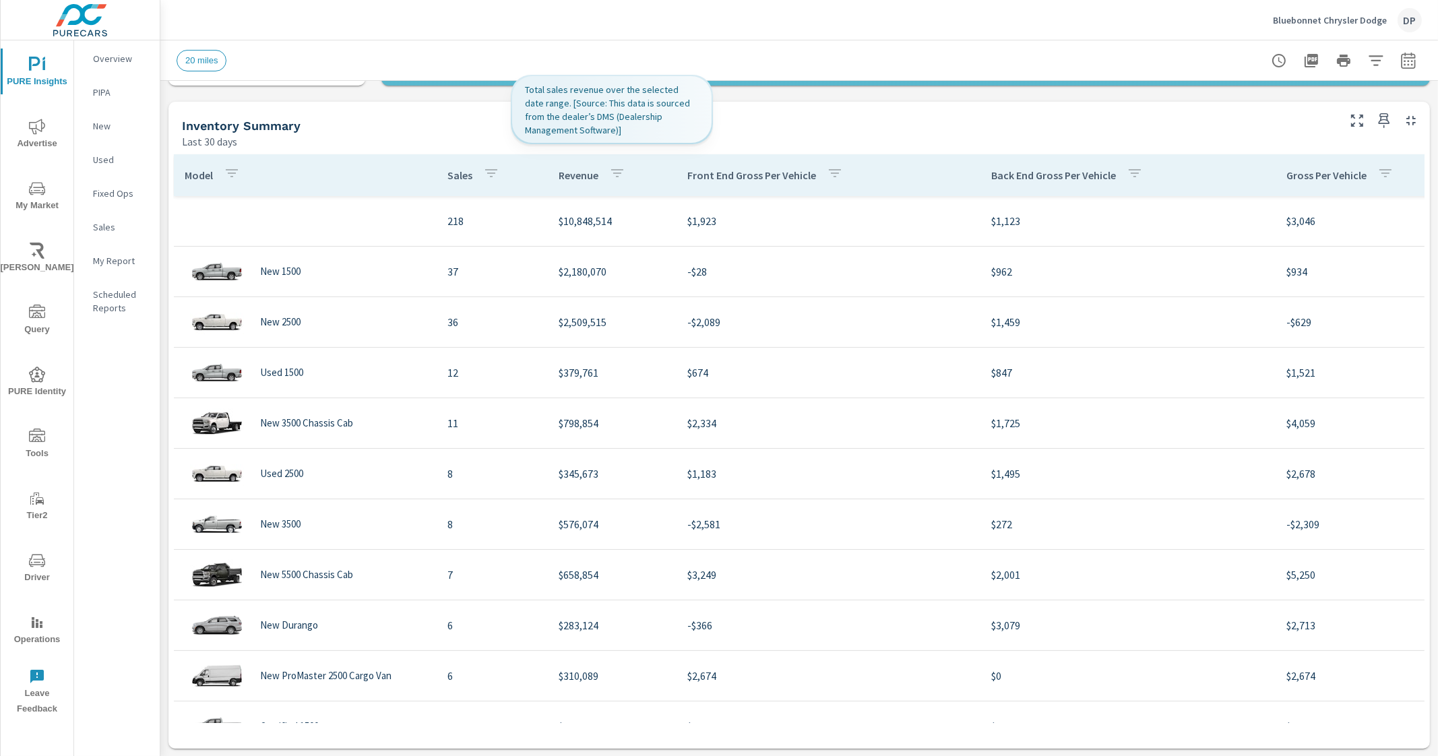
click at [573, 177] on p "Revenue" at bounding box center [579, 175] width 40 height 13
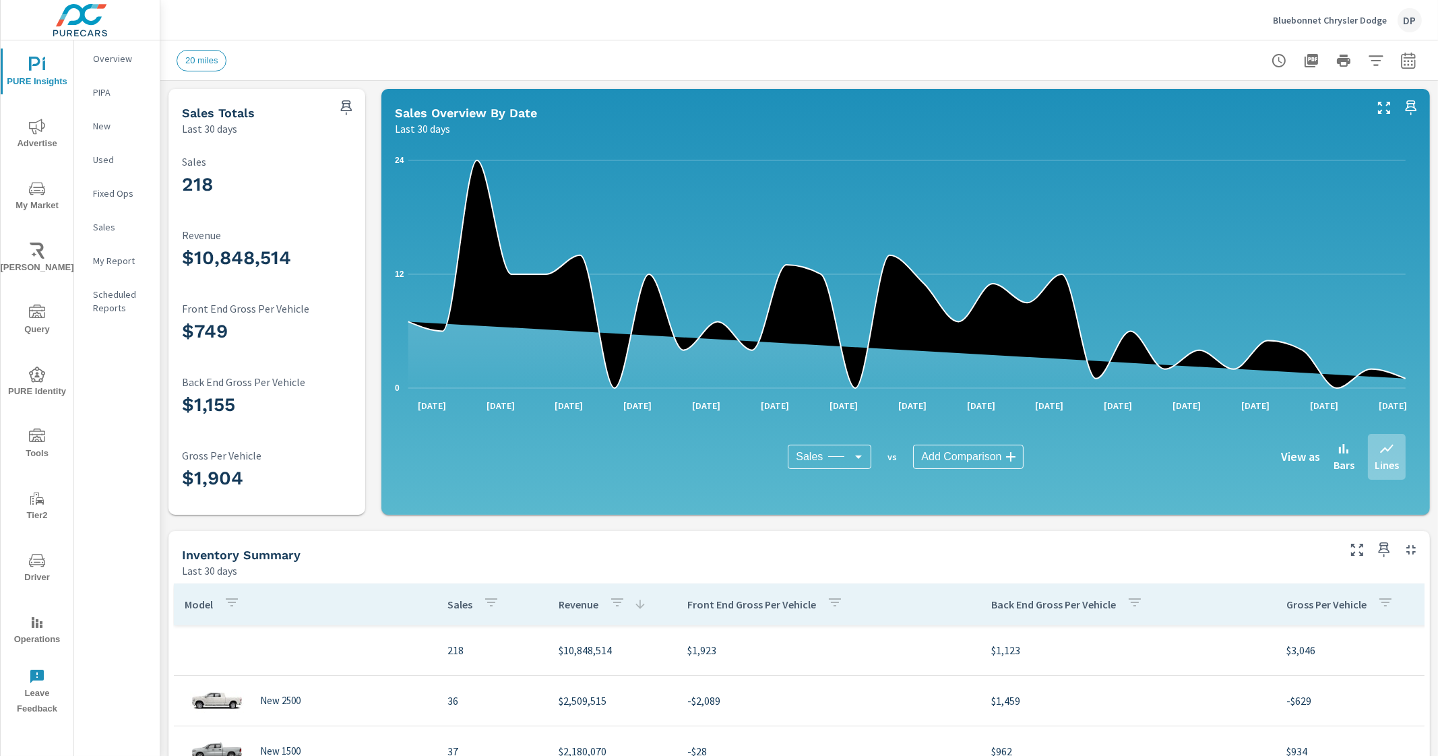
click at [1395, 57] on button "button" at bounding box center [1408, 60] width 27 height 27
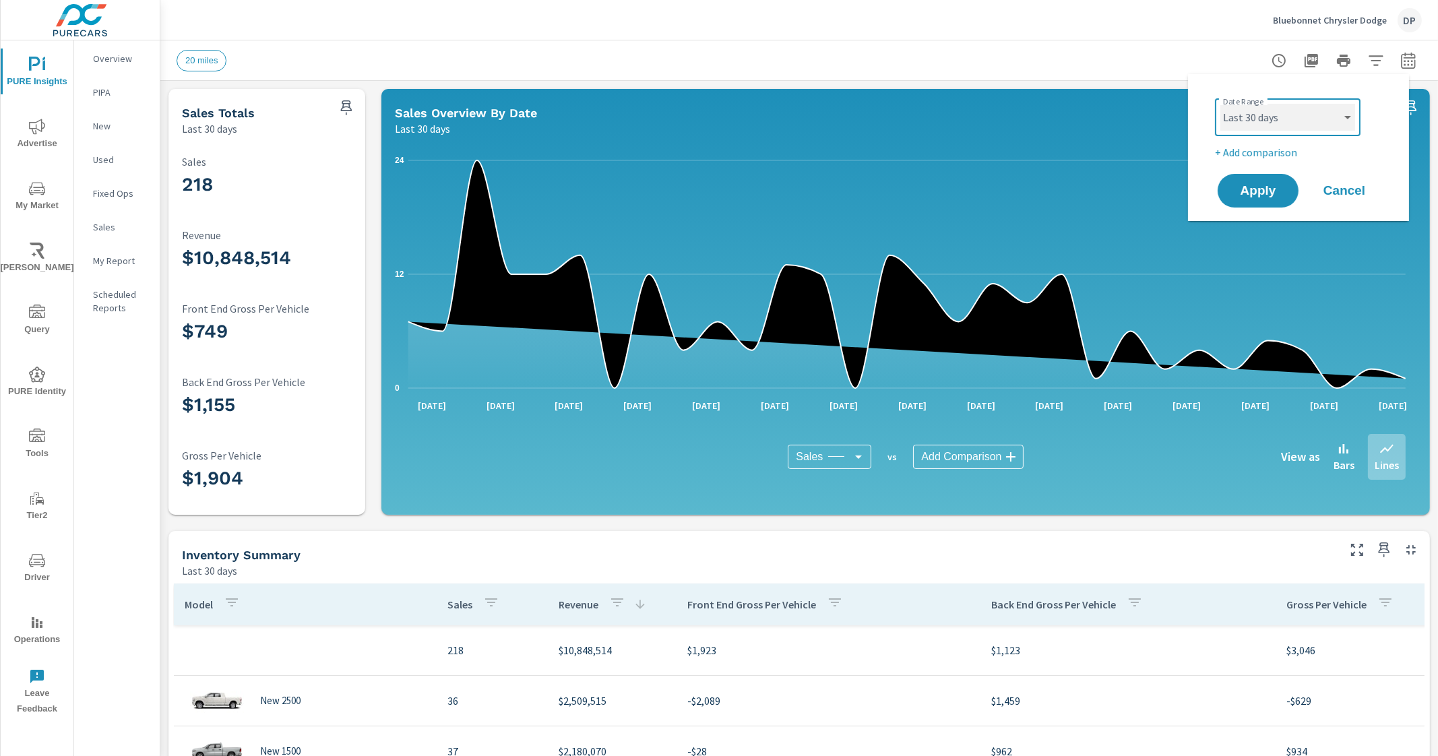
click at [1294, 120] on select "Custom Yesterday Last week Last 7 days Last 14 days Last 30 days Last 45 days L…" at bounding box center [1288, 117] width 135 height 27
click at [1221, 104] on select "Custom Yesterday Last week Last 7 days Last 14 days Last 30 days Last 45 days L…" at bounding box center [1288, 117] width 135 height 27
select select "Last 180 days"
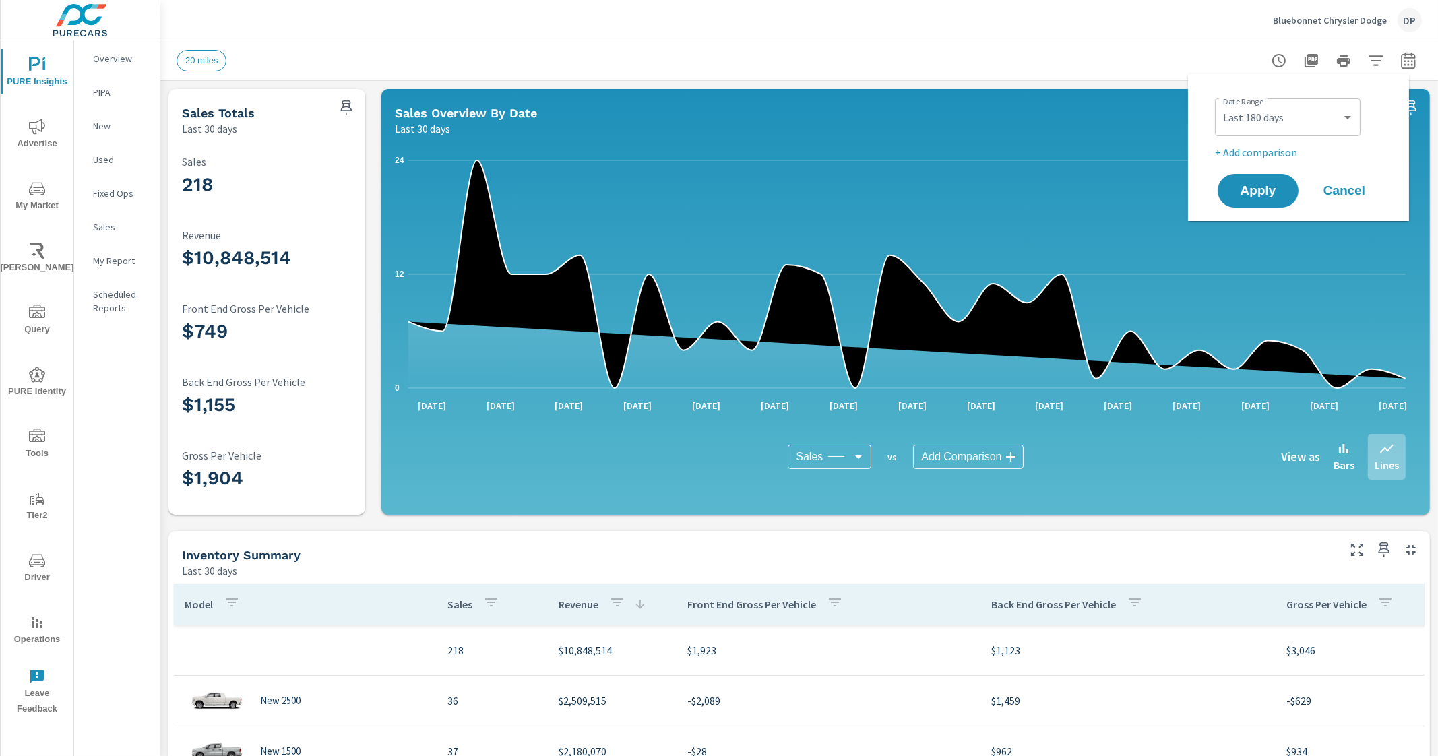
click at [1270, 151] on p "+ Add comparison" at bounding box center [1301, 152] width 173 height 16
select select "Previous period"
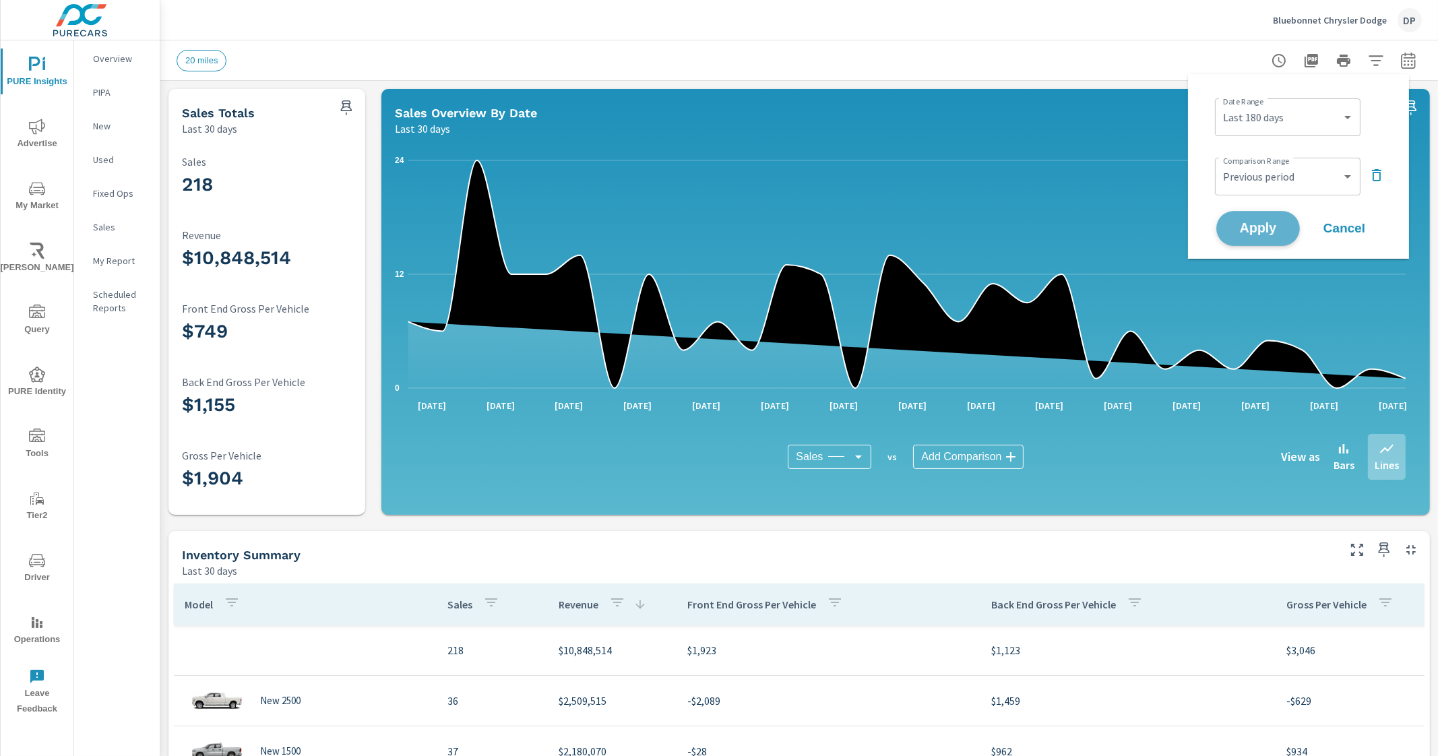
click at [1261, 240] on button "Apply" at bounding box center [1259, 228] width 84 height 35
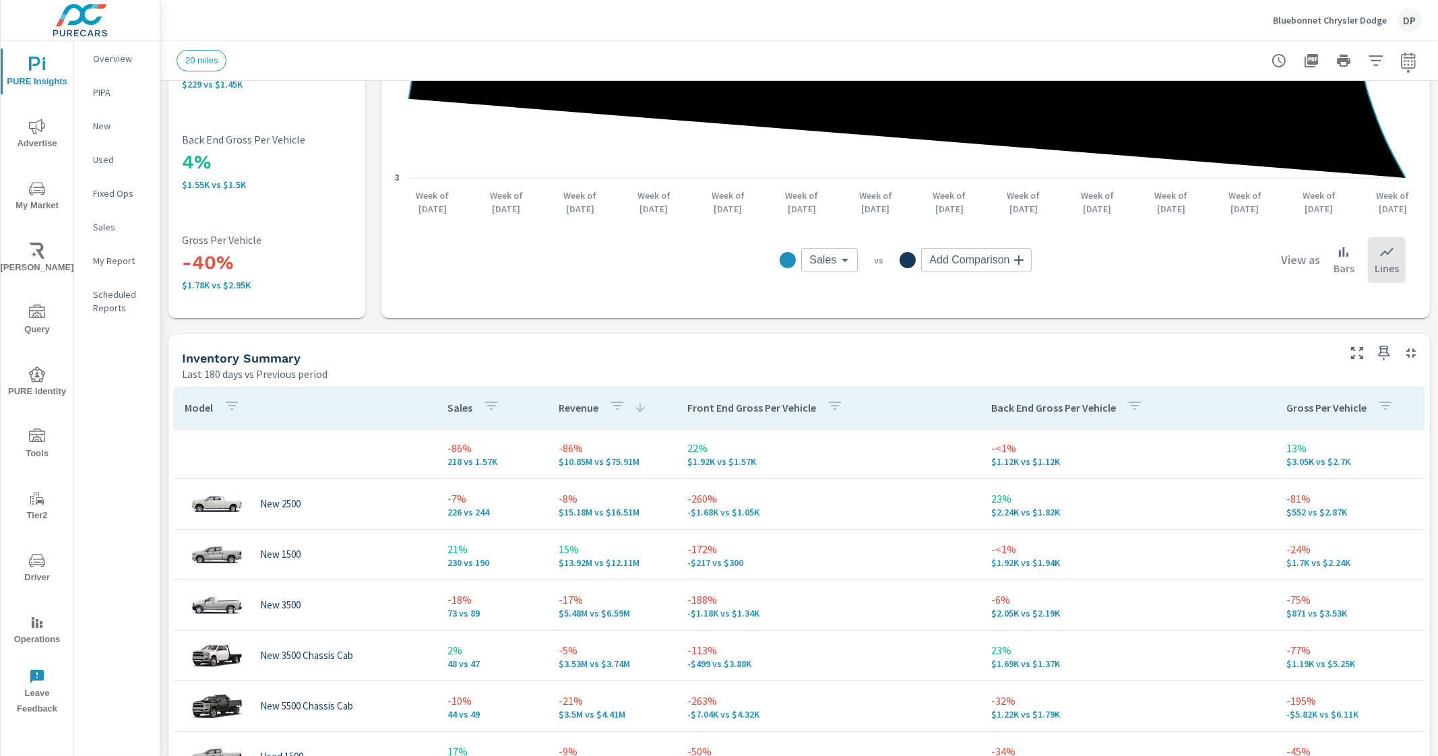
scroll to position [336, 0]
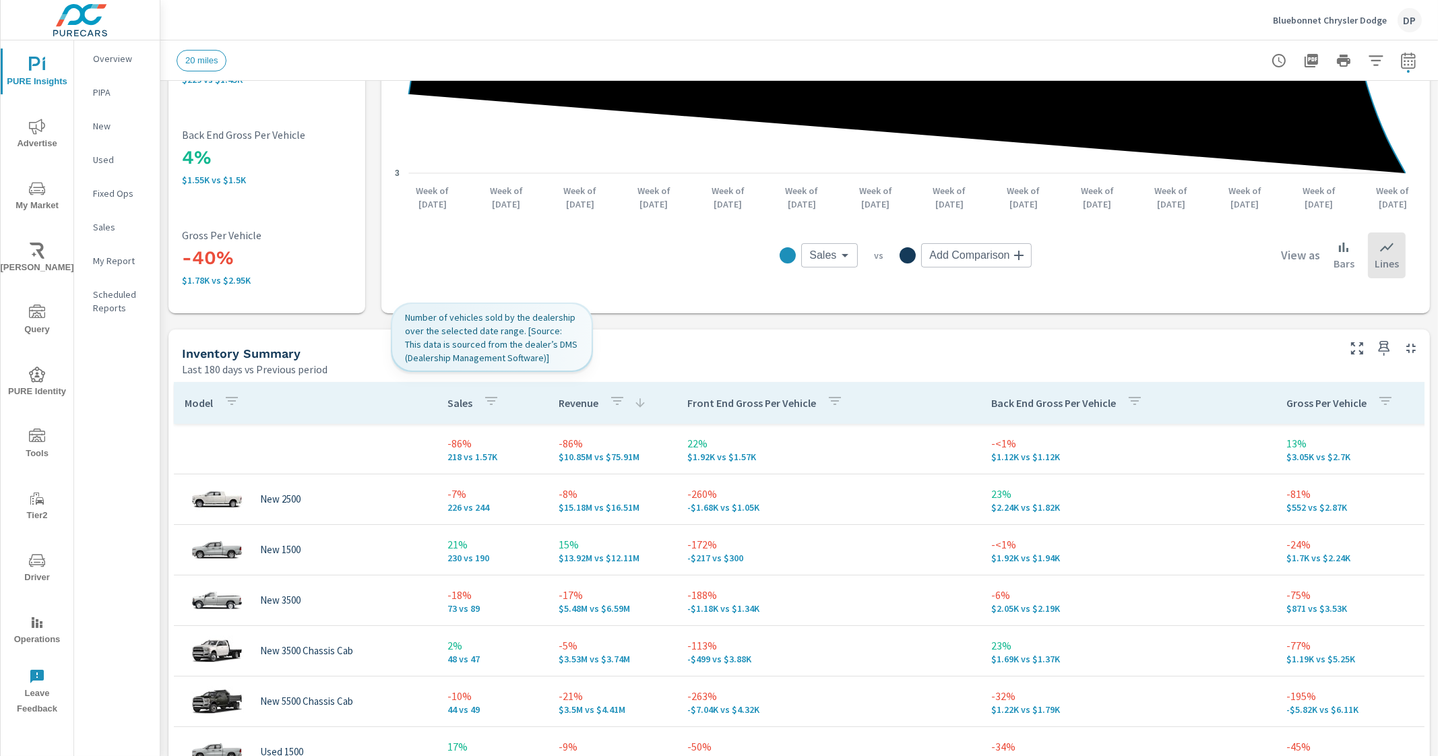
click at [462, 396] on p "Sales" at bounding box center [460, 402] width 25 height 13
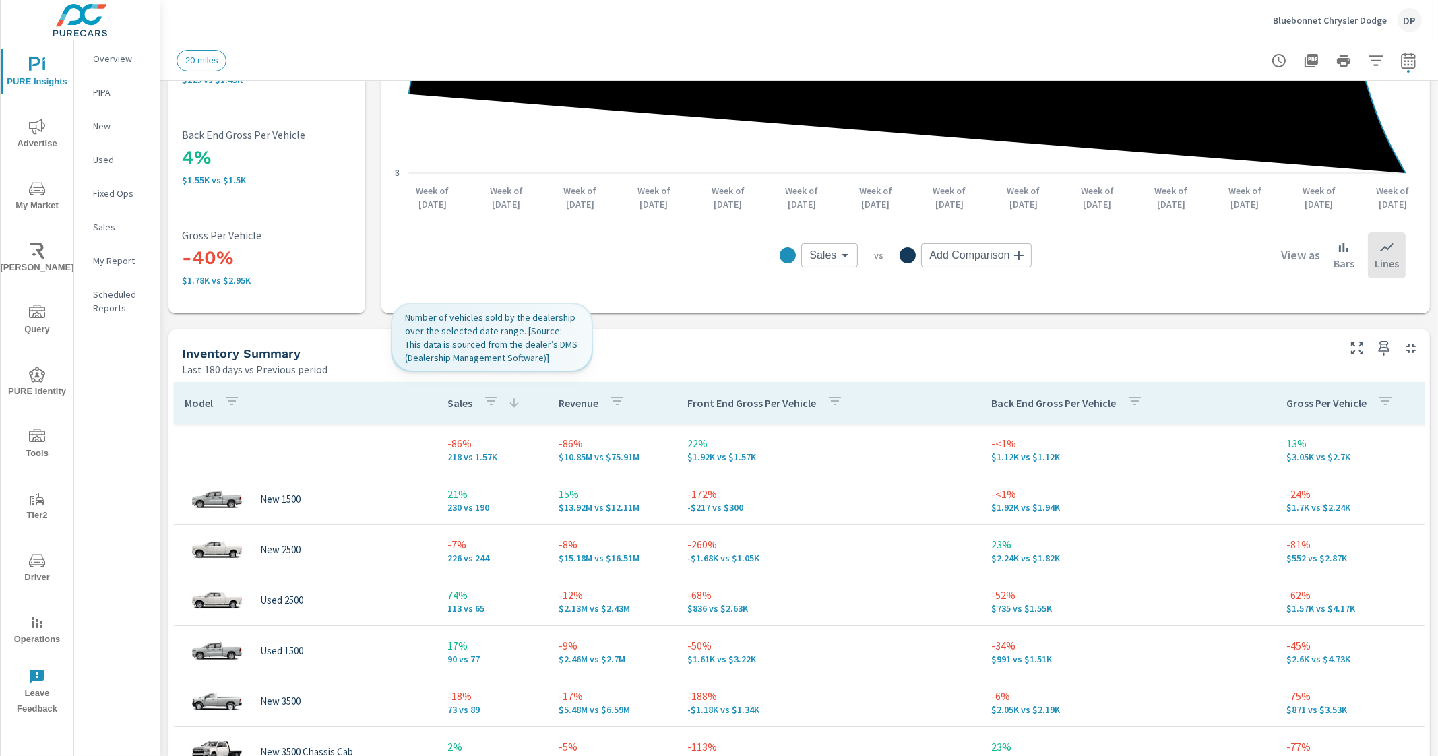
click at [461, 397] on p "Sales" at bounding box center [460, 402] width 25 height 13
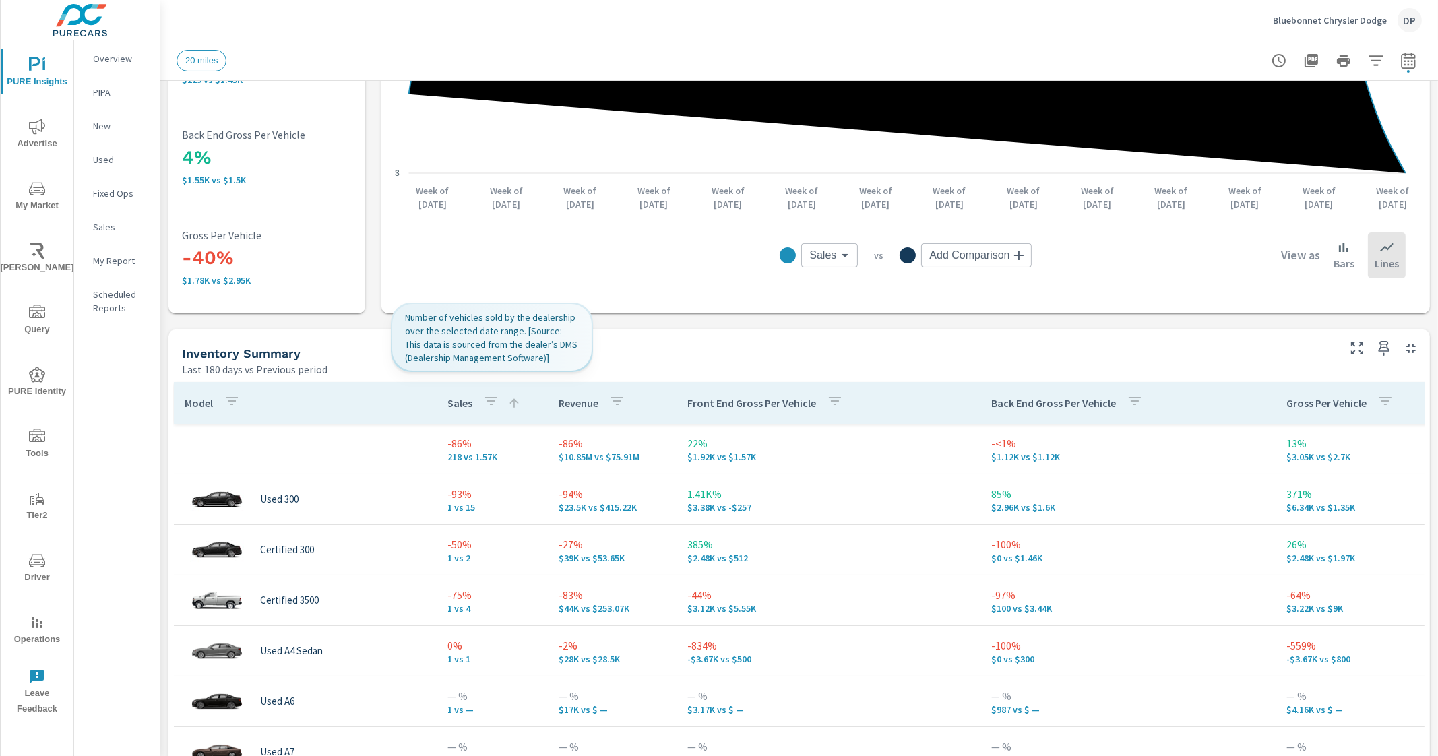
click at [461, 397] on p "Sales" at bounding box center [460, 402] width 25 height 13
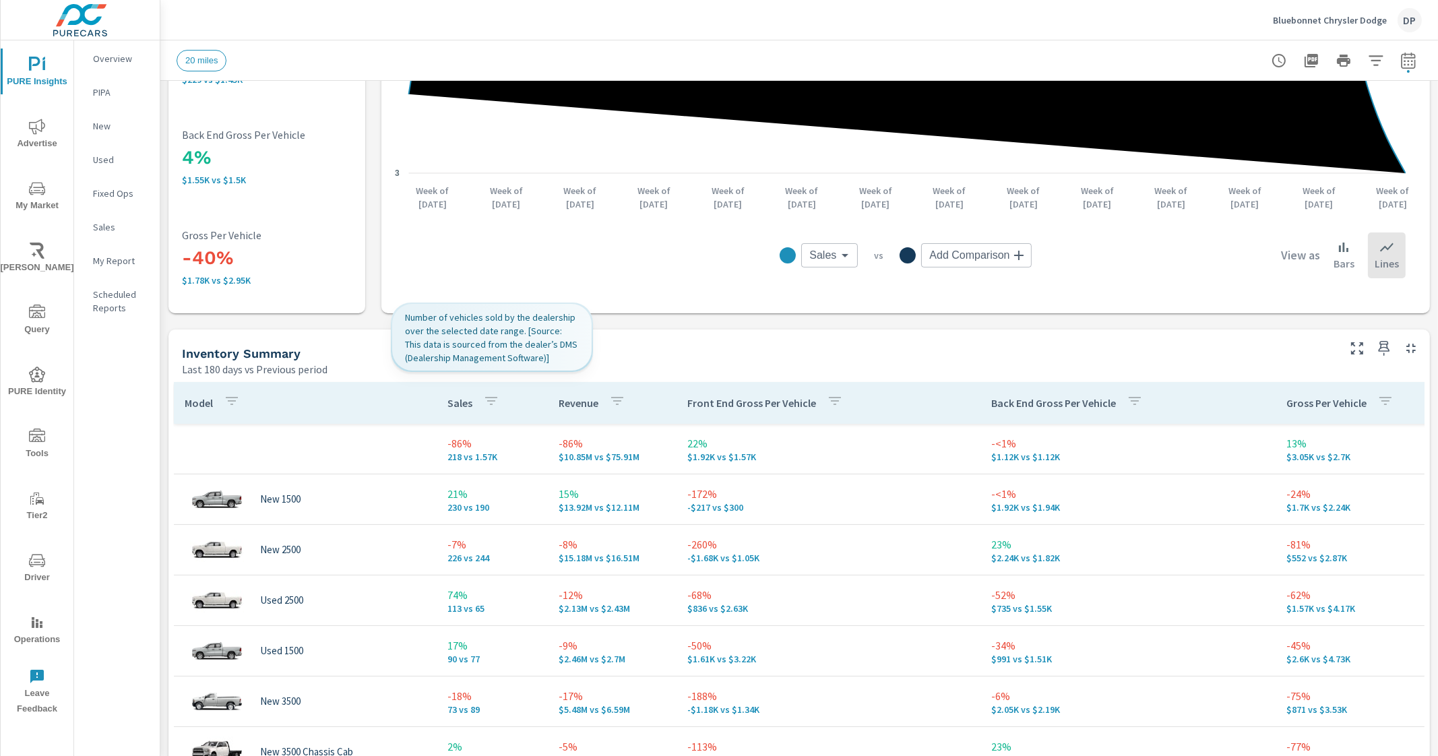
click at [461, 397] on p "Sales" at bounding box center [460, 402] width 25 height 13
click at [466, 402] on p "Sales" at bounding box center [460, 402] width 25 height 13
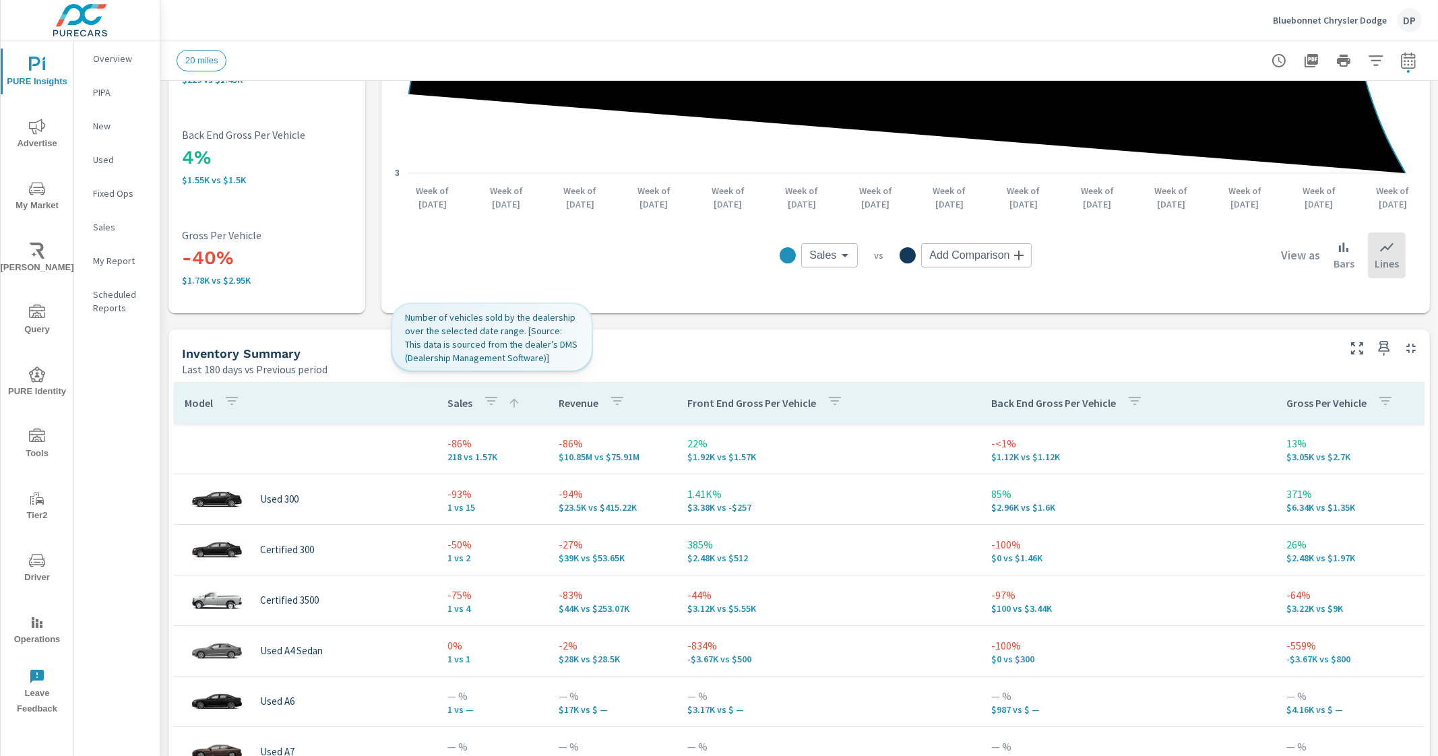
click at [462, 392] on div "Sales" at bounding box center [484, 403] width 73 height 31
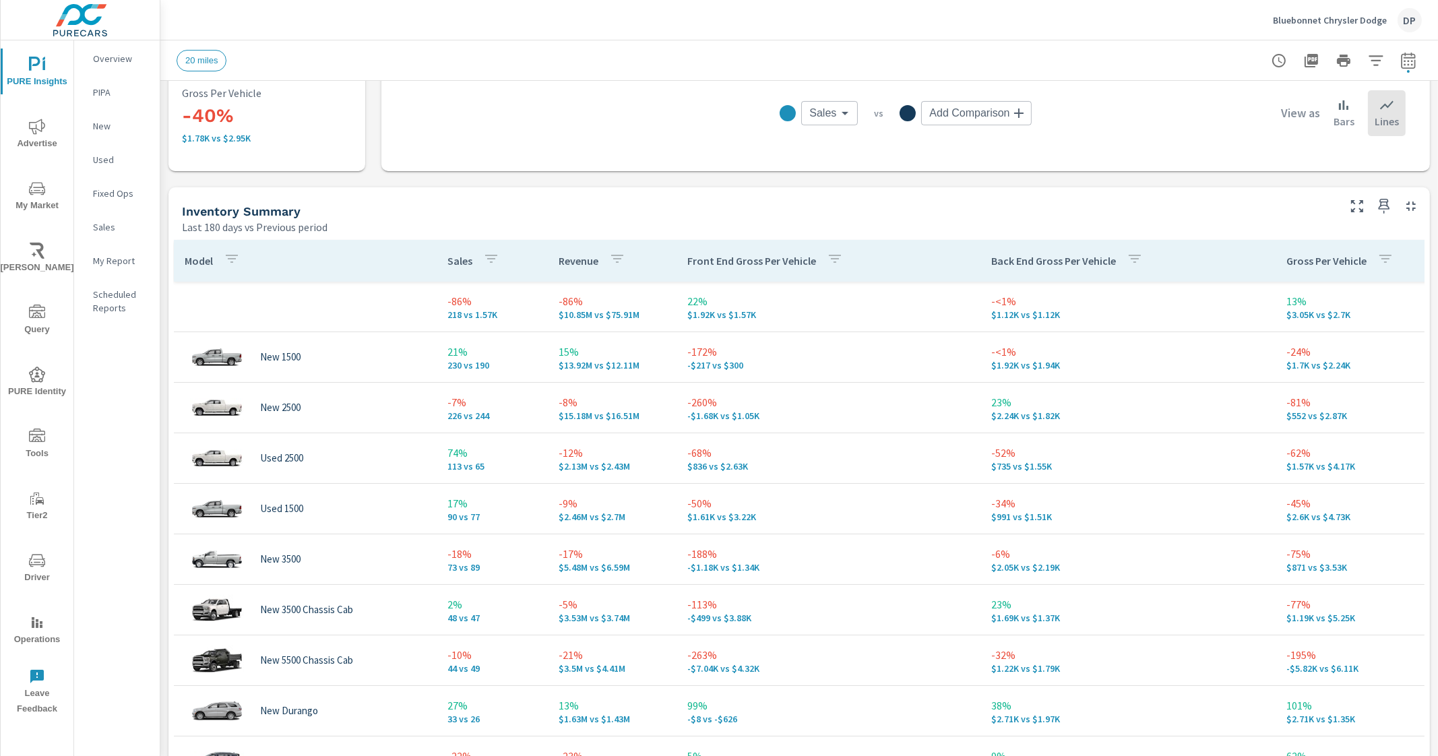
scroll to position [506, 0]
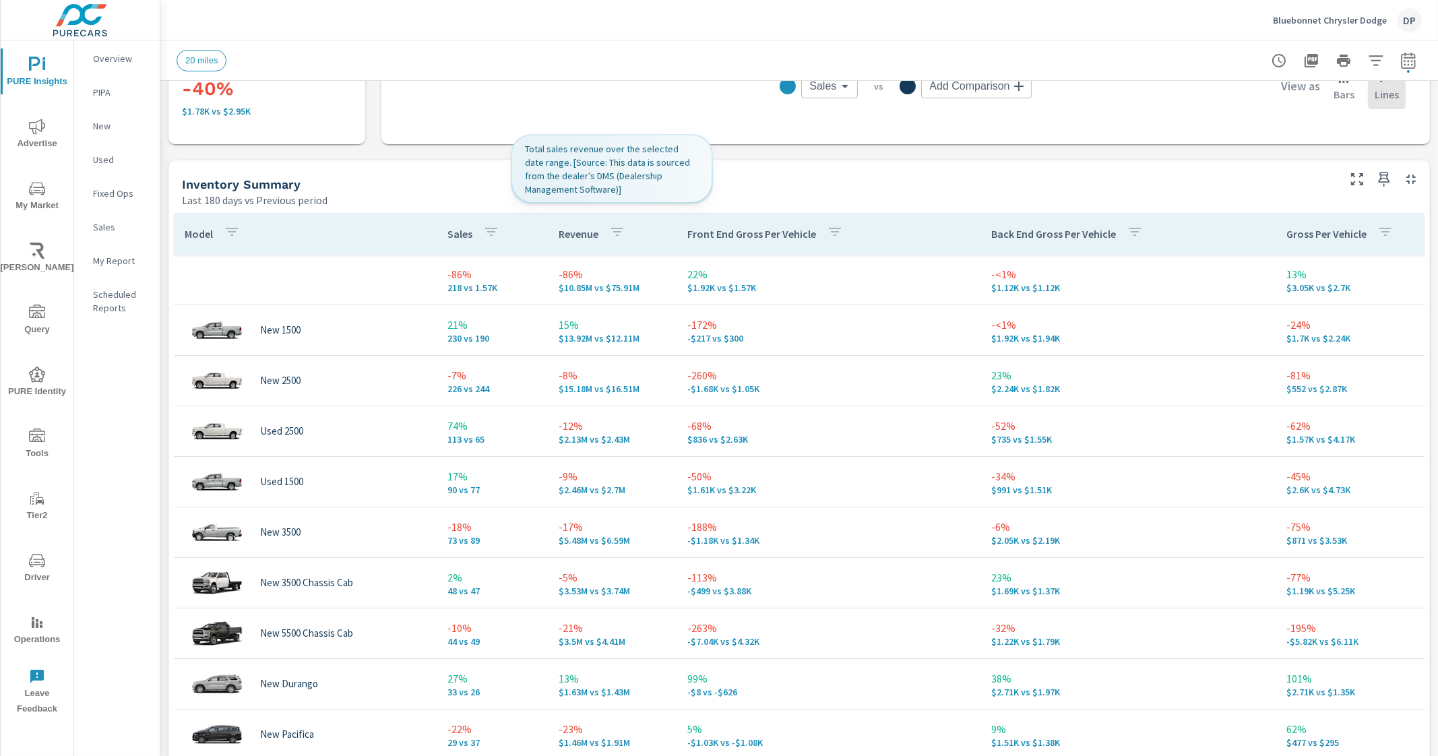
click at [578, 227] on p "Revenue" at bounding box center [579, 233] width 40 height 13
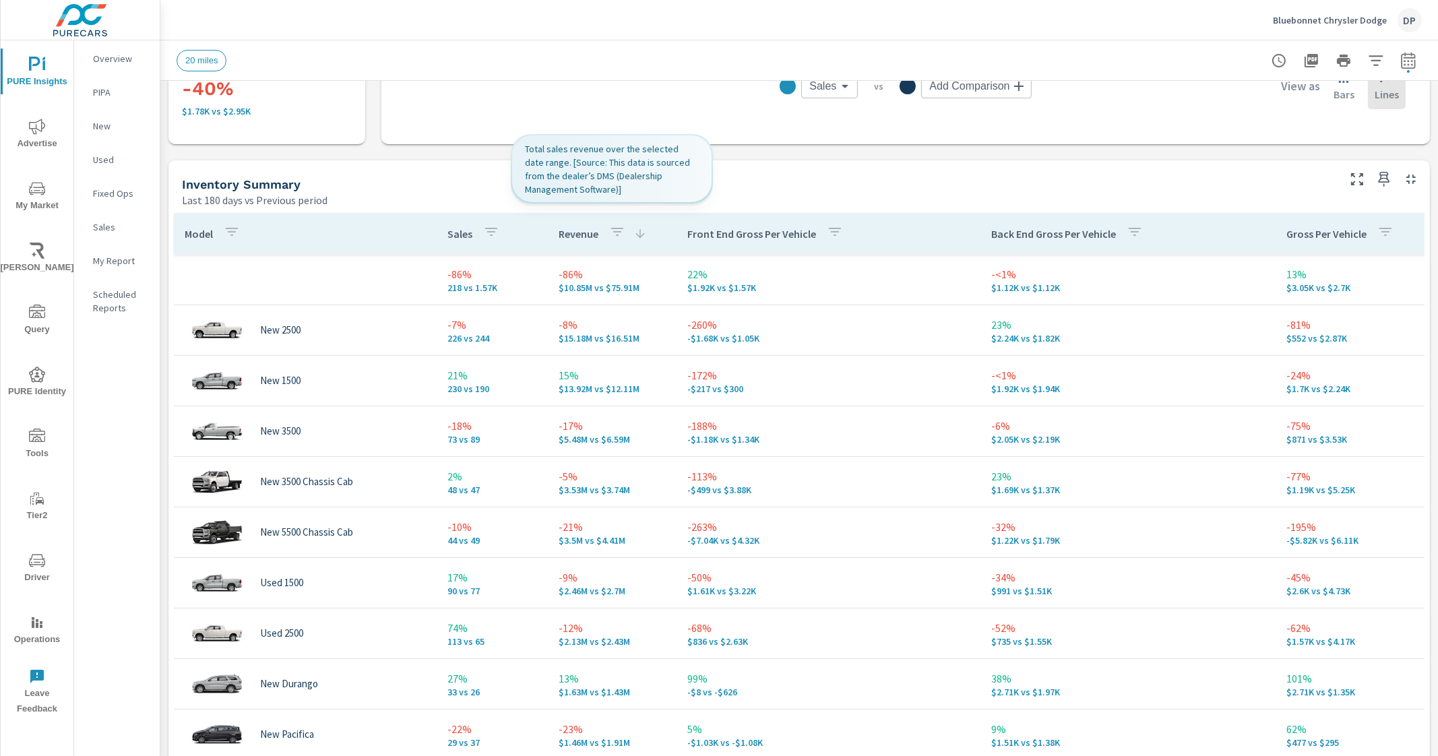
click at [579, 232] on p "Revenue" at bounding box center [579, 233] width 40 height 13
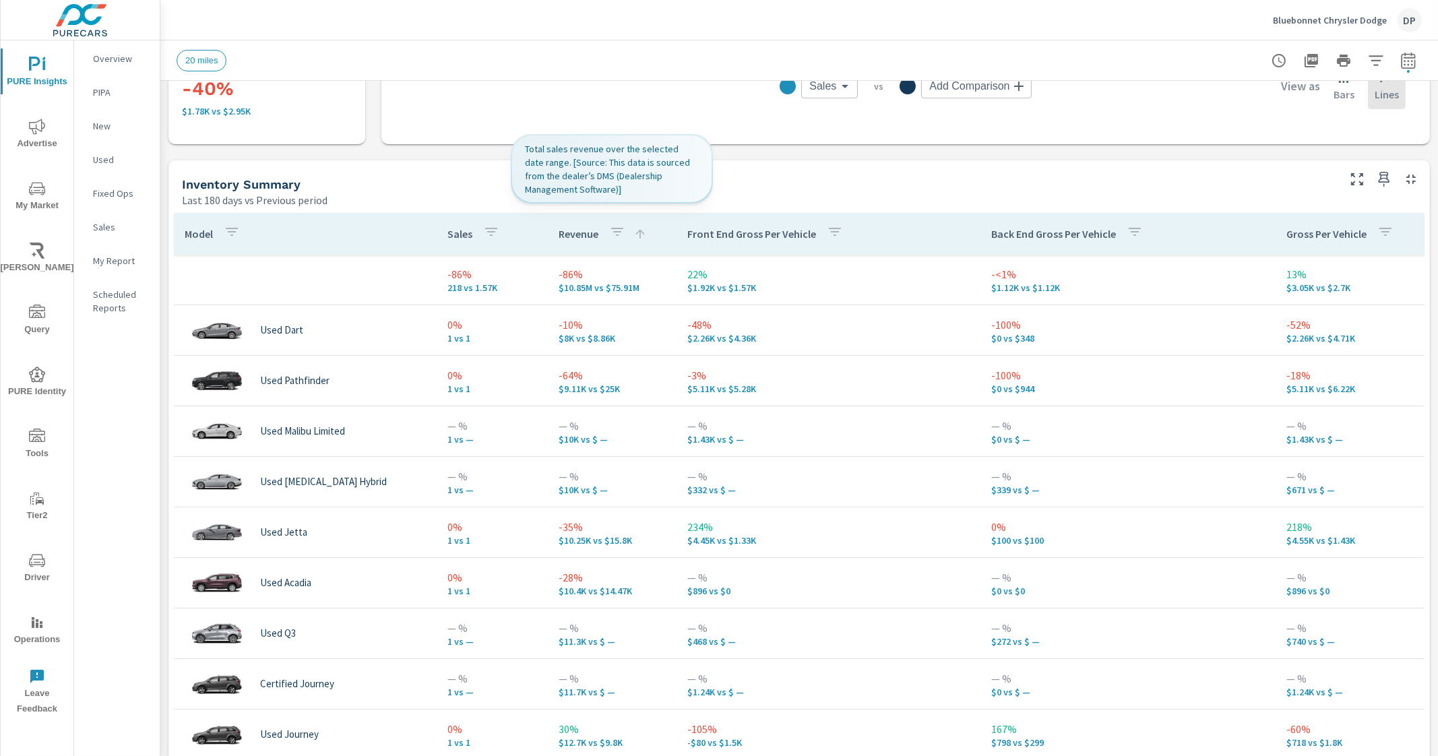
click at [579, 237] on p "Revenue" at bounding box center [579, 233] width 40 height 13
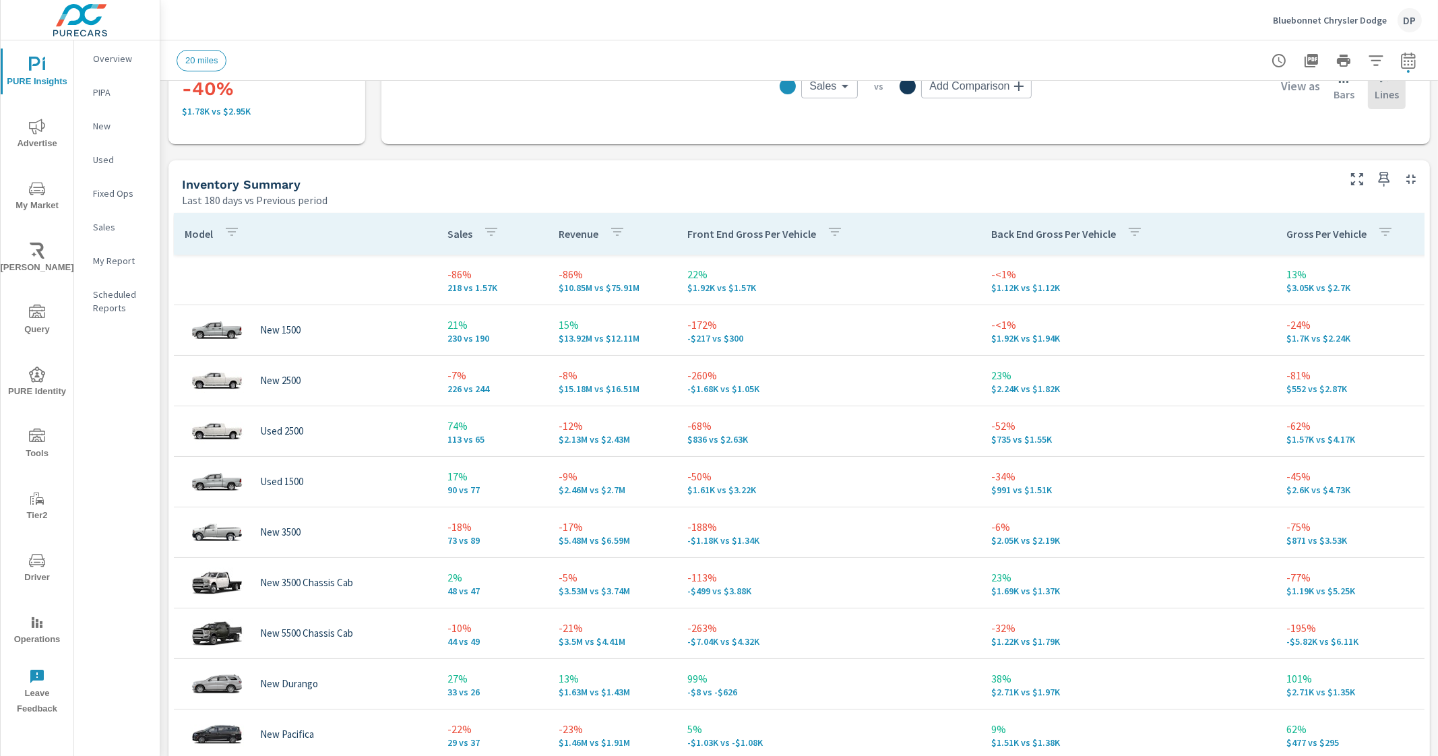
click at [197, 231] on p "Model" at bounding box center [199, 233] width 28 height 13
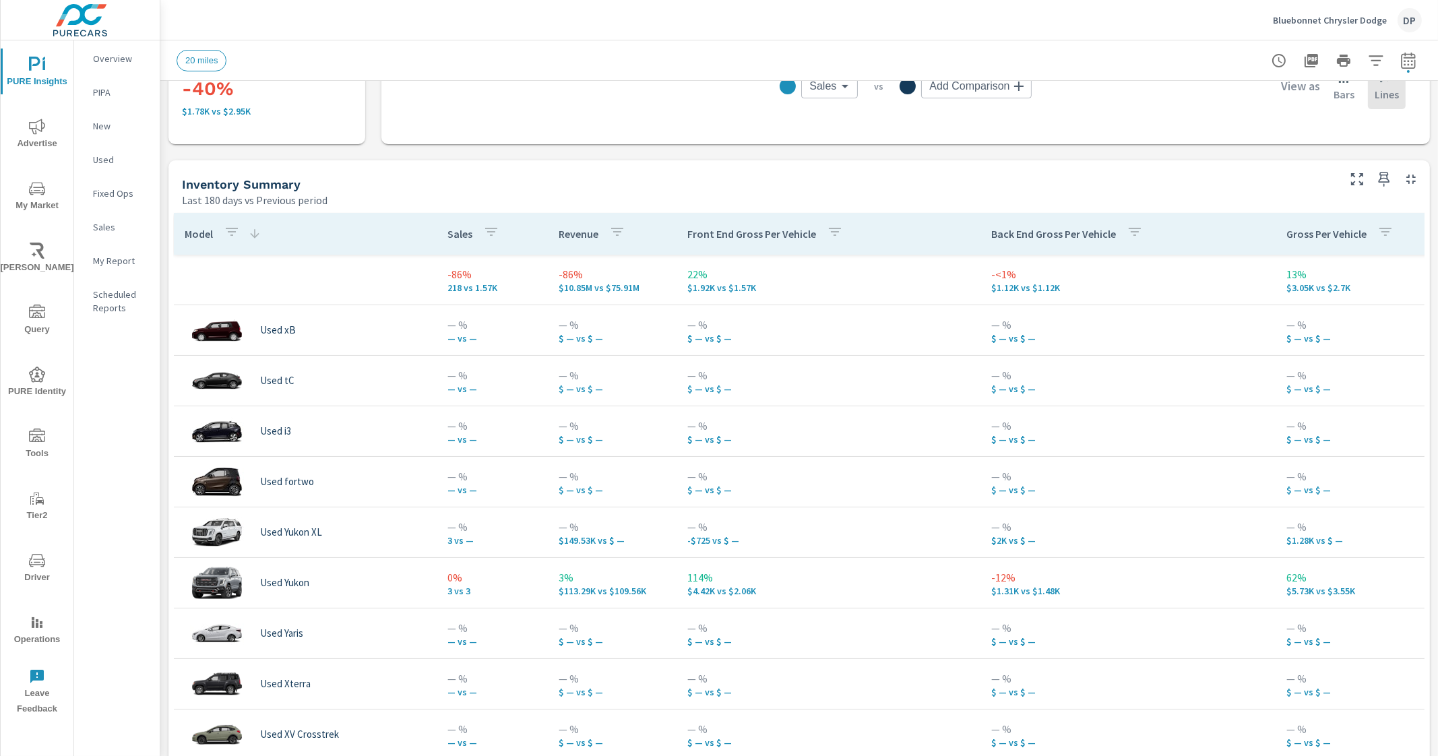
click at [197, 231] on p "Model" at bounding box center [199, 233] width 28 height 13
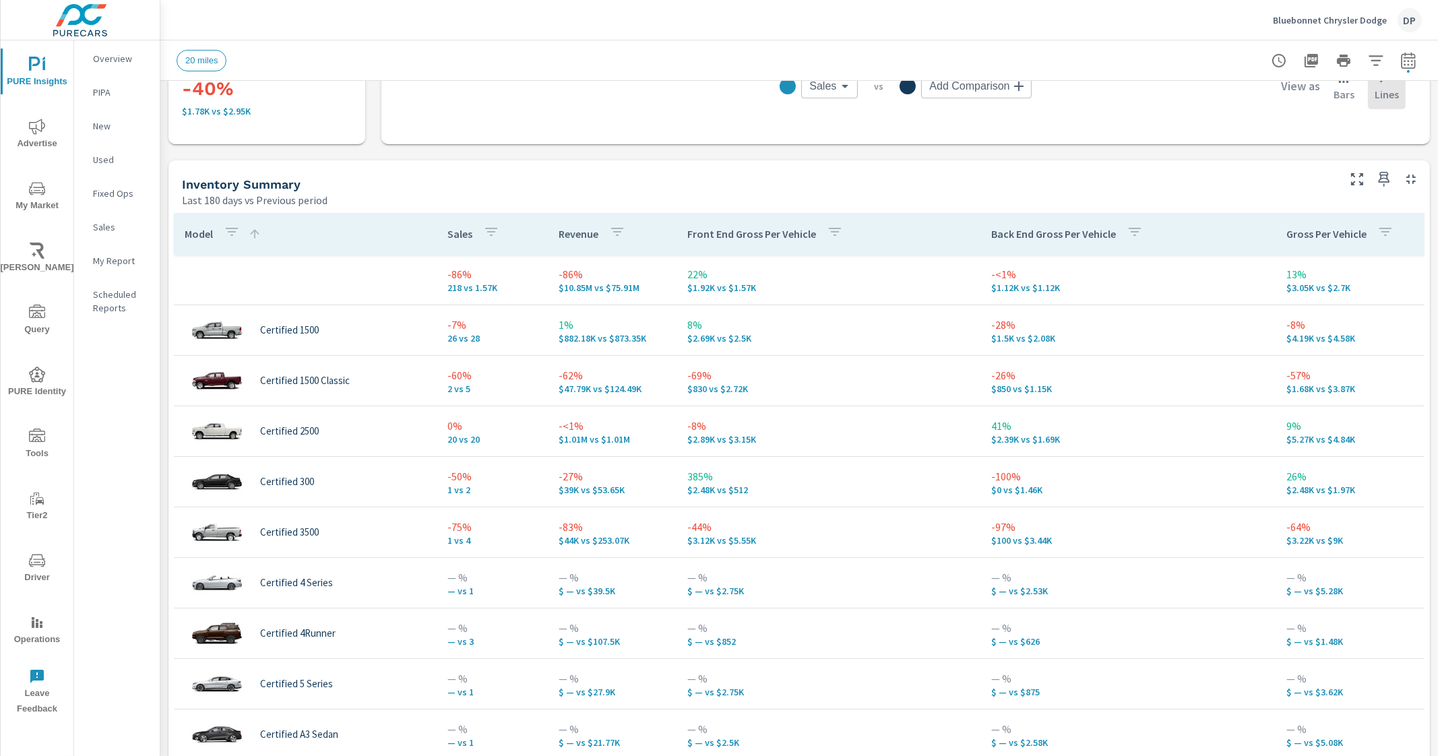
click at [192, 235] on p "Model" at bounding box center [199, 233] width 28 height 13
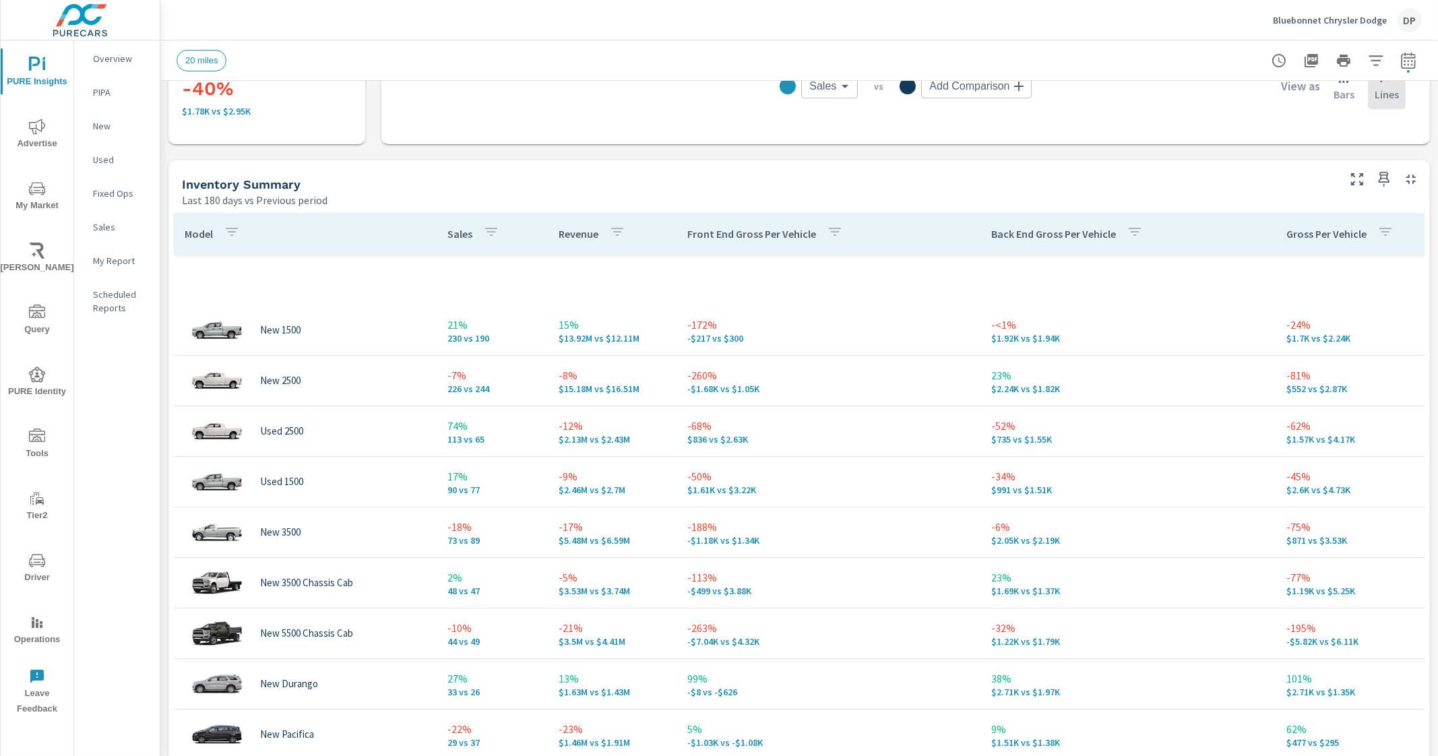
scroll to position [336, 0]
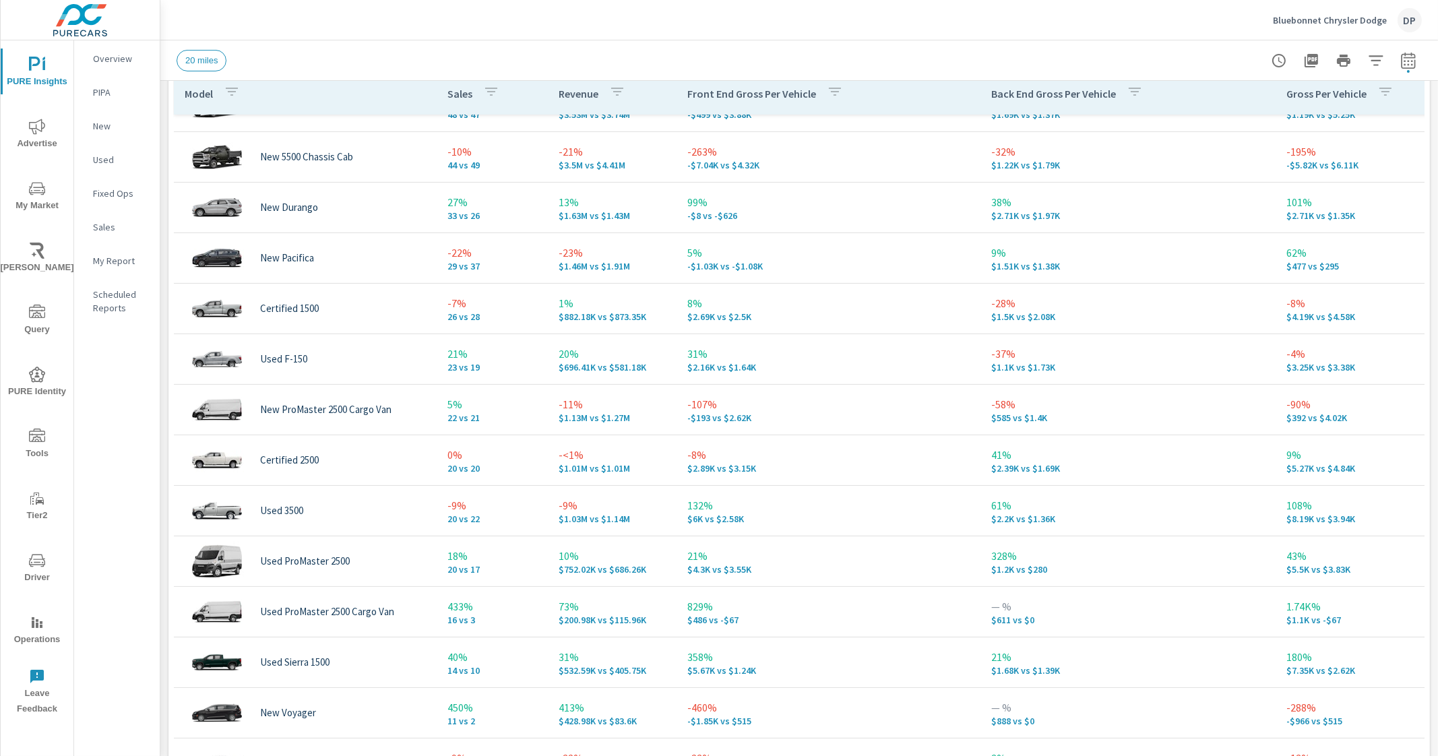
scroll to position [766, 0]
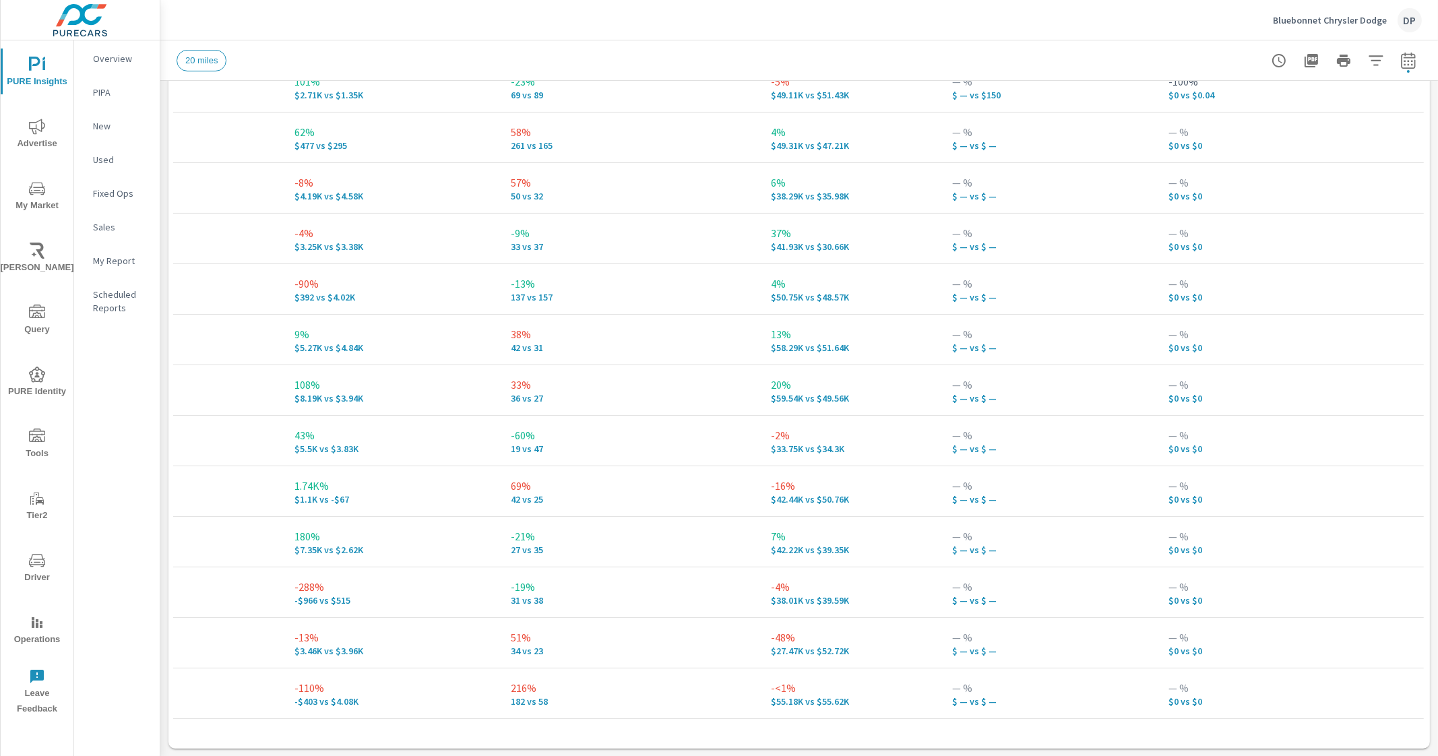
scroll to position [216, 1018]
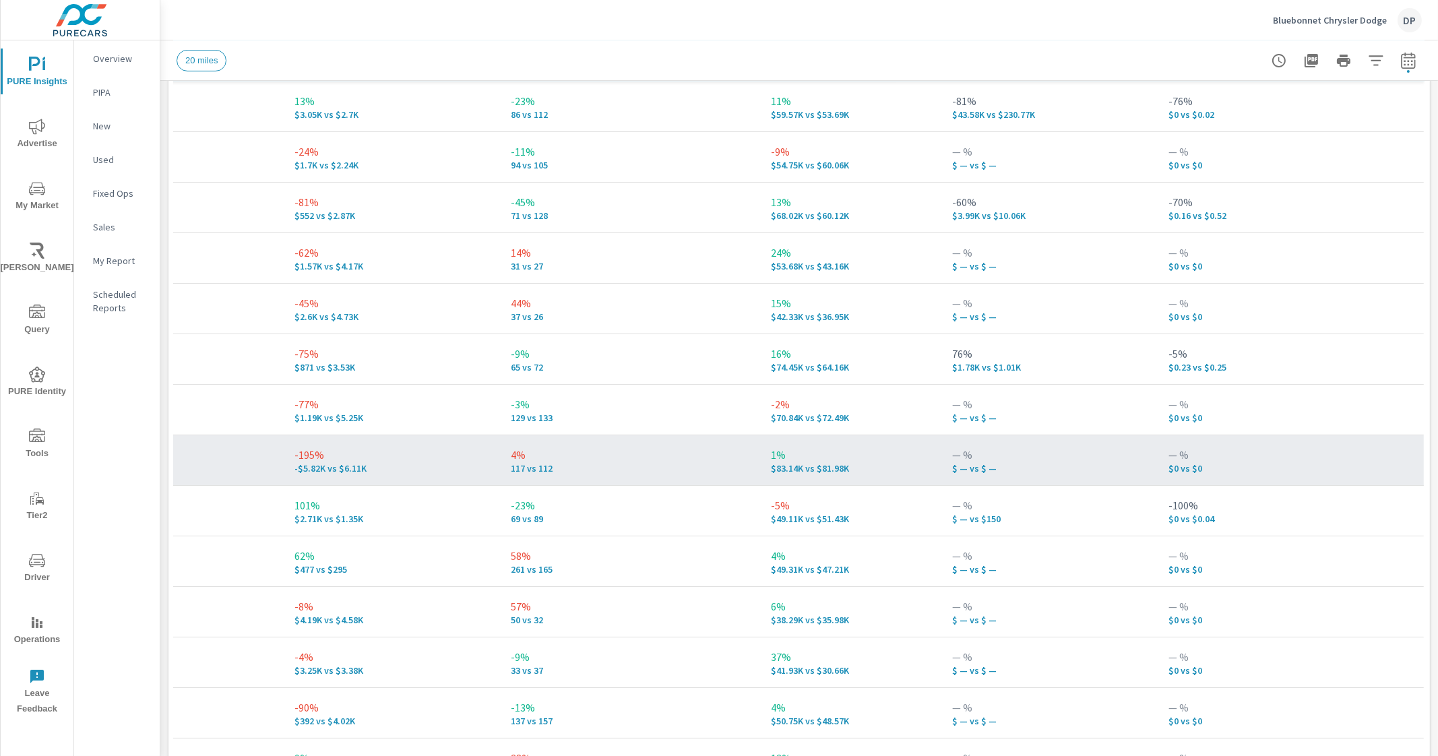
scroll to position [345, 0]
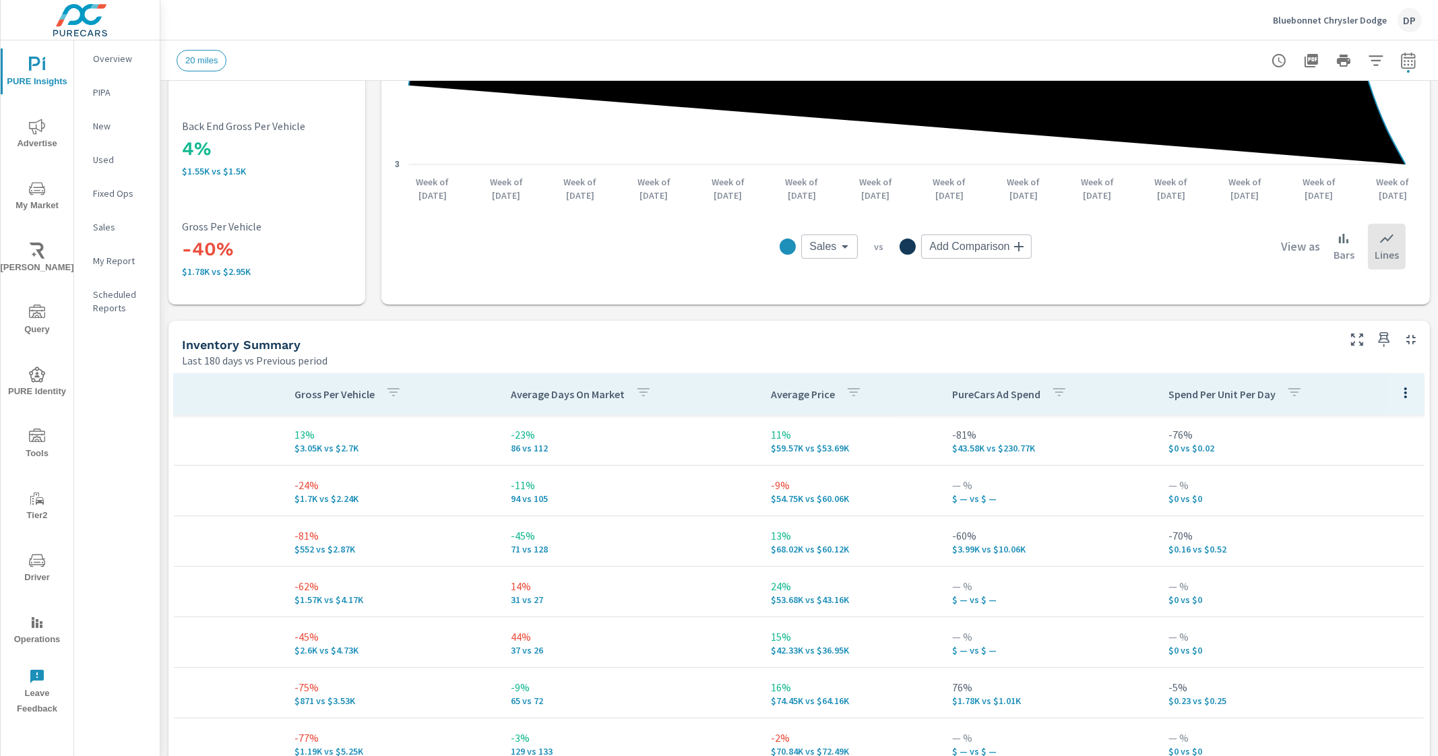
click at [1398, 397] on icon "button" at bounding box center [1406, 393] width 16 height 16
click at [1358, 491] on div "Customize columns..." at bounding box center [1376, 483] width 107 height 24
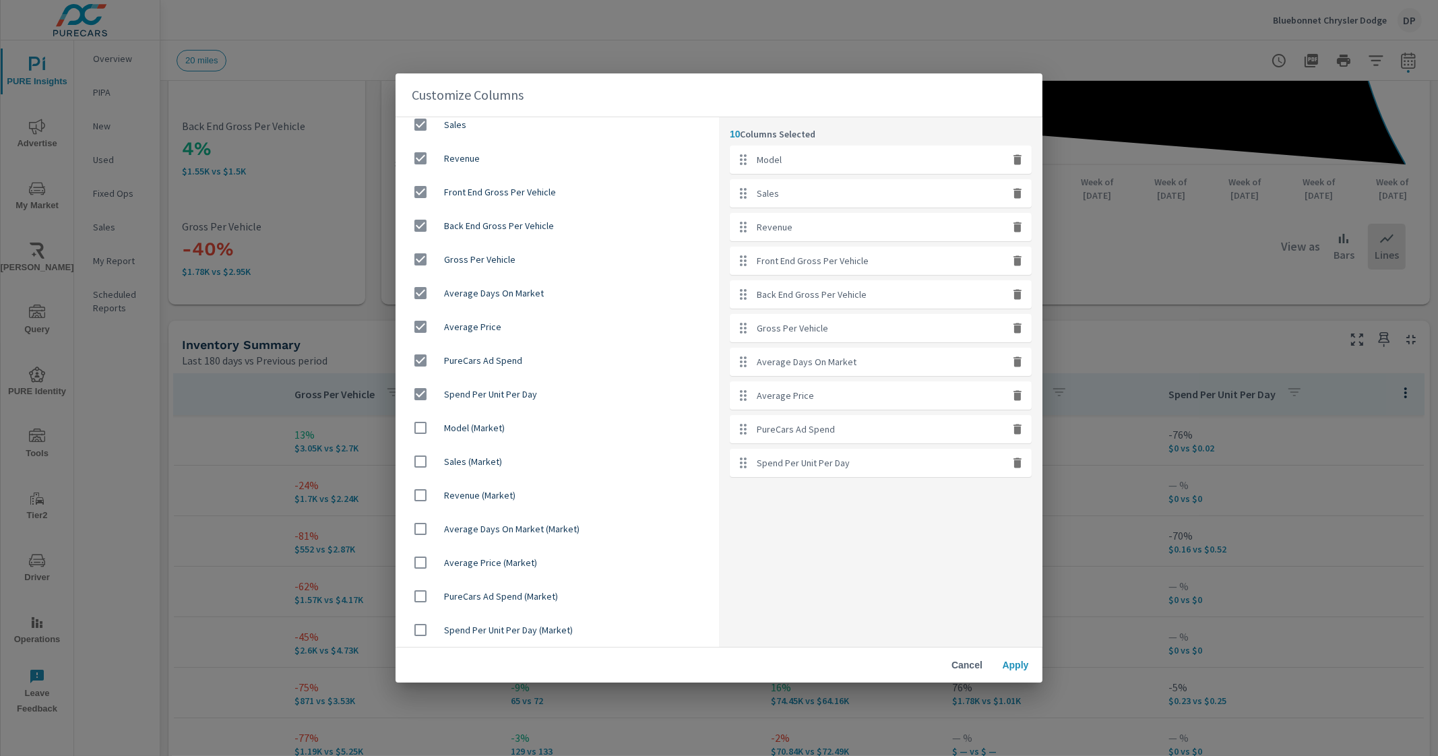
scroll to position [0, 0]
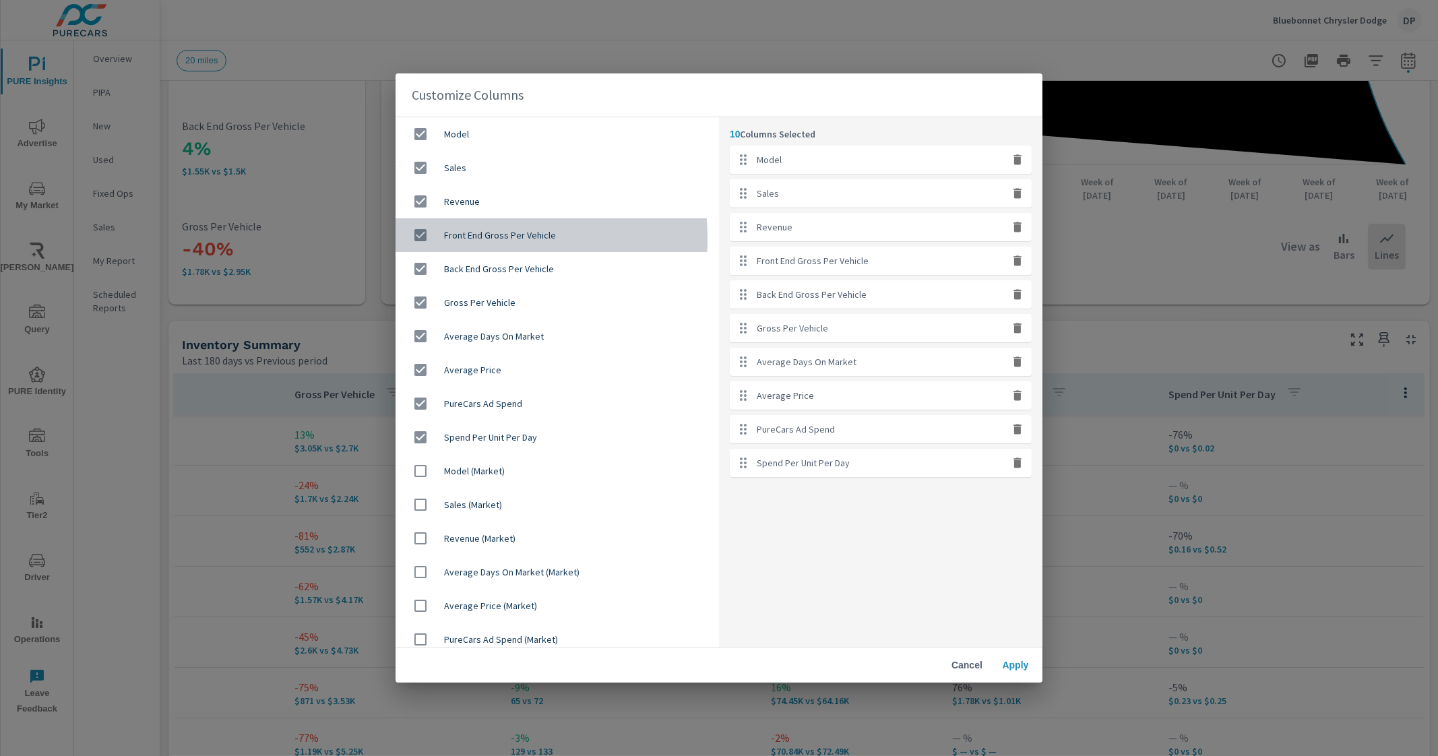
click at [426, 239] on input "checkbox" at bounding box center [420, 235] width 28 height 28
checkbox input "false"
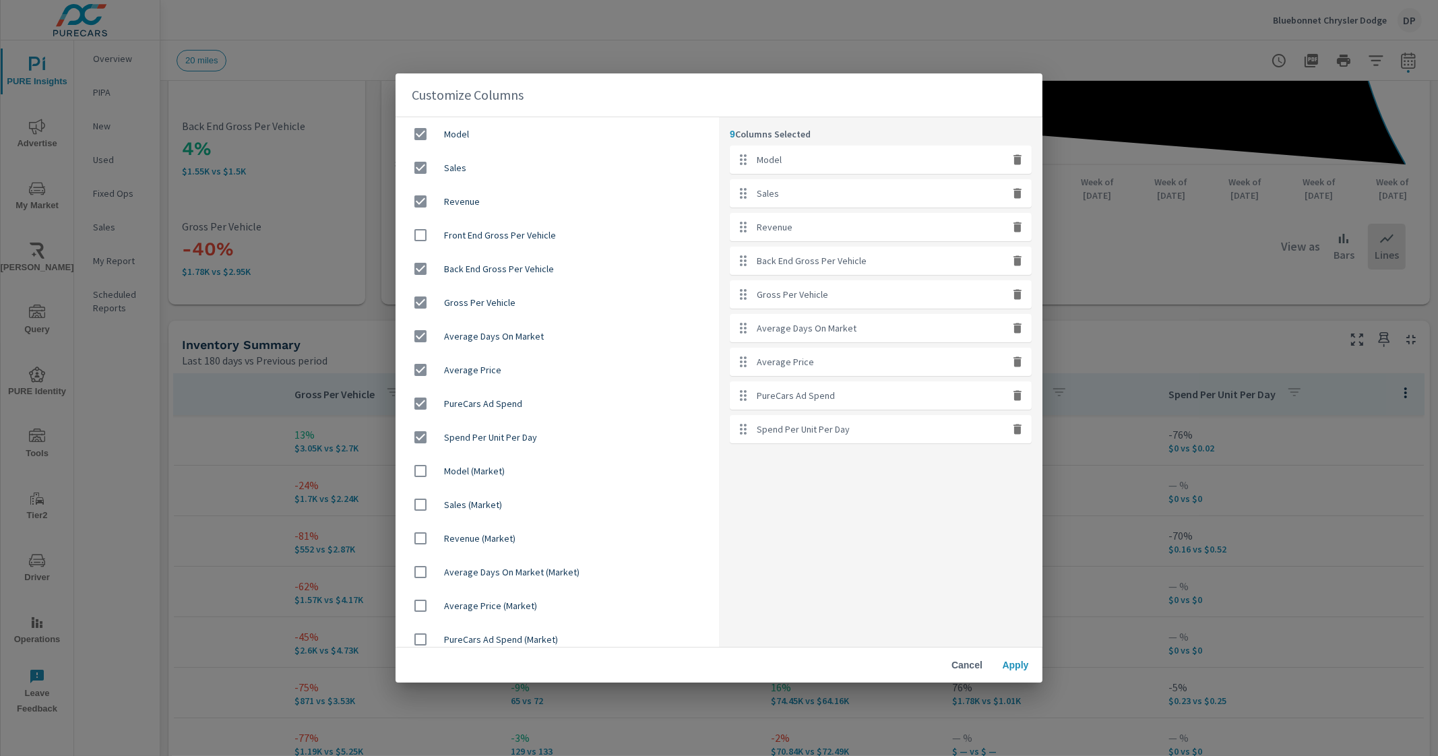
click at [413, 261] on input "checkbox" at bounding box center [420, 269] width 28 height 28
checkbox input "false"
click at [425, 300] on input "checkbox" at bounding box center [420, 303] width 28 height 28
checkbox input "false"
drag, startPoint x: 1018, startPoint y: 667, endPoint x: 703, endPoint y: 466, distance: 373.8
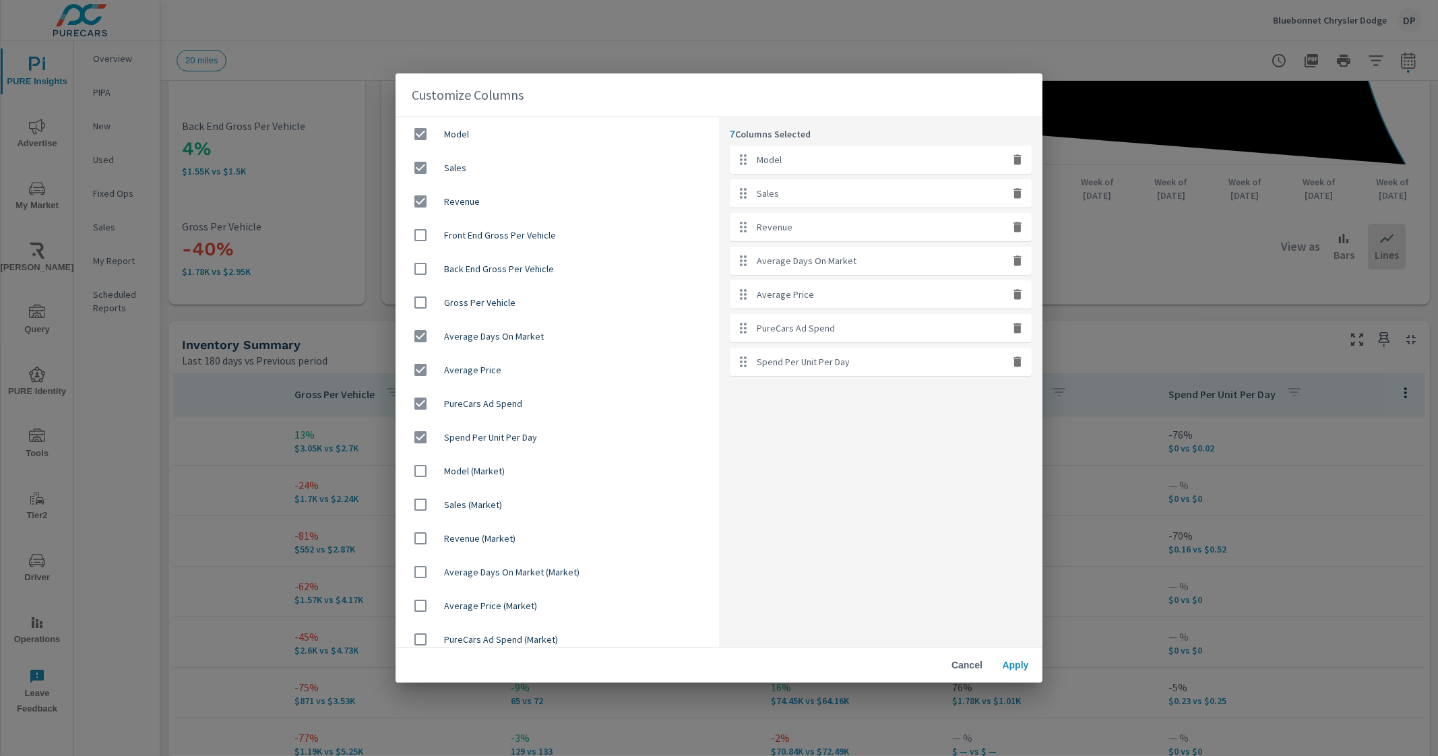
click at [765, 512] on div "Customize Columns Model Sales Revenue Front End Gross Per Vehicle Back End Gros…" at bounding box center [719, 377] width 647 height 609
click at [1027, 666] on span "Apply" at bounding box center [1016, 665] width 32 height 12
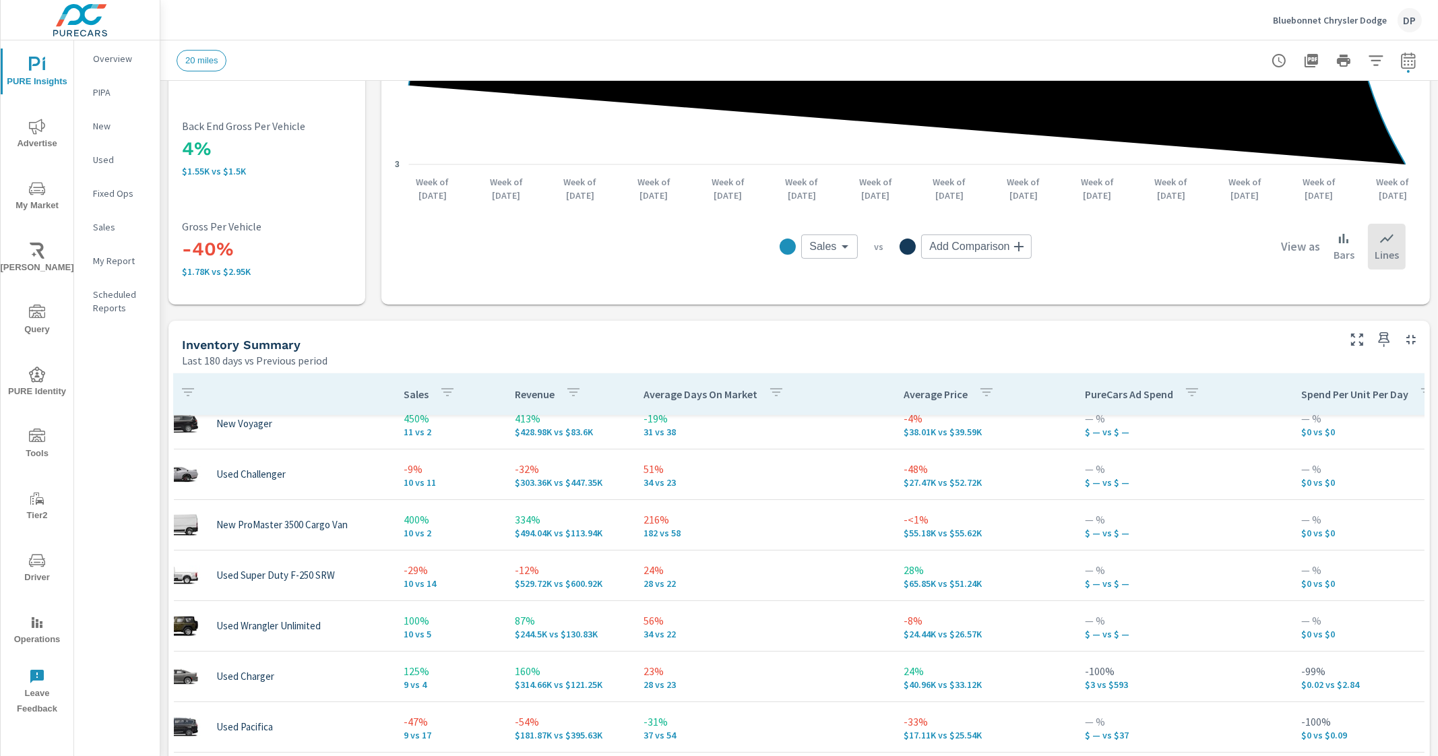
scroll to position [506, 44]
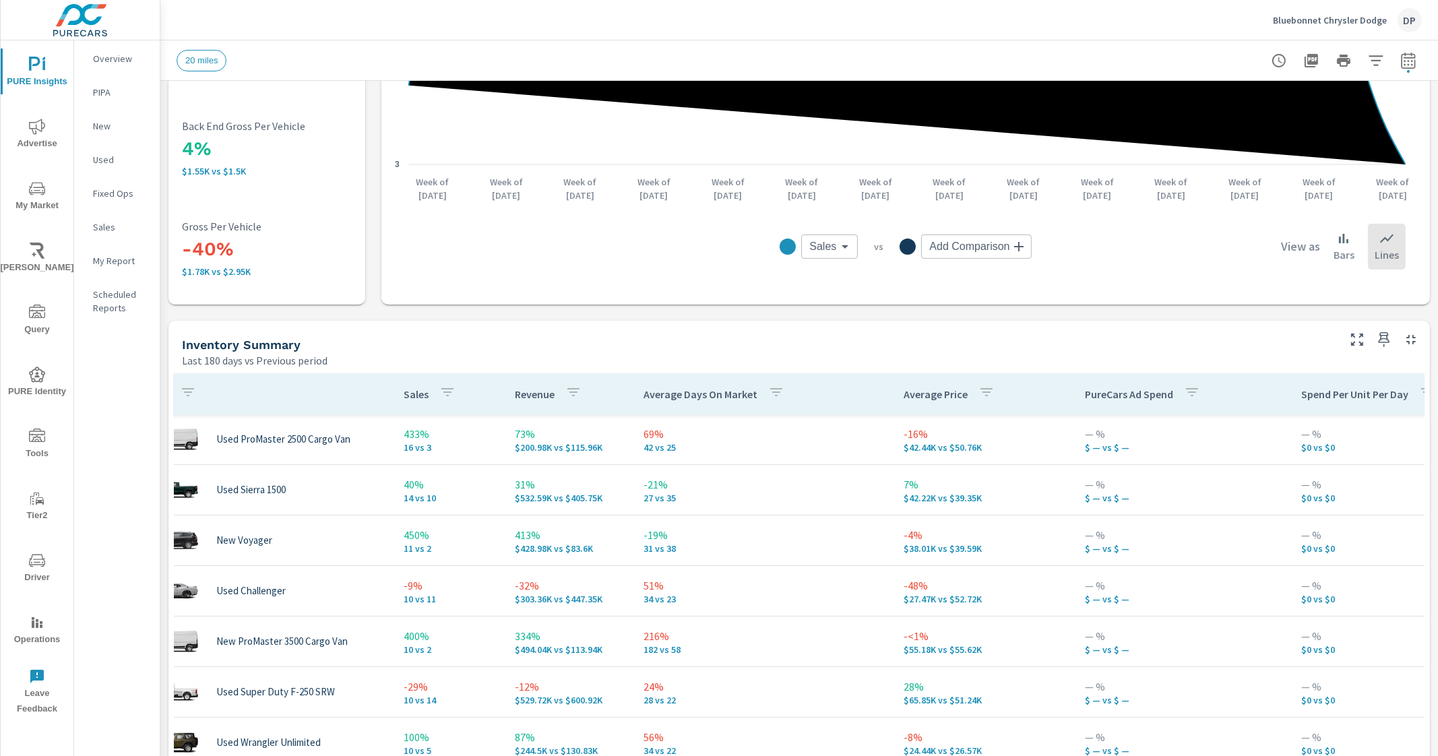
scroll to position [843, 44]
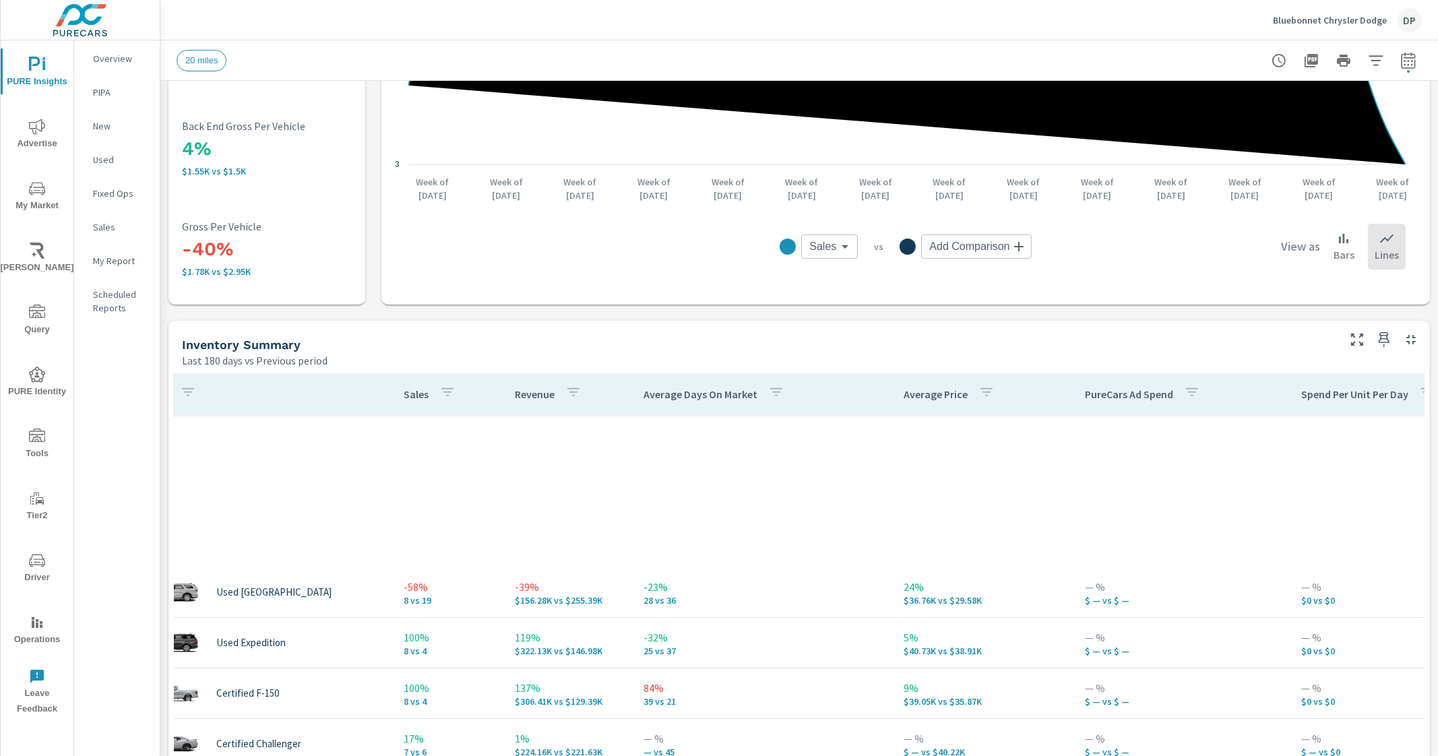
scroll to position [1685, 44]
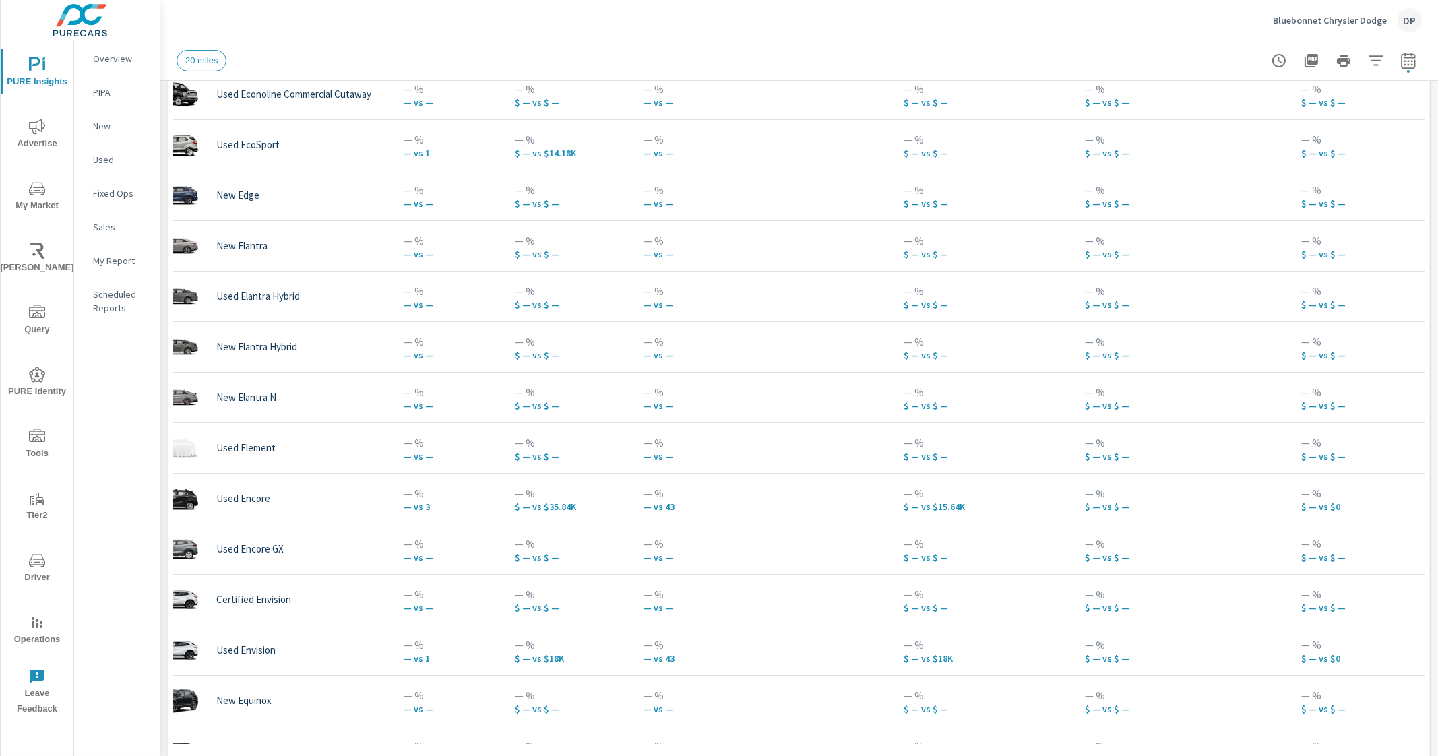
scroll to position [766, 0]
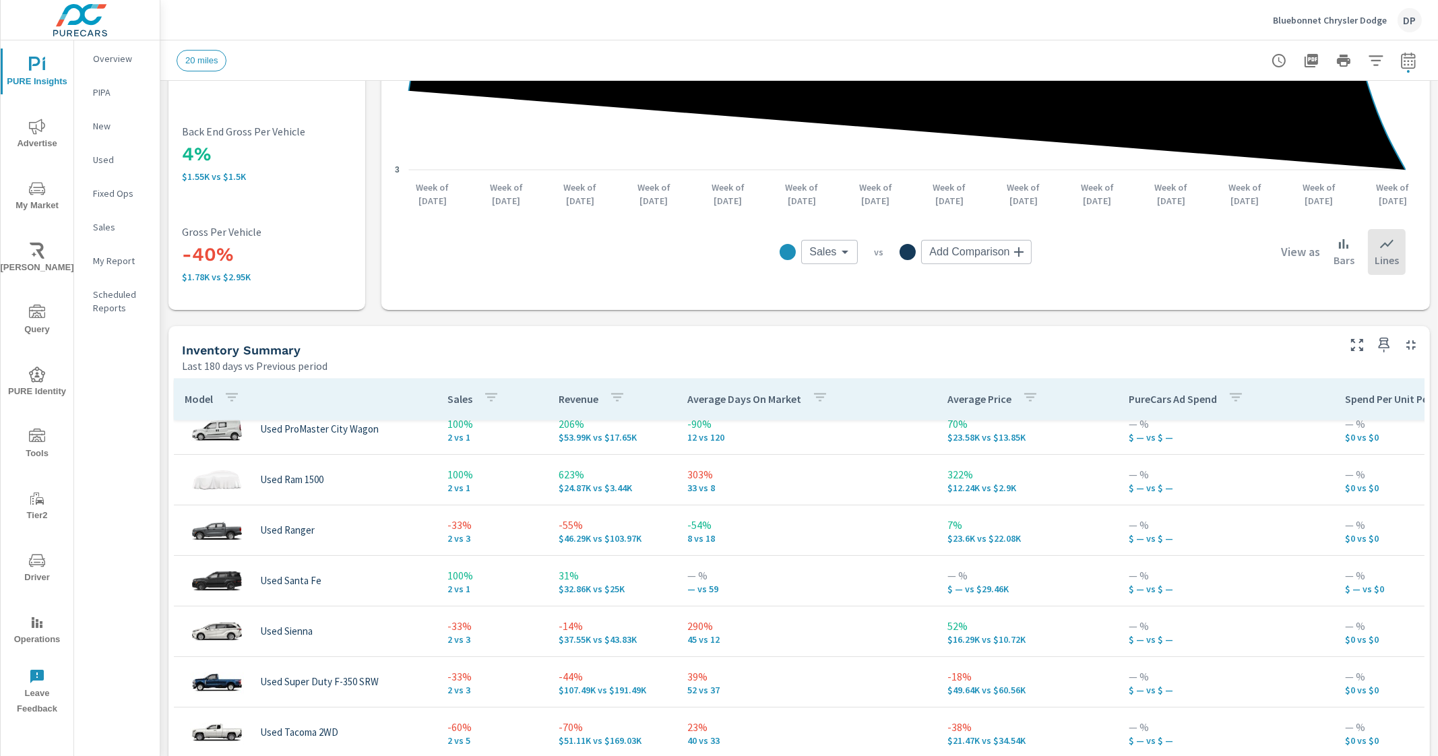
scroll to position [357, 0]
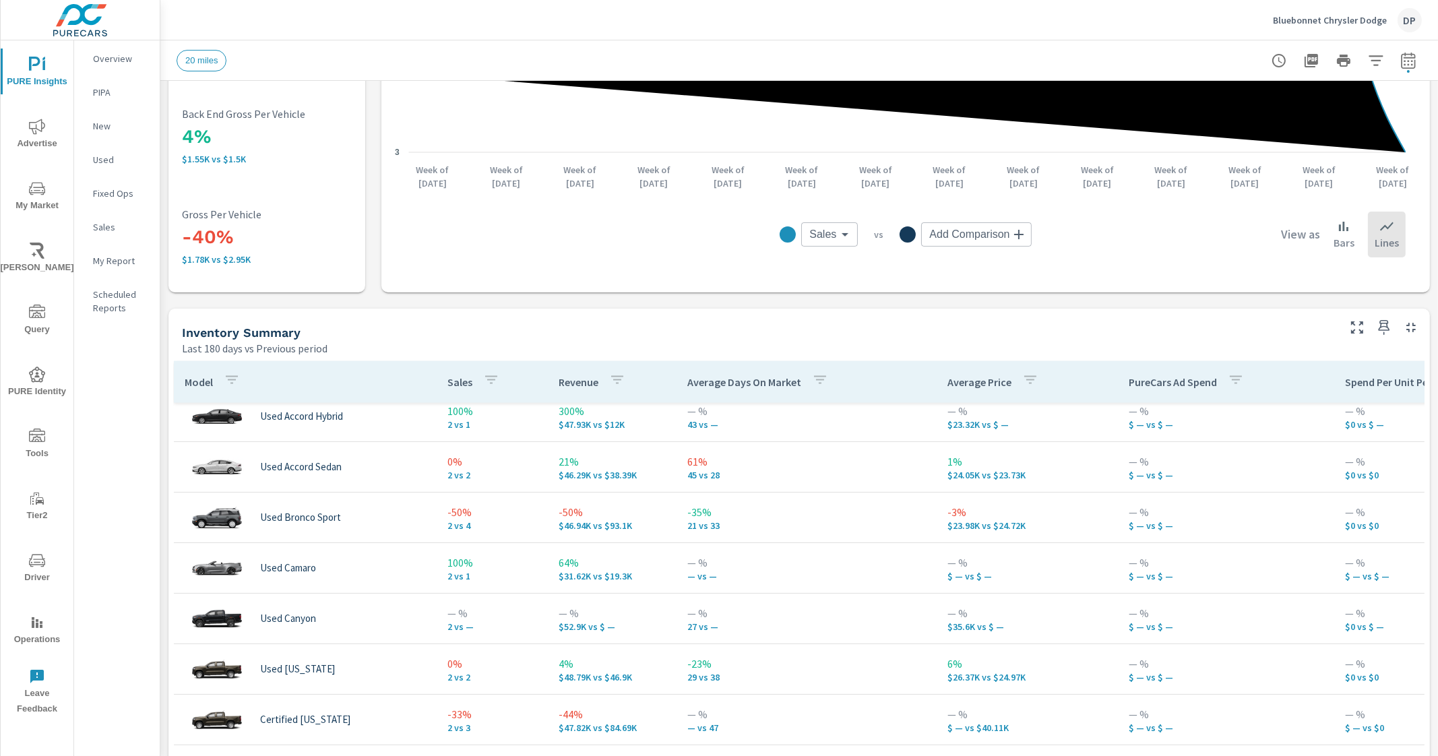
scroll to position [3252, 0]
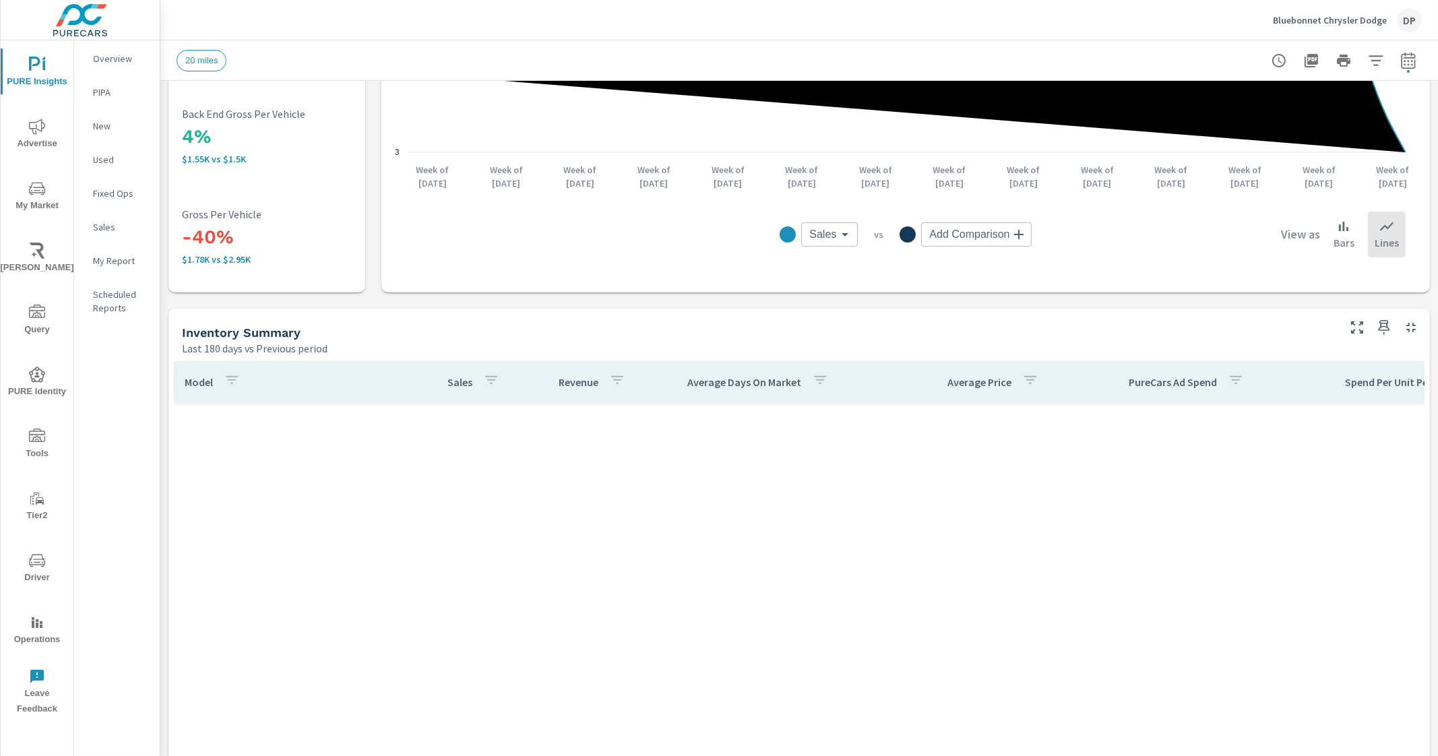
scroll to position [408, 0]
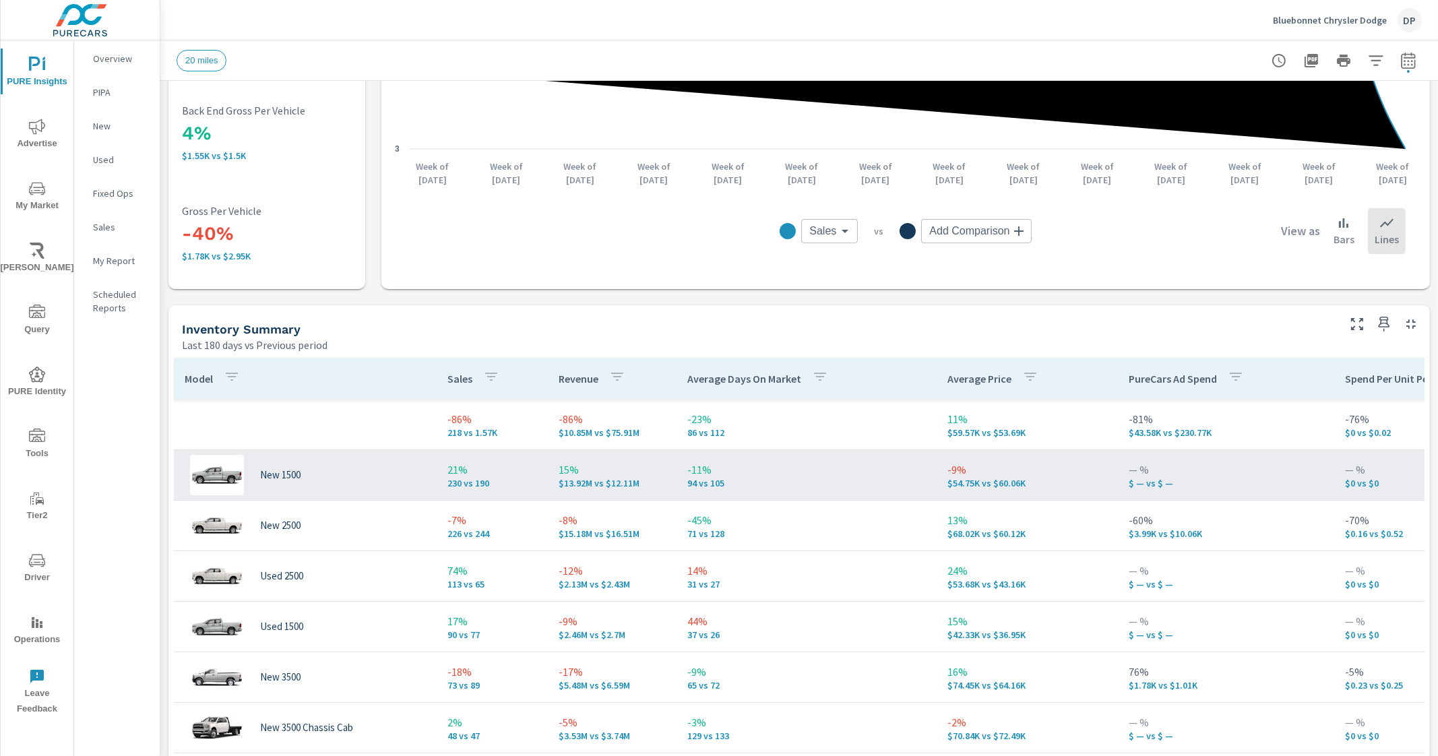
scroll to position [442, 0]
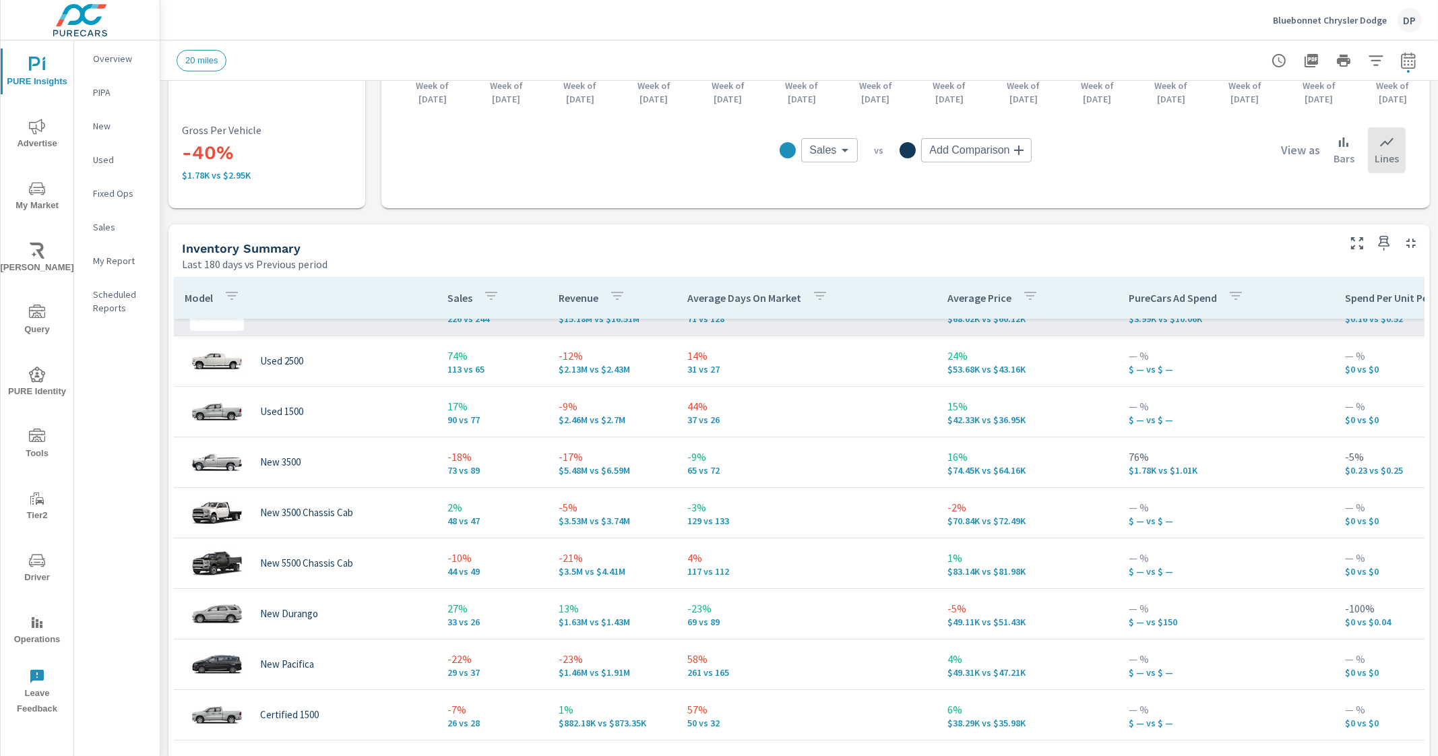
scroll to position [253, 0]
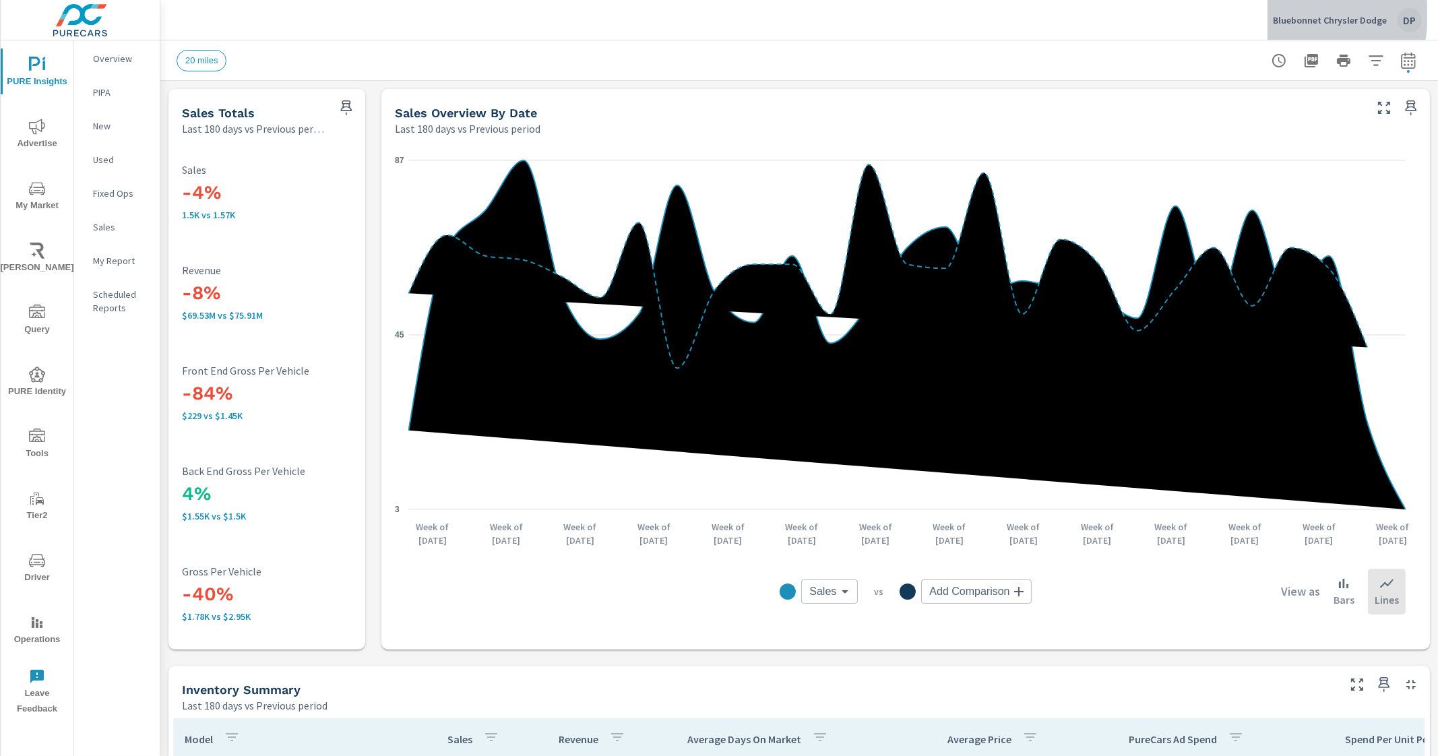
click at [1304, 16] on p "Bluebonnet Chrysler Dodge" at bounding box center [1330, 20] width 114 height 12
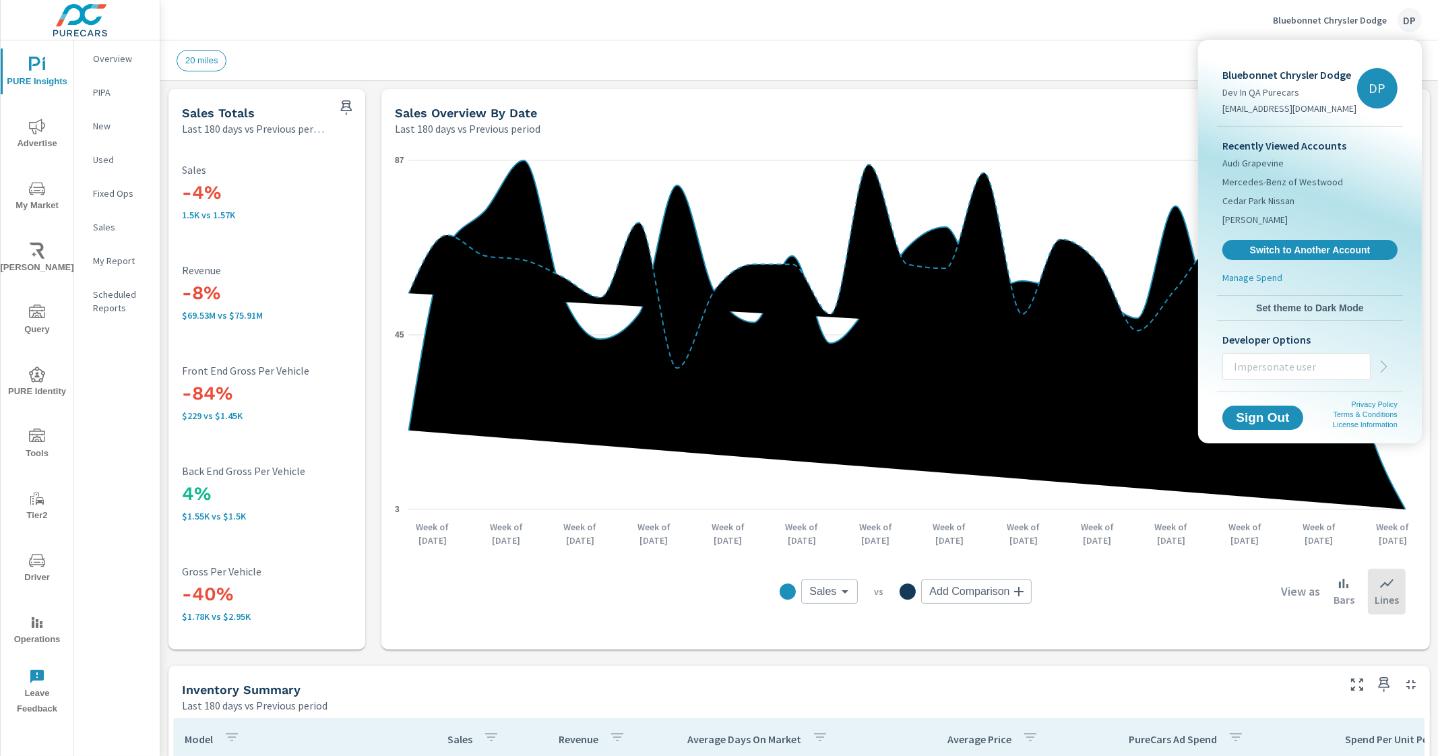
click at [1308, 16] on div at bounding box center [719, 378] width 1438 height 756
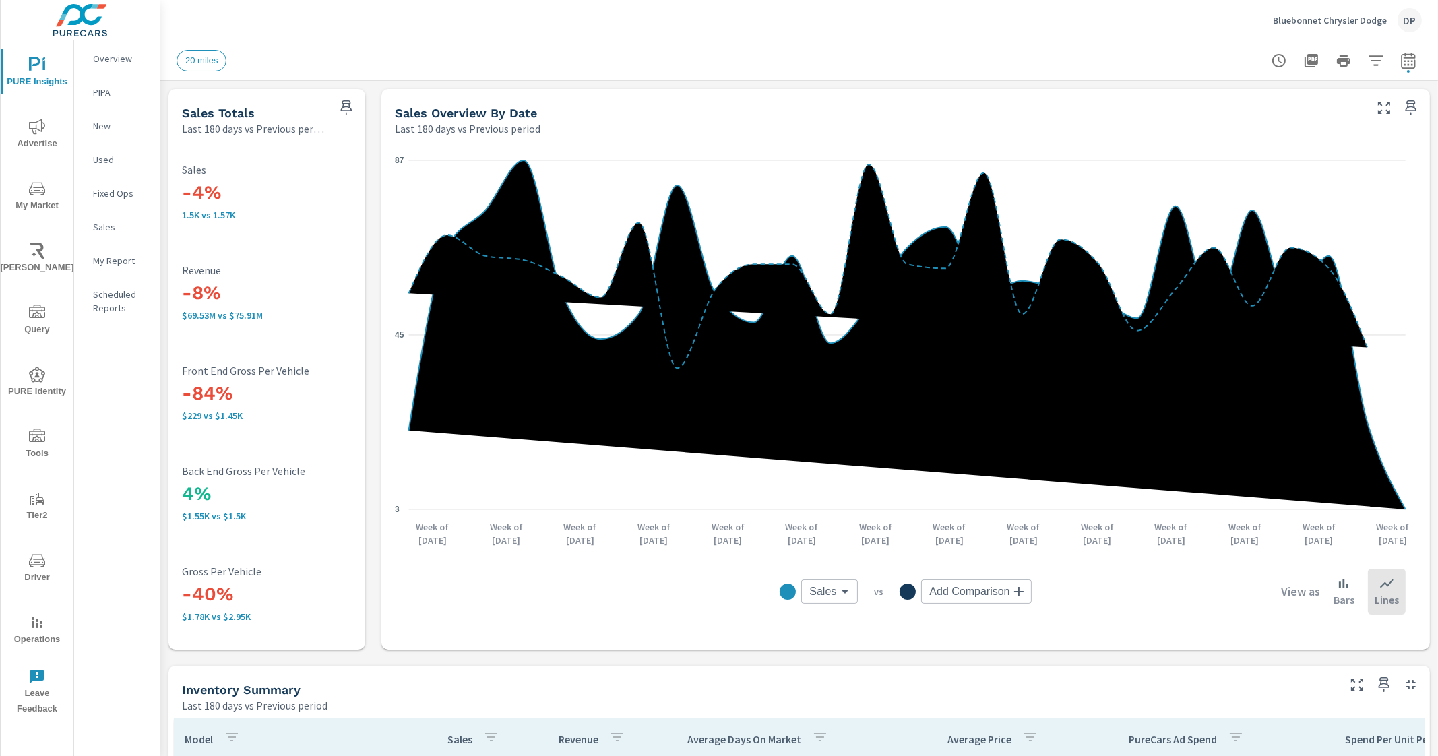
click at [1401, 55] on icon "button" at bounding box center [1408, 60] width 14 height 16
select select "Last 180 days"
select select "Previous period"
click at [1362, 177] on div "Comparison Range Custom Previous period Previous month Previous year ​" at bounding box center [1301, 175] width 173 height 46
click at [1365, 176] on div "Comparison Range Custom Previous period Previous month Previous year ​" at bounding box center [1301, 175] width 173 height 46
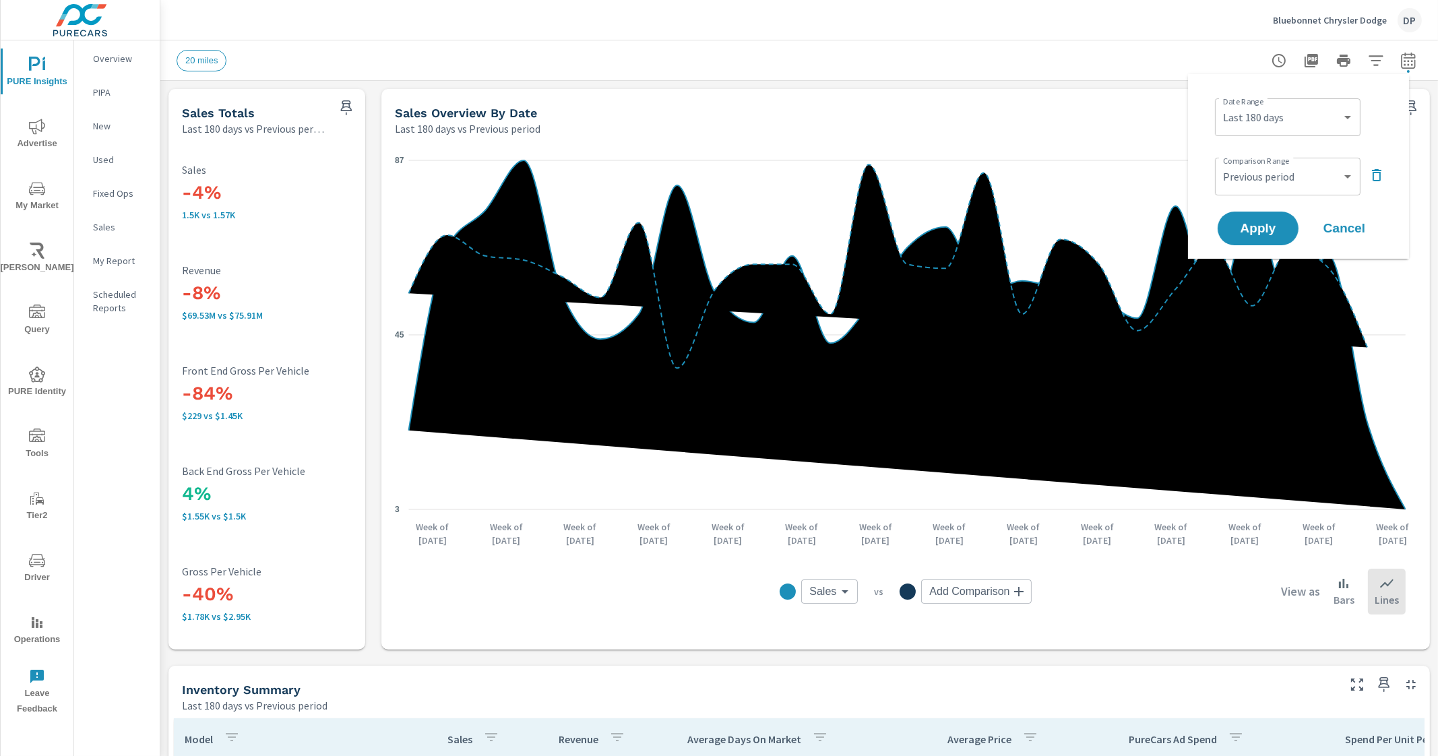
click at [1373, 177] on icon "button" at bounding box center [1376, 175] width 9 height 12
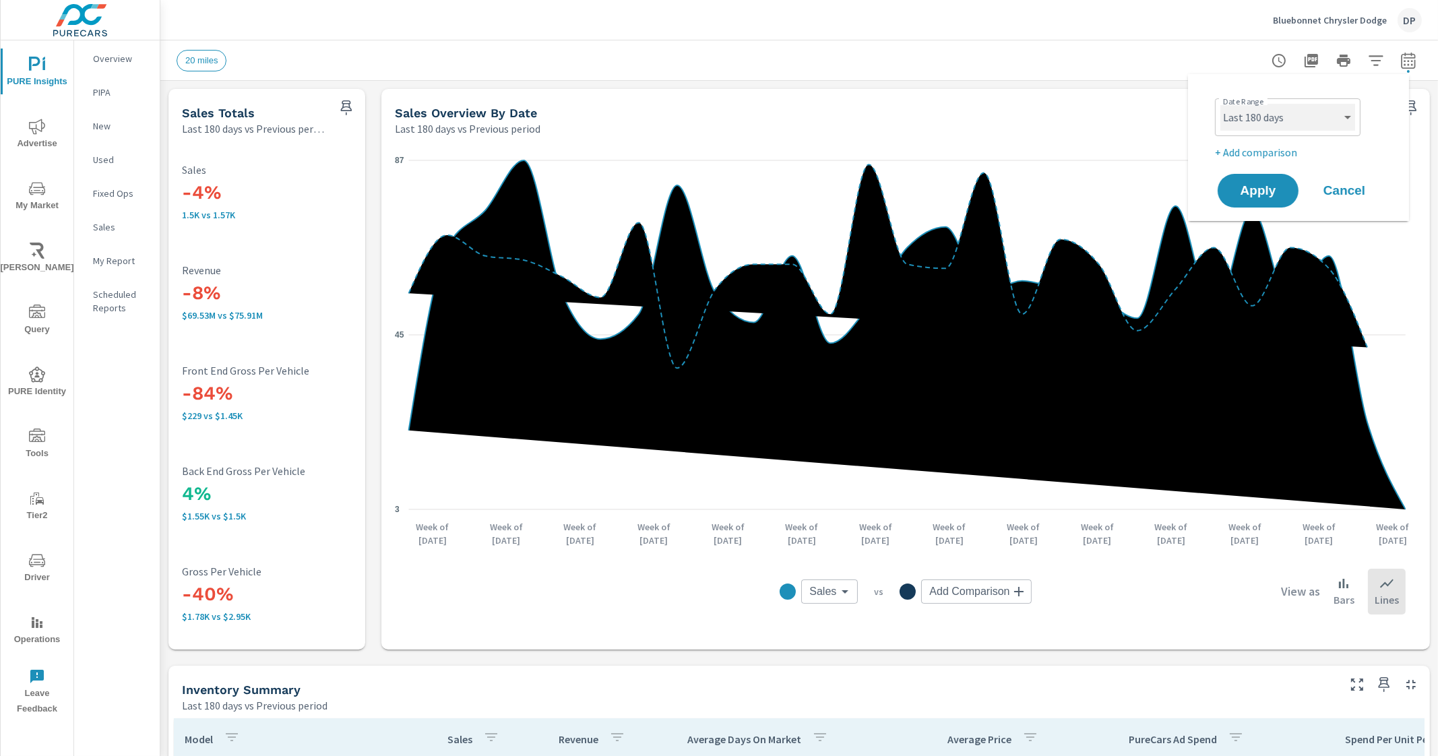
click at [1327, 113] on select "Custom Yesterday Last week Last 7 days Last 14 days Last 30 days Last 45 days L…" at bounding box center [1288, 117] width 135 height 27
click at [1221, 104] on select "Custom Yesterday Last week Last 7 days Last 14 days Last 30 days Last 45 days L…" at bounding box center [1288, 117] width 135 height 27
select select "Last 30 days"
click at [1257, 194] on span "Apply" at bounding box center [1258, 191] width 55 height 13
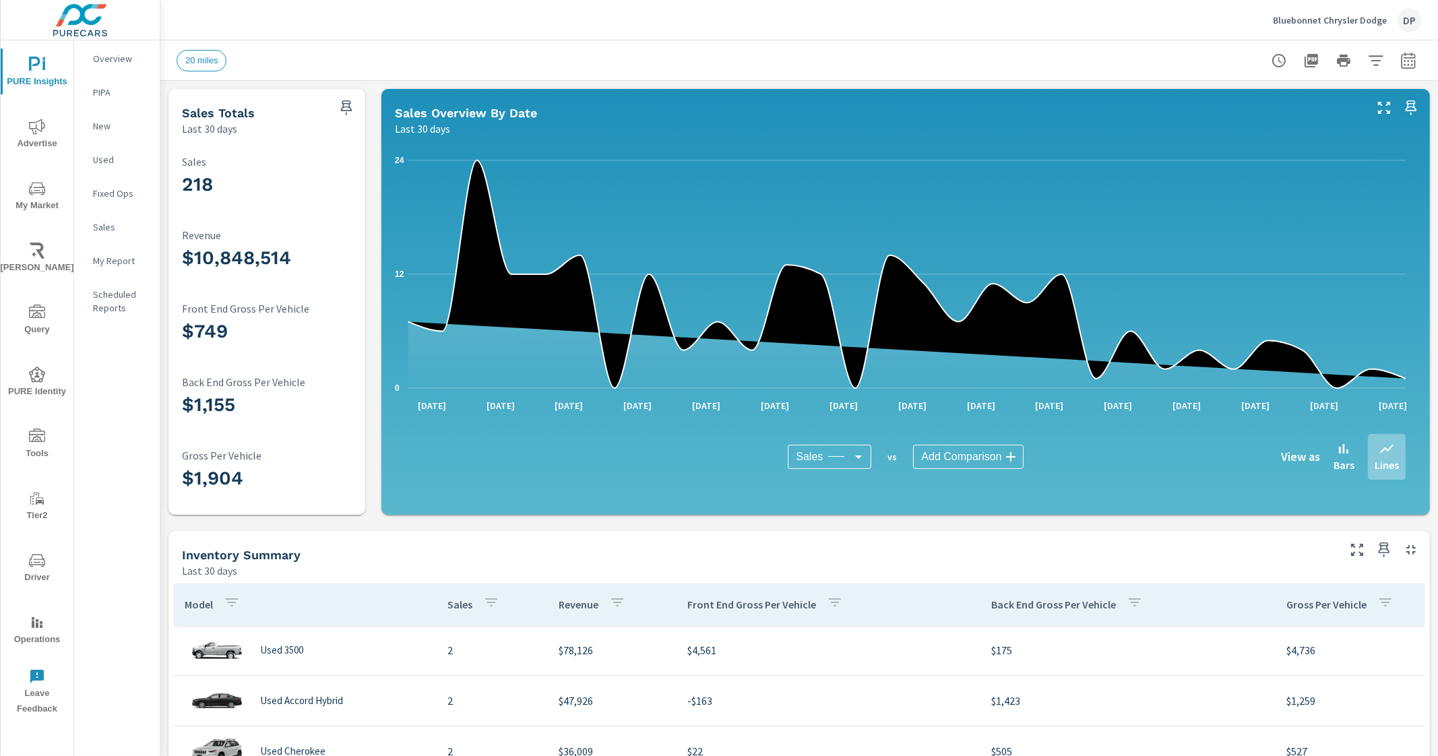
scroll to position [336, 0]
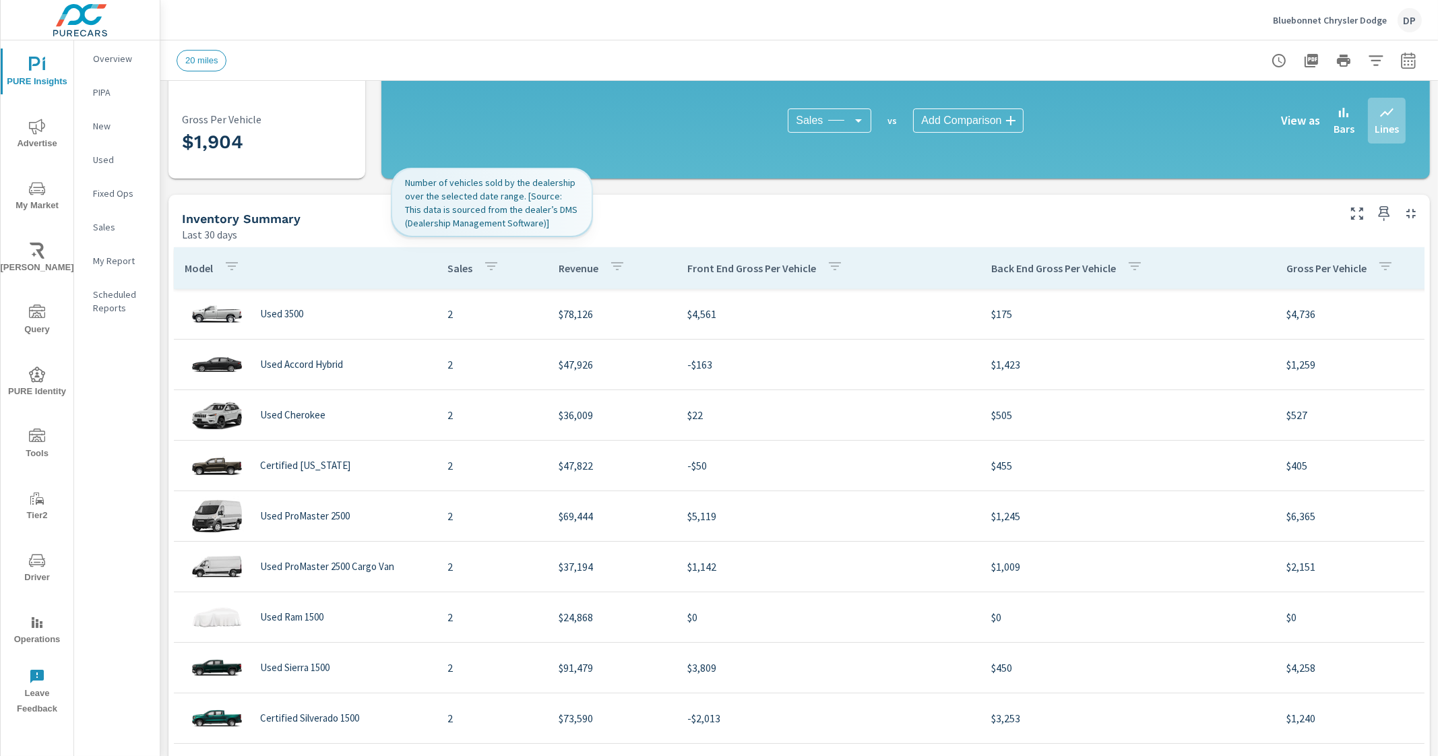
click at [455, 265] on p "Sales" at bounding box center [460, 268] width 25 height 13
click at [462, 271] on p "Sales" at bounding box center [460, 268] width 25 height 13
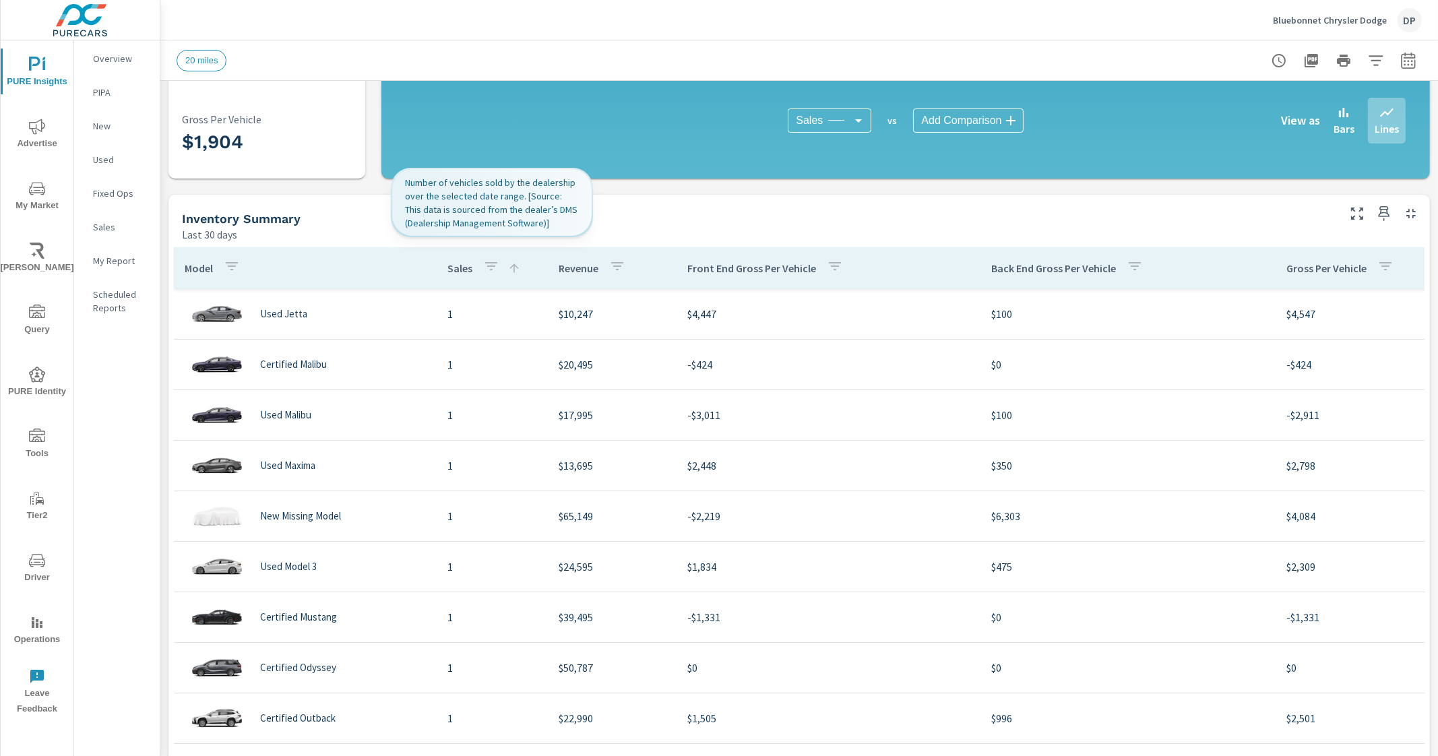
click at [462, 272] on p "Sales" at bounding box center [460, 268] width 25 height 13
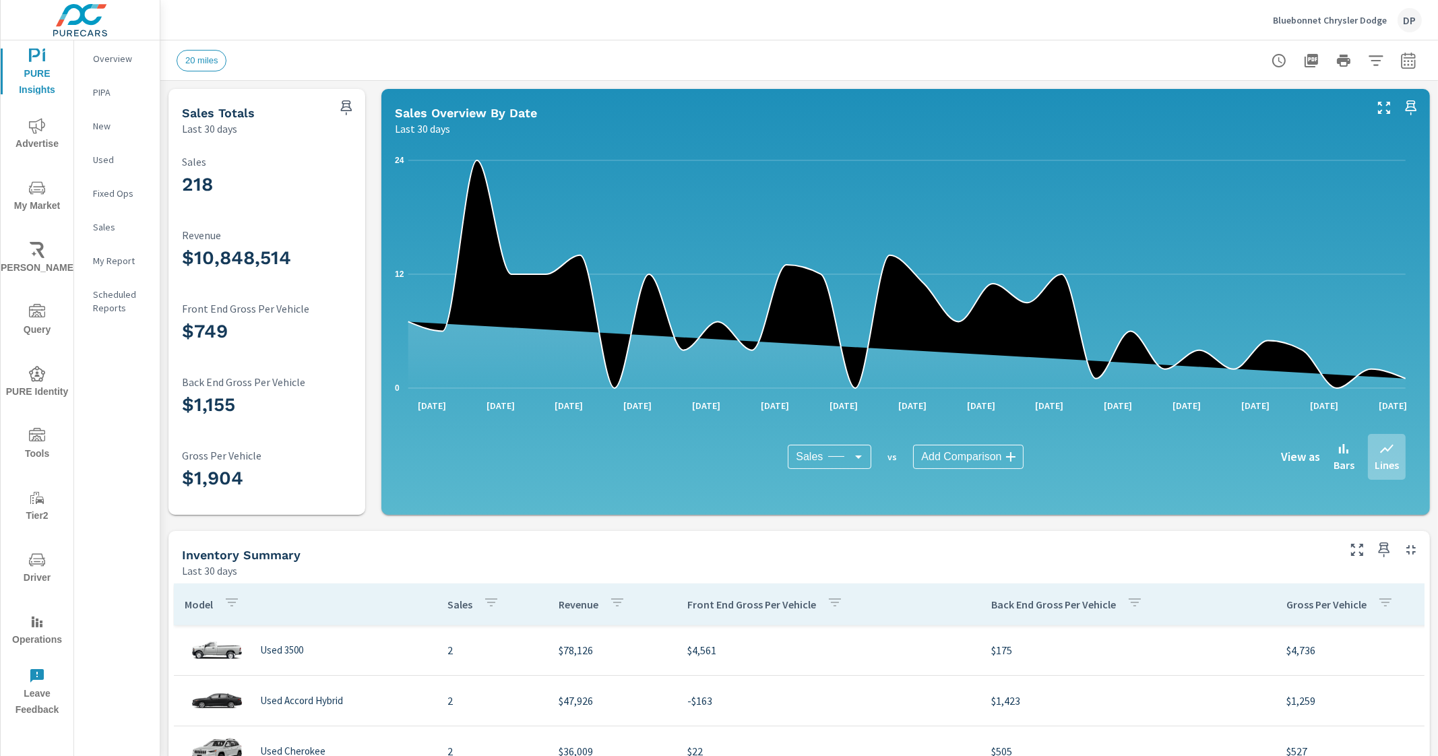
scroll to position [336, 0]
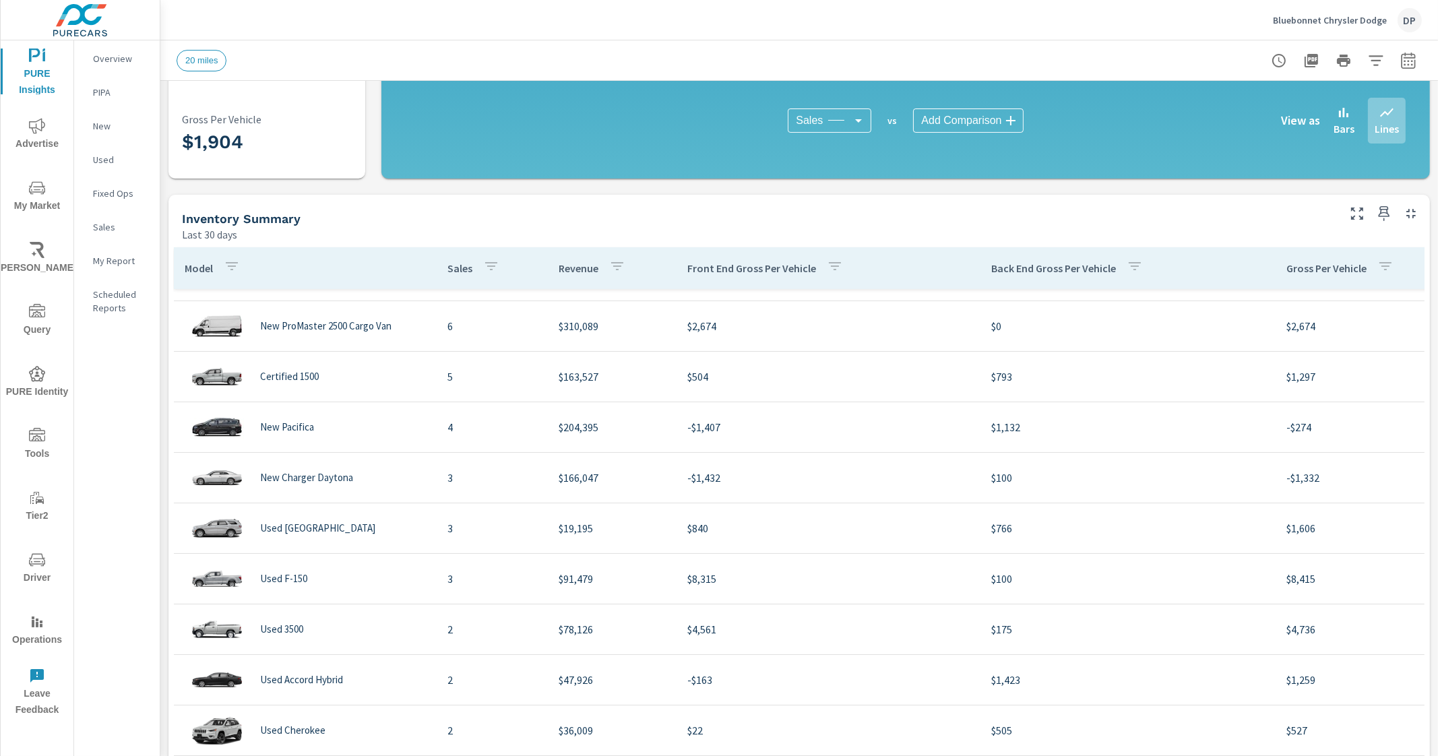
scroll to position [421, 0]
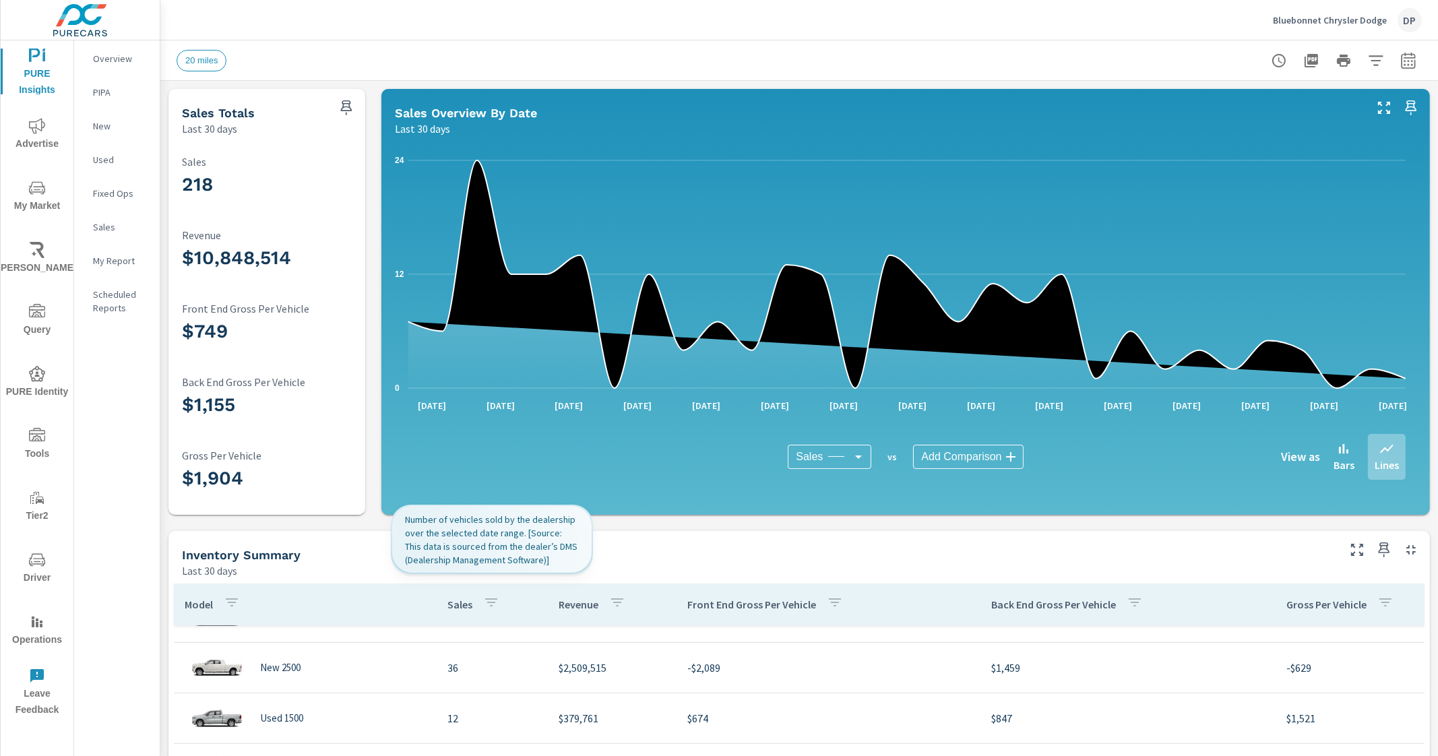
scroll to position [50, 0]
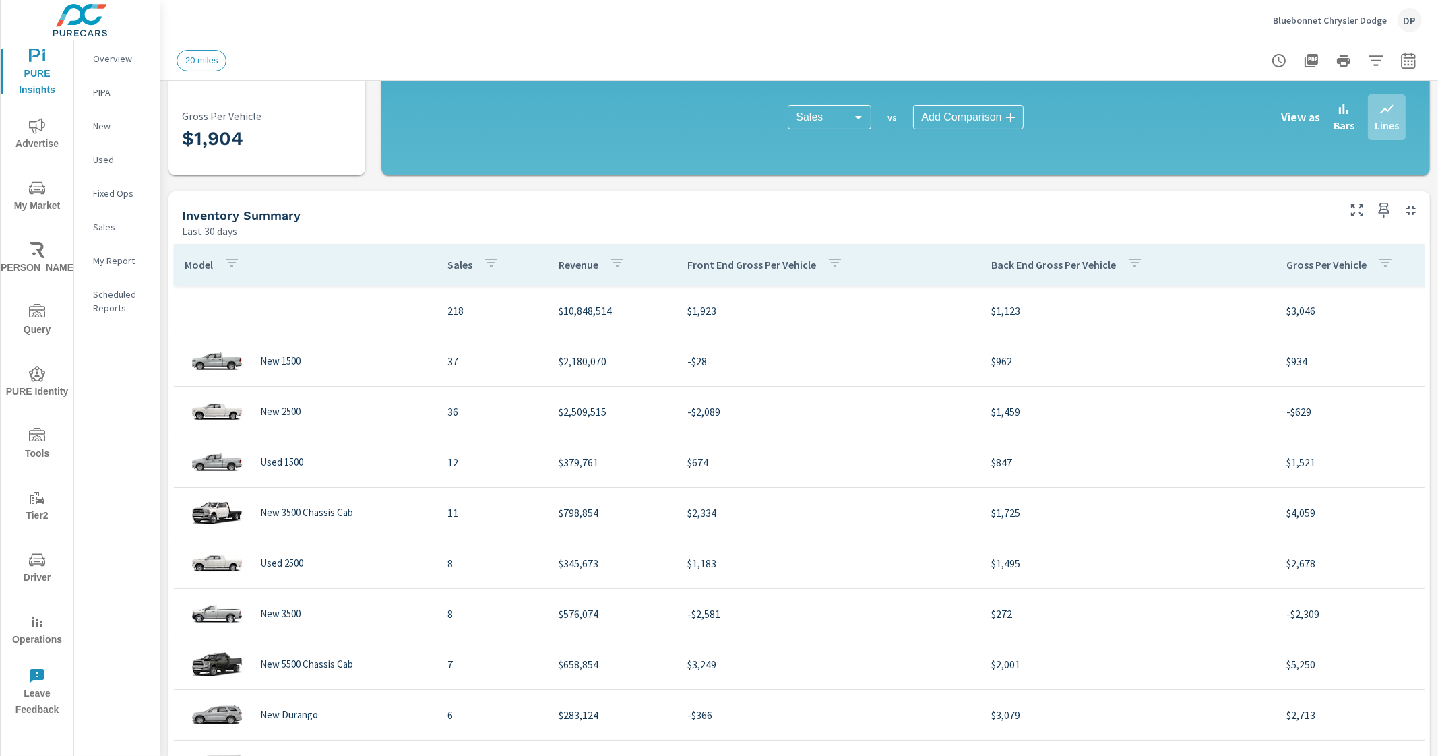
scroll to position [421, 0]
